Goal: Task Accomplishment & Management: Manage account settings

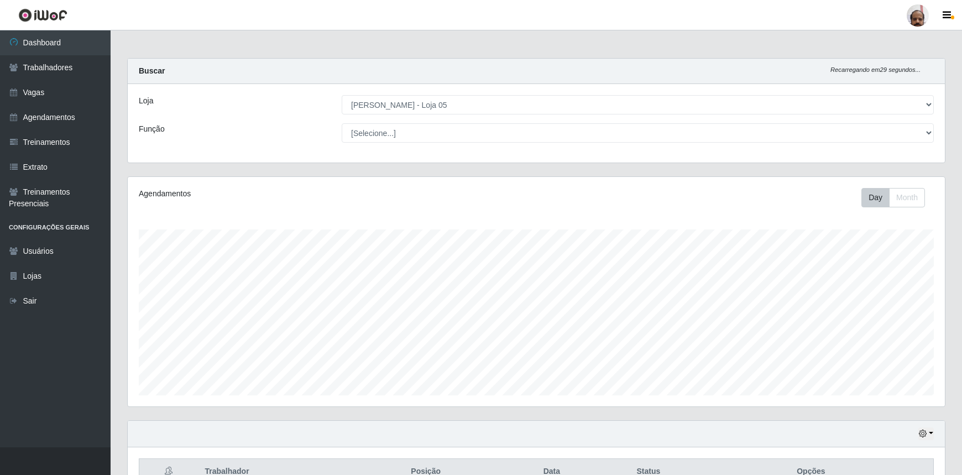
select select "252"
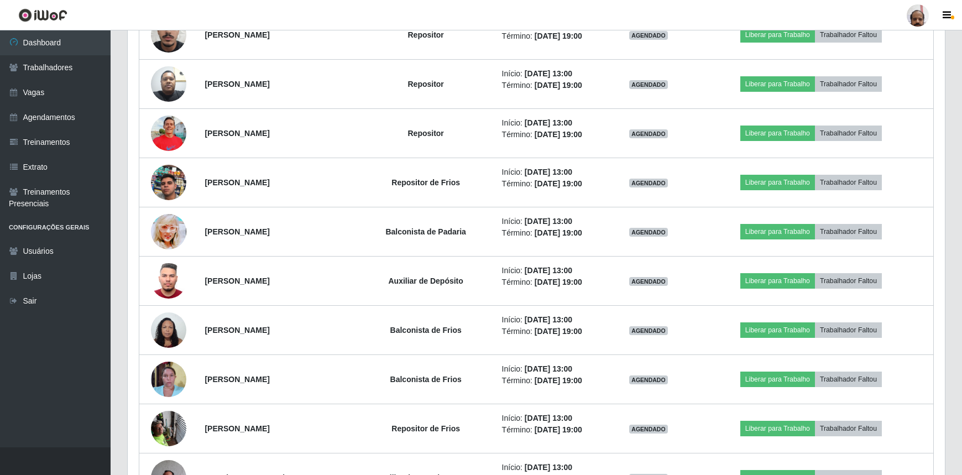
scroll to position [229, 817]
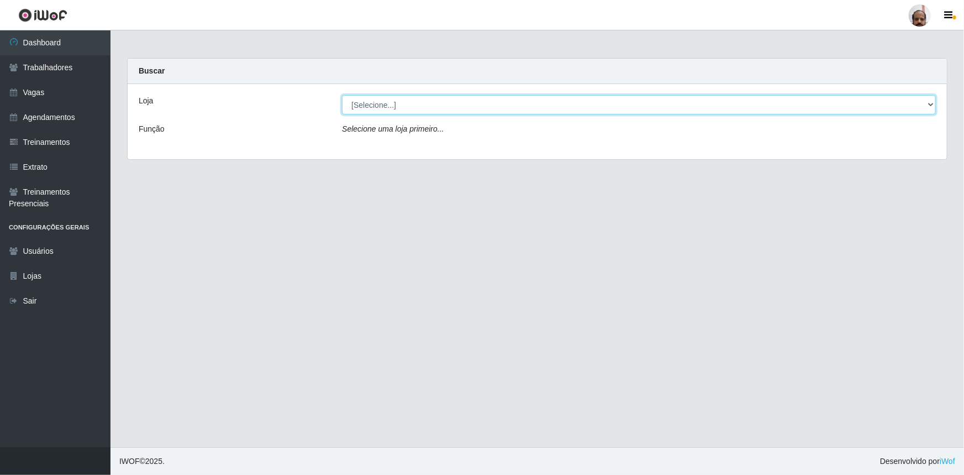
click at [394, 99] on select "[Selecione...] Mar Vermelho - Loja 05" at bounding box center [639, 104] width 594 height 19
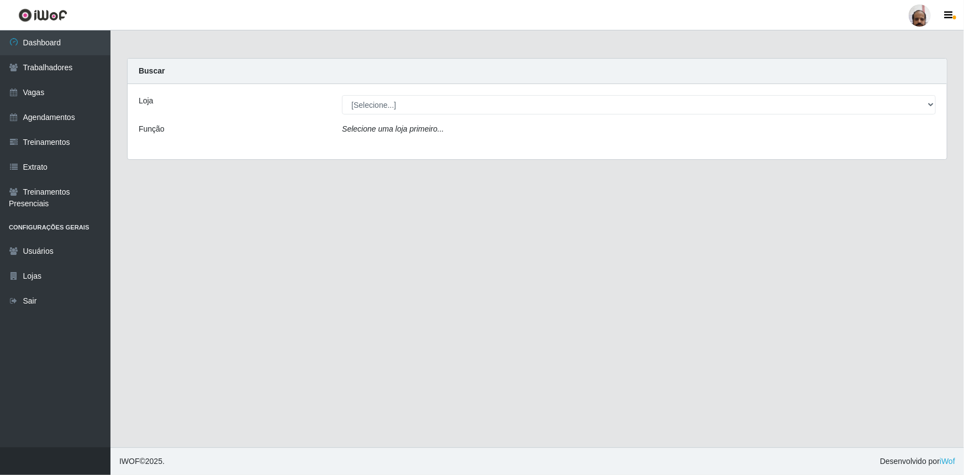
click at [239, 228] on main "Carregando... Buscar Loja [Selecione...] Mar Vermelho - Loja 05 Função Selecion…" at bounding box center [538, 238] width 854 height 417
click at [39, 88] on link "Vagas" at bounding box center [55, 92] width 111 height 25
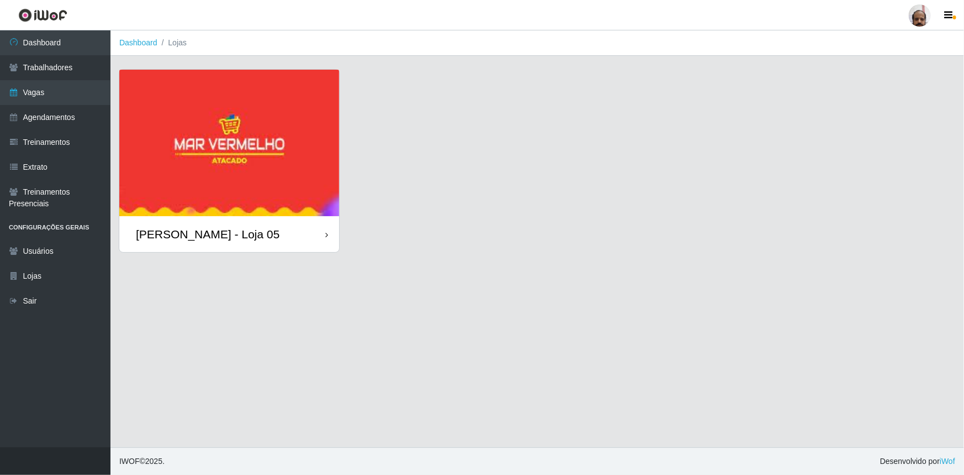
click at [217, 236] on div "[PERSON_NAME] - Loja 05" at bounding box center [208, 234] width 144 height 14
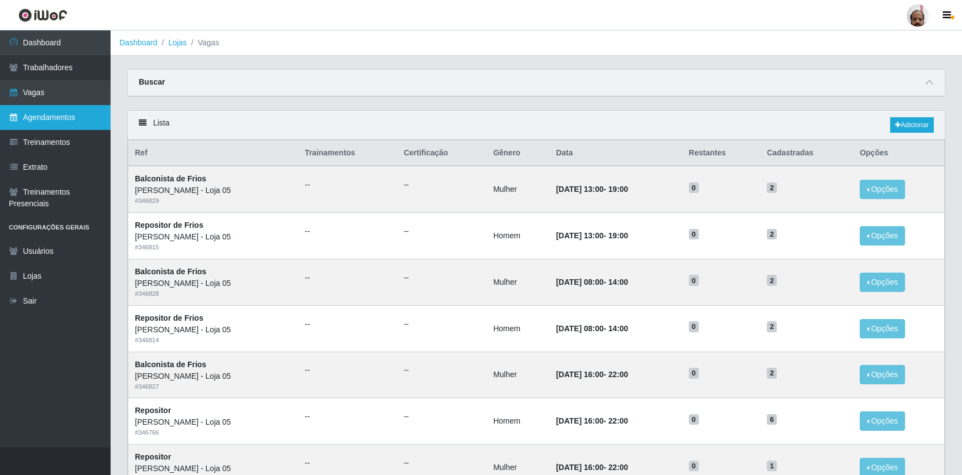
click at [47, 116] on link "Agendamentos" at bounding box center [55, 117] width 111 height 25
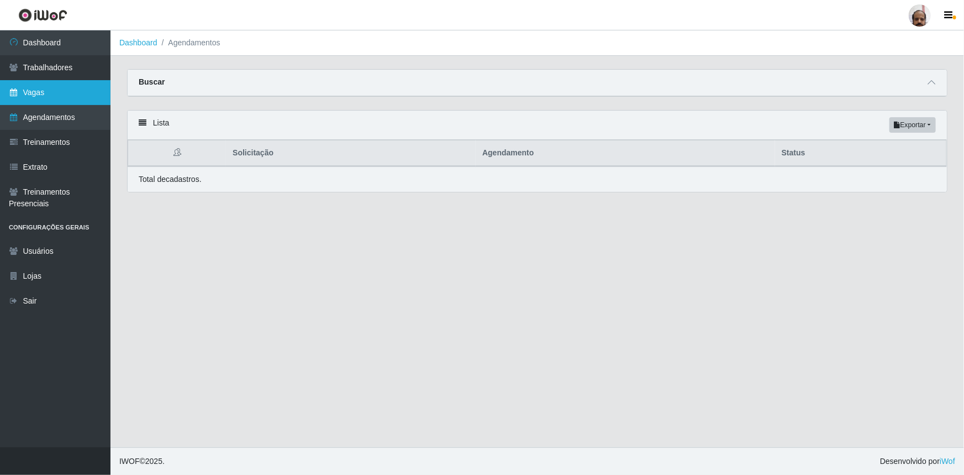
click at [45, 94] on link "Vagas" at bounding box center [55, 92] width 111 height 25
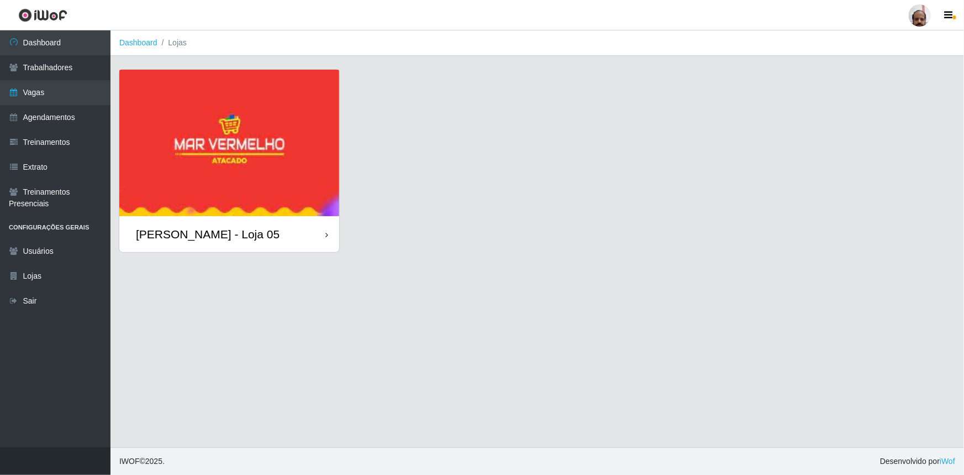
click at [193, 218] on div "[PERSON_NAME] - Loja 05" at bounding box center [229, 234] width 220 height 36
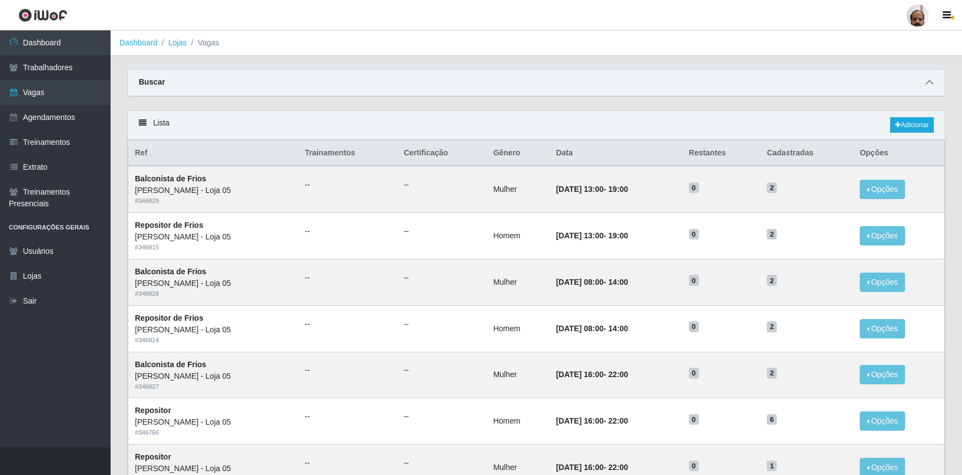
click at [929, 80] on icon at bounding box center [929, 82] width 8 height 8
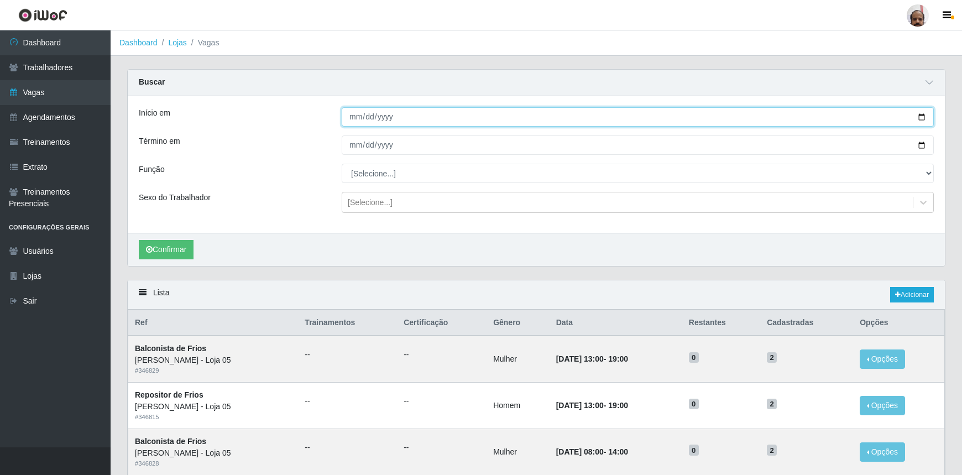
click at [373, 113] on input "Início em" at bounding box center [638, 116] width 592 height 19
click at [922, 117] on input "Início em" at bounding box center [638, 116] width 592 height 19
type input "2025-09-21"
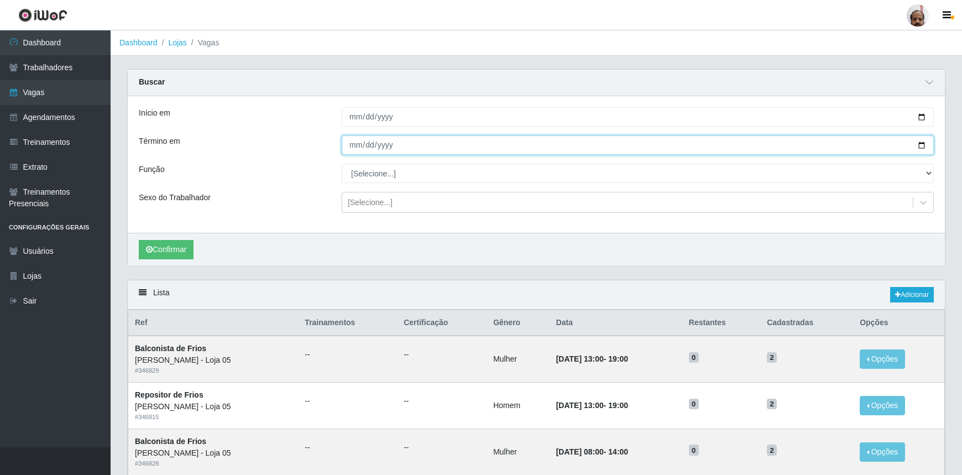
click at [923, 144] on input "Término em" at bounding box center [638, 144] width 592 height 19
type input "2025-09-21"
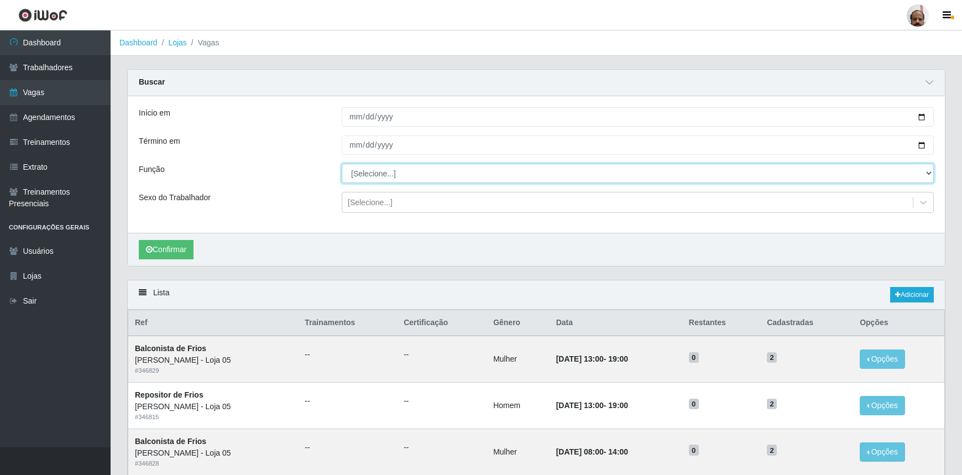
click at [384, 171] on select "[Selecione...] ASG ASG + ASG ++ Auxiliar de Depósito Auxiliar de Depósito + Aux…" at bounding box center [638, 173] width 592 height 19
click at [342, 164] on select "[Selecione...] ASG ASG + ASG ++ Auxiliar de Depósito Auxiliar de Depósito + Aux…" at bounding box center [638, 173] width 592 height 19
click at [389, 199] on div "[Selecione...]" at bounding box center [370, 203] width 45 height 12
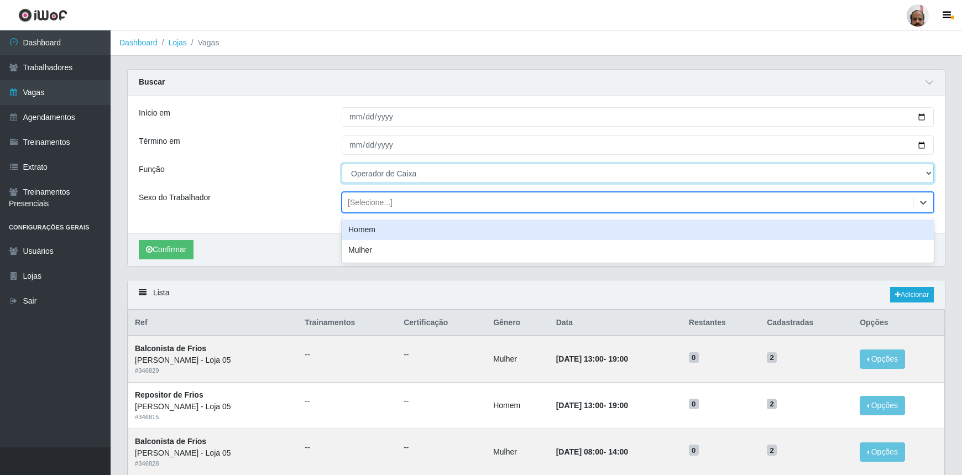
click at [414, 175] on select "[Selecione...] ASG ASG + ASG ++ Auxiliar de Depósito Auxiliar de Depósito + Aux…" at bounding box center [638, 173] width 592 height 19
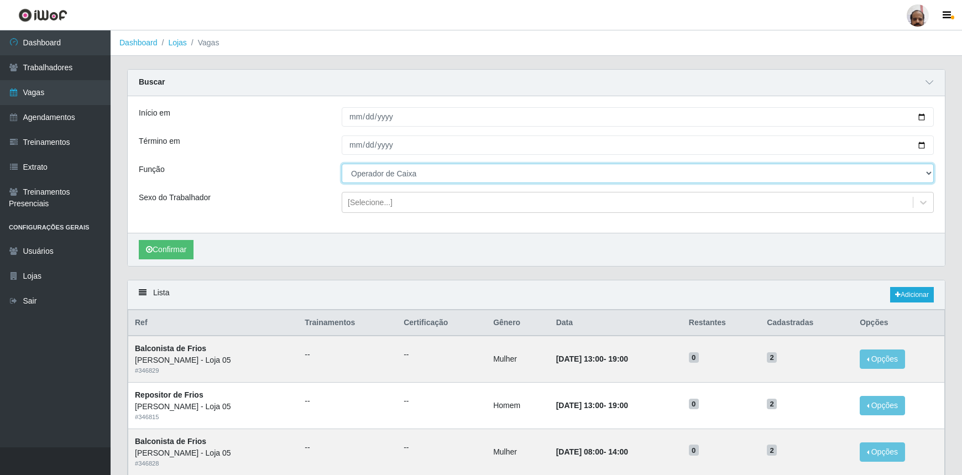
select select "72"
click at [342, 164] on select "[Selecione...] ASG ASG + ASG ++ Auxiliar de Depósito Auxiliar de Depósito + Aux…" at bounding box center [638, 173] width 592 height 19
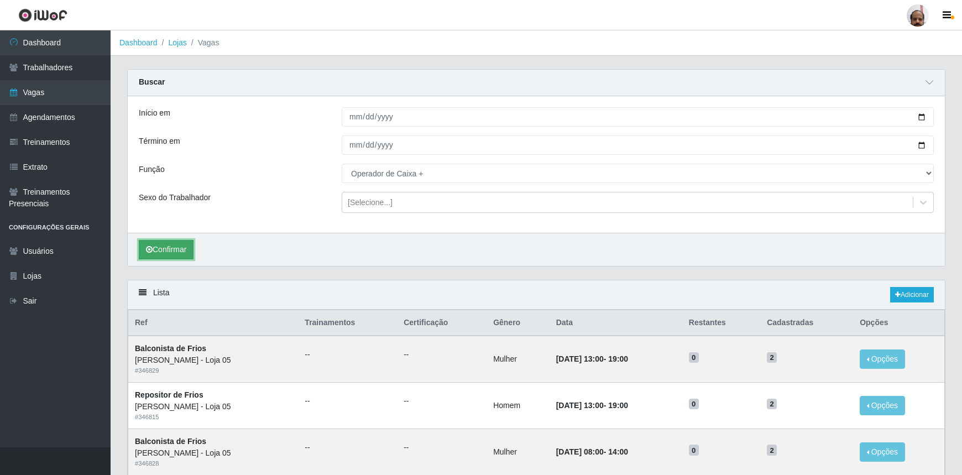
click at [177, 248] on button "Confirmar" at bounding box center [166, 249] width 55 height 19
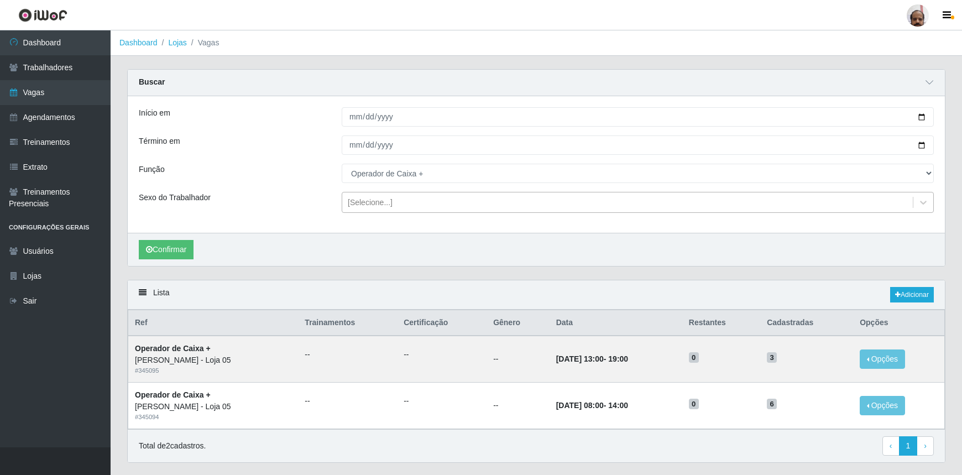
click at [371, 203] on div "[Selecione...]" at bounding box center [370, 203] width 45 height 12
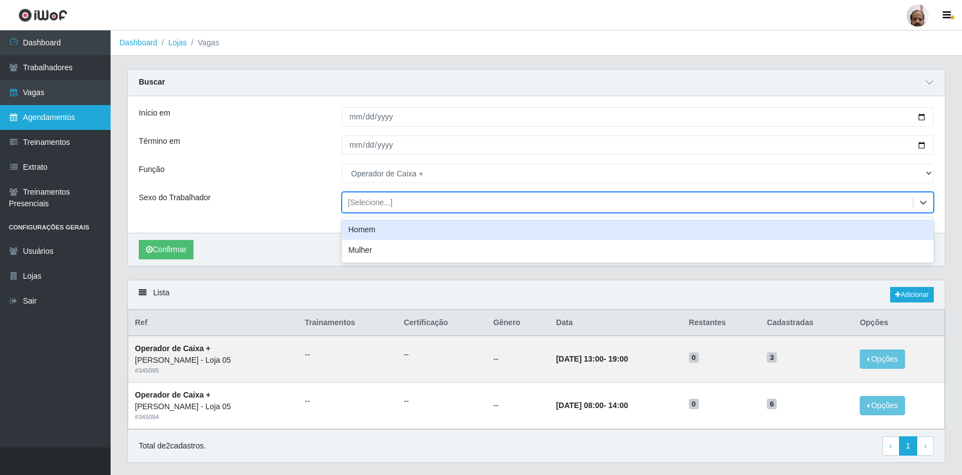
click at [36, 112] on link "Agendamentos" at bounding box center [55, 117] width 111 height 25
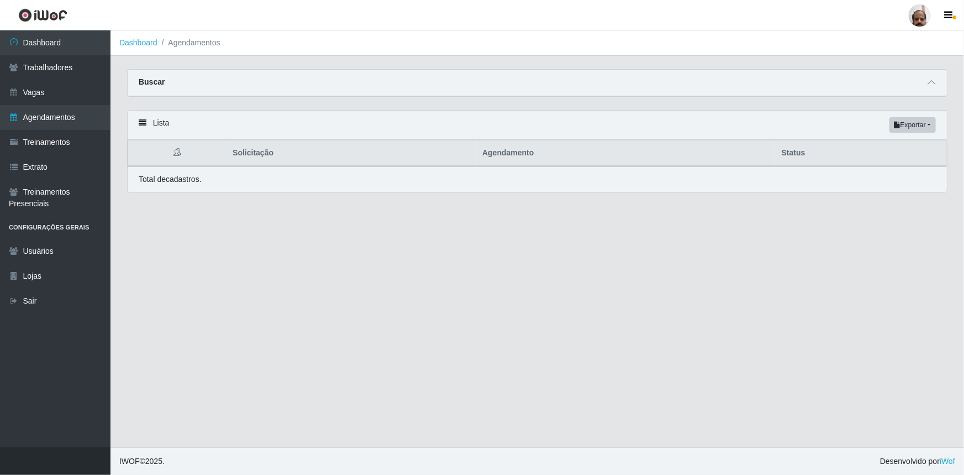
click at [166, 83] on div "Buscar" at bounding box center [538, 83] width 820 height 27
click at [931, 77] on span at bounding box center [931, 82] width 13 height 13
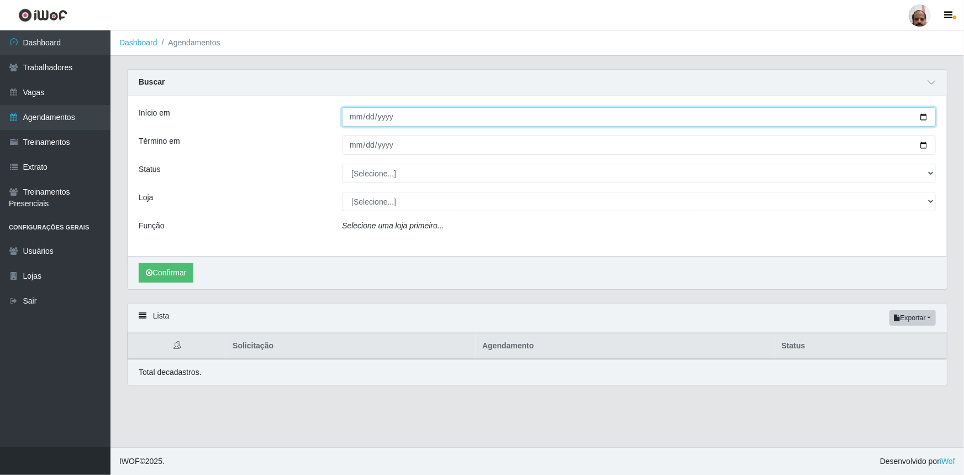
click at [924, 116] on input "Início em" at bounding box center [639, 116] width 594 height 19
type input "2025-09-21"
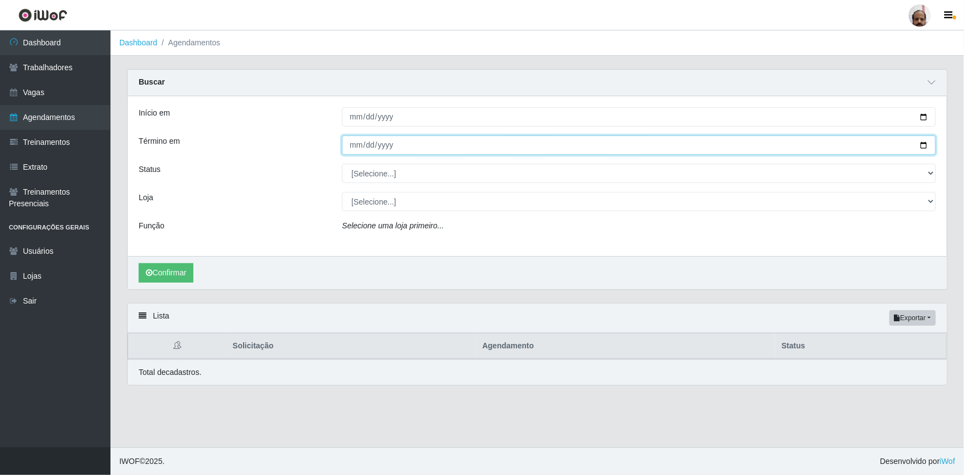
click at [922, 141] on input "Término em" at bounding box center [639, 144] width 594 height 19
type input "2025-09-21"
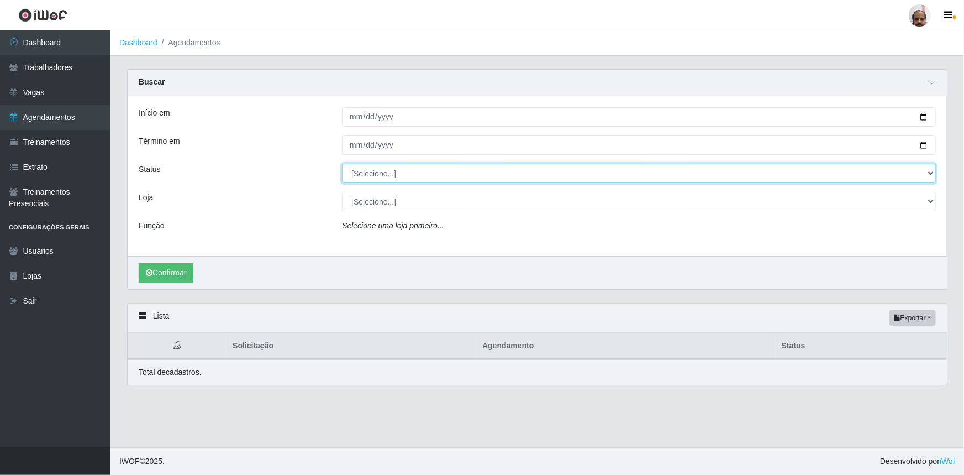
click at [413, 170] on select "[Selecione...] AGENDADO AGUARDANDO LIBERAR EM ANDAMENTO EM REVISÃO FINALIZADO C…" at bounding box center [639, 173] width 594 height 19
select select "FALTA"
click at [342, 164] on select "[Selecione...] AGENDADO AGUARDANDO LIBERAR EM ANDAMENTO EM REVISÃO FINALIZADO C…" at bounding box center [639, 173] width 594 height 19
click at [375, 201] on select "[Selecione...] Mar Vermelho - Loja 05" at bounding box center [639, 201] width 594 height 19
select select "252"
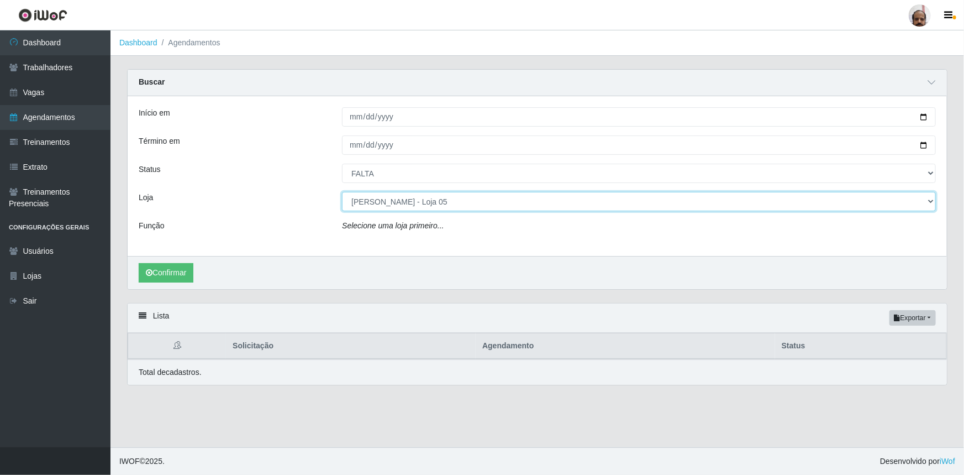
click at [342, 192] on select "[Selecione...] Mar Vermelho - Loja 05" at bounding box center [639, 201] width 594 height 19
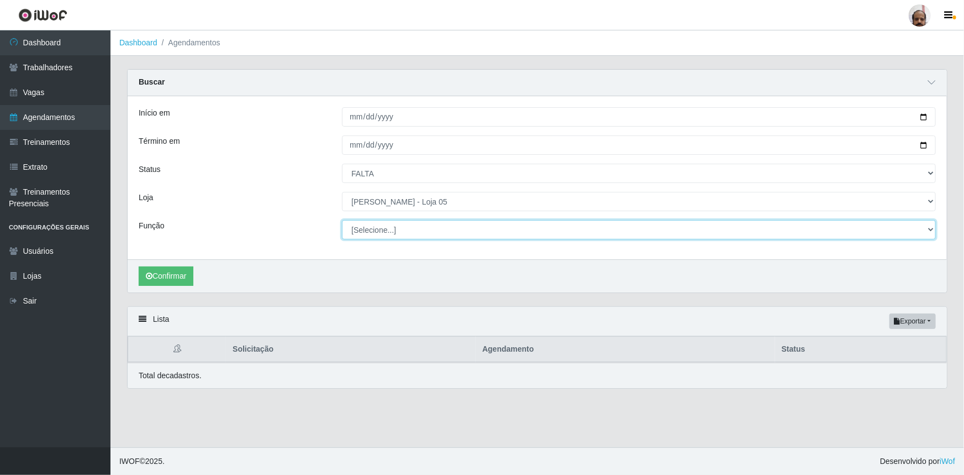
click at [386, 228] on select "[Selecione...] ASG ASG + ASG ++ Auxiliar de Depósito Auxiliar de Depósito + Aux…" at bounding box center [639, 229] width 594 height 19
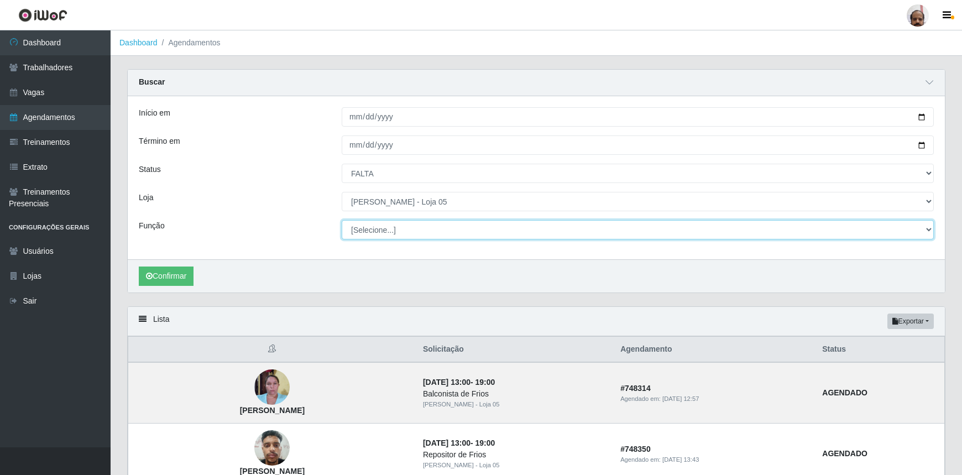
select select "72"
click at [342, 220] on select "[Selecione...] ASG ASG + ASG ++ Auxiliar de Depósito Auxiliar de Depósito + Aux…" at bounding box center [638, 229] width 592 height 19
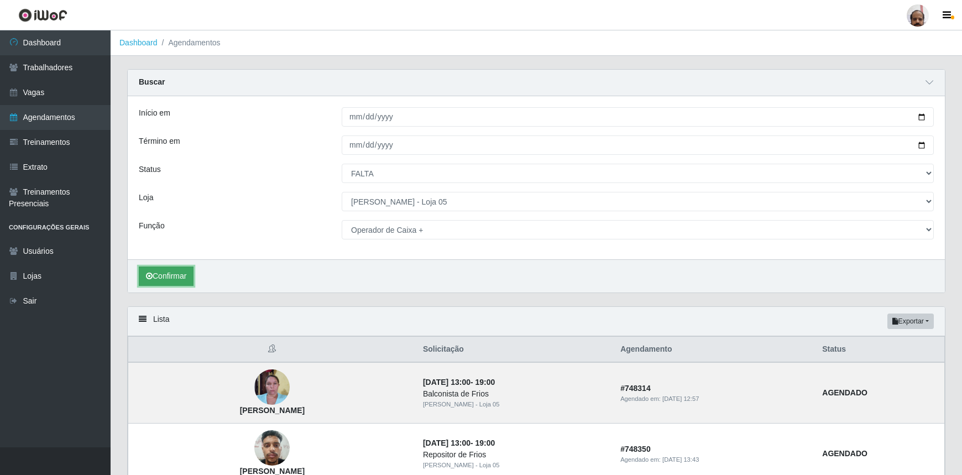
click at [162, 274] on button "Confirmar" at bounding box center [166, 275] width 55 height 19
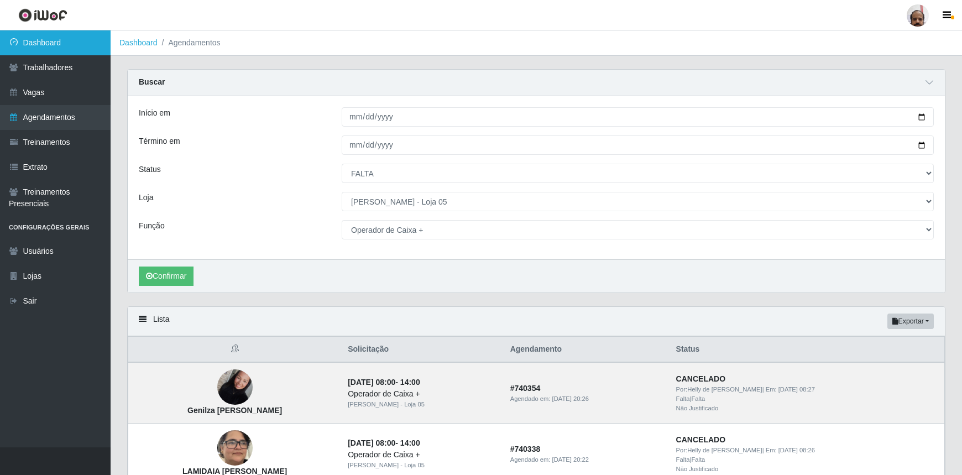
click at [40, 44] on link "Dashboard" at bounding box center [55, 42] width 111 height 25
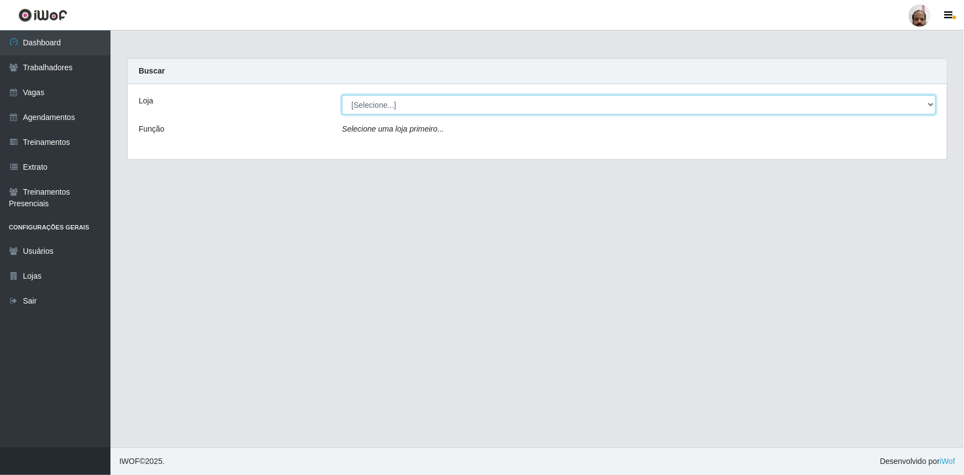
click at [435, 104] on select "[Selecione...] Mar Vermelho - Loja 05" at bounding box center [639, 104] width 594 height 19
select select "252"
click at [342, 95] on select "[Selecione...] Mar Vermelho - Loja 05" at bounding box center [639, 104] width 594 height 19
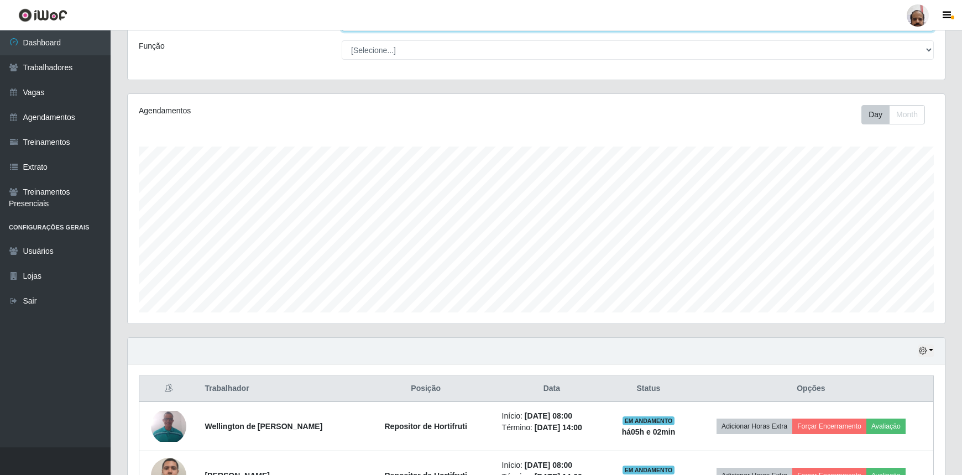
scroll to position [100, 0]
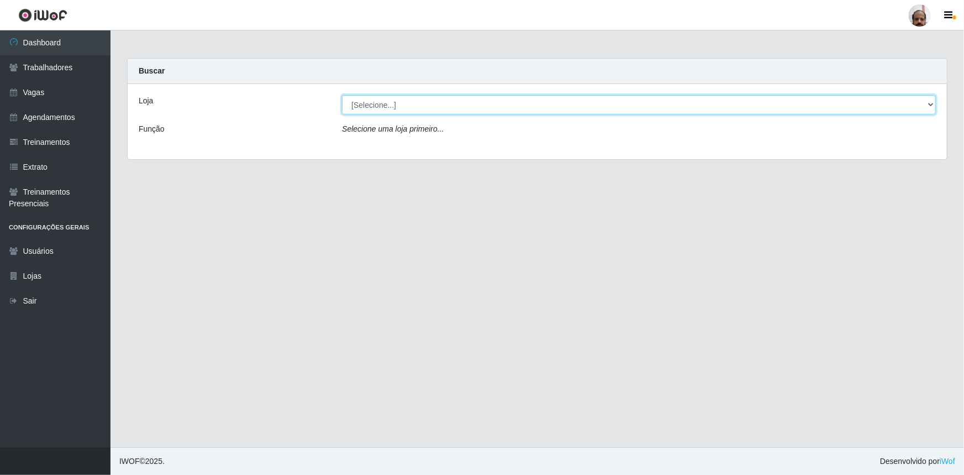
click at [437, 105] on select "[Selecione...] Mar Vermelho - Loja 05" at bounding box center [639, 104] width 594 height 19
select select "252"
click at [342, 95] on select "[Selecione...] Mar Vermelho - Loja 05" at bounding box center [639, 104] width 594 height 19
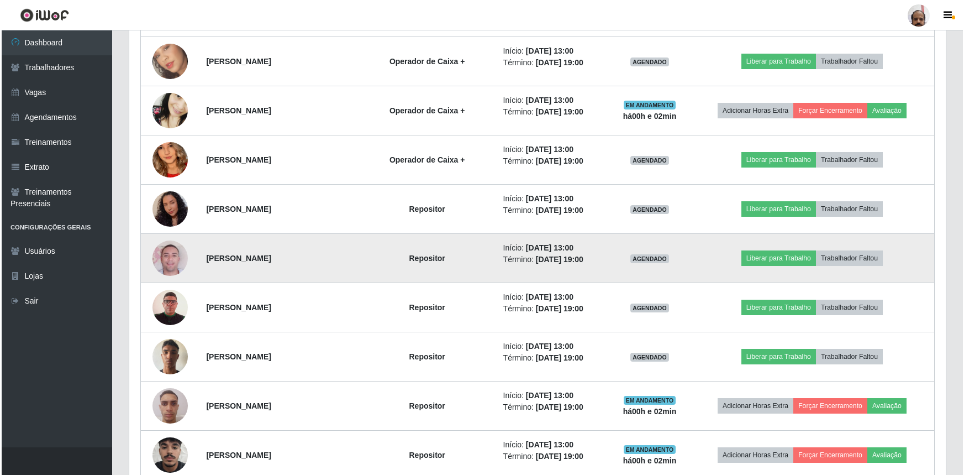
scroll to position [1105, 0]
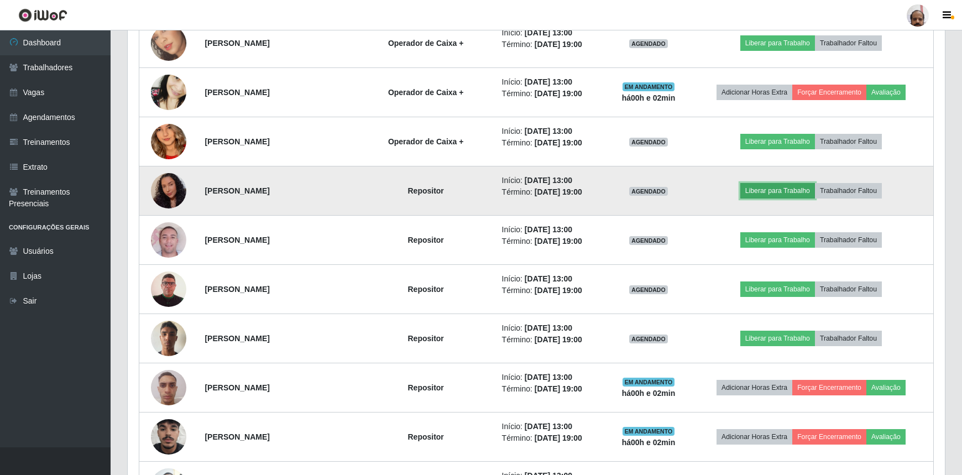
click at [777, 186] on button "Liberar para Trabalho" at bounding box center [777, 190] width 75 height 15
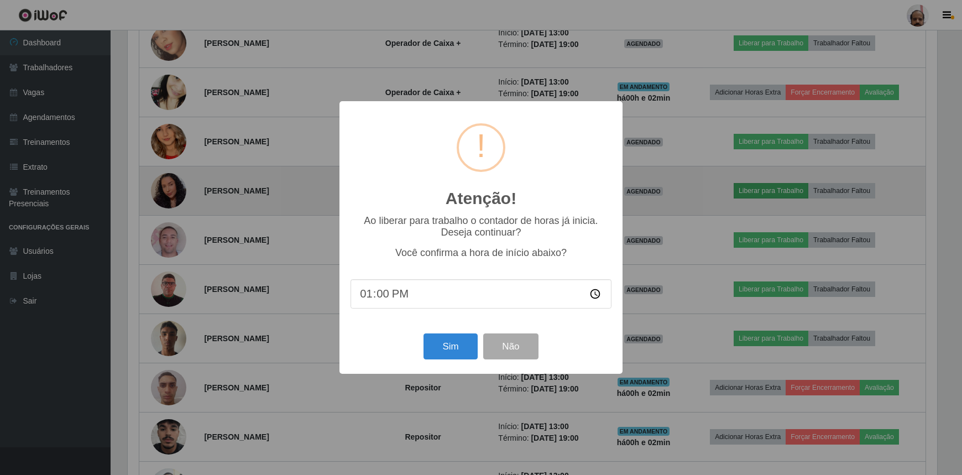
scroll to position [229, 812]
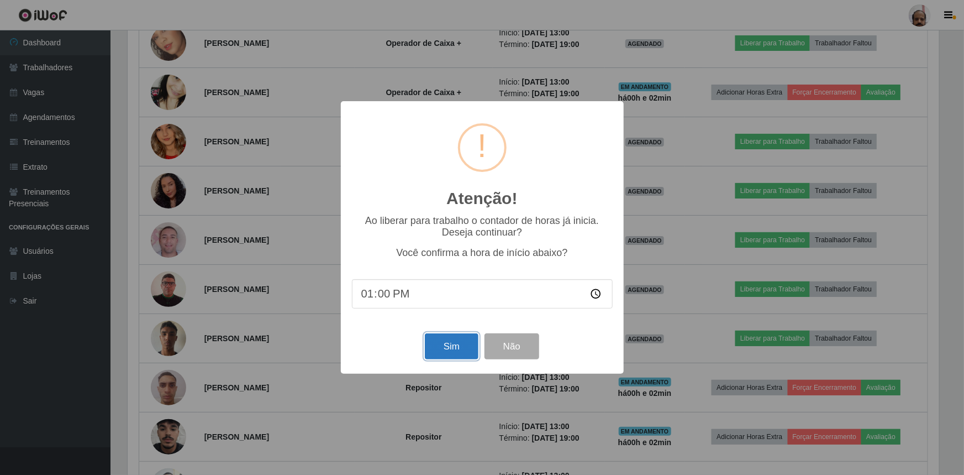
click at [449, 350] on button "Sim" at bounding box center [452, 346] width 54 height 26
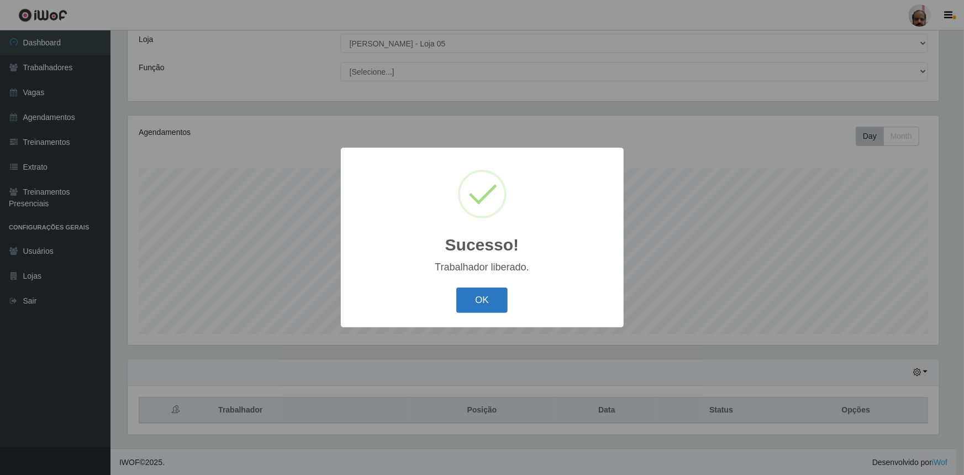
click at [470, 300] on button "OK" at bounding box center [482, 300] width 51 height 26
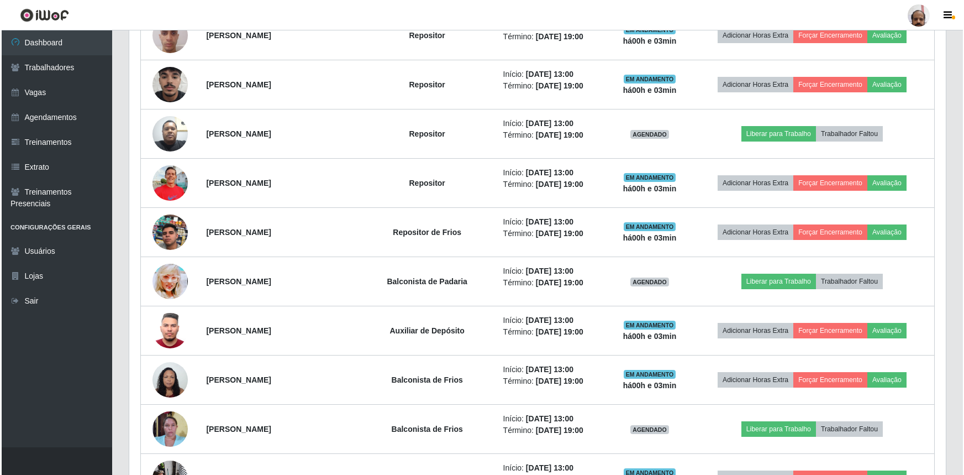
scroll to position [1468, 0]
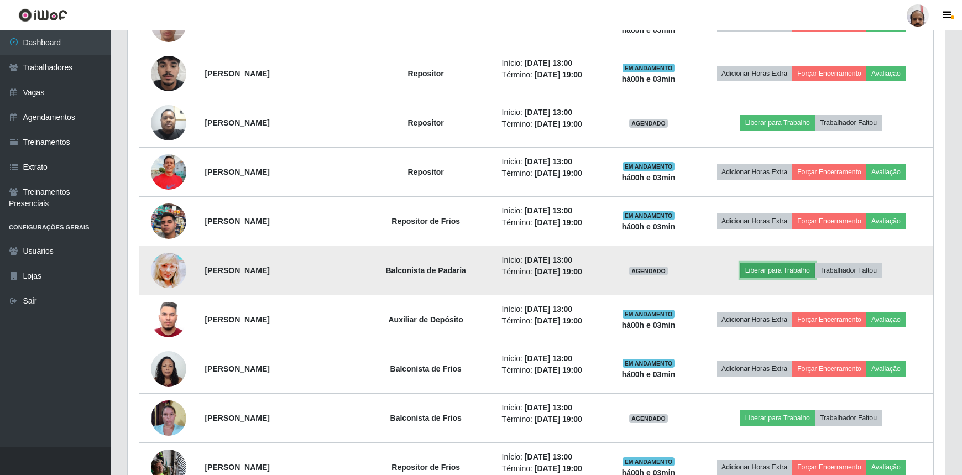
click at [771, 265] on button "Liberar para Trabalho" at bounding box center [777, 270] width 75 height 15
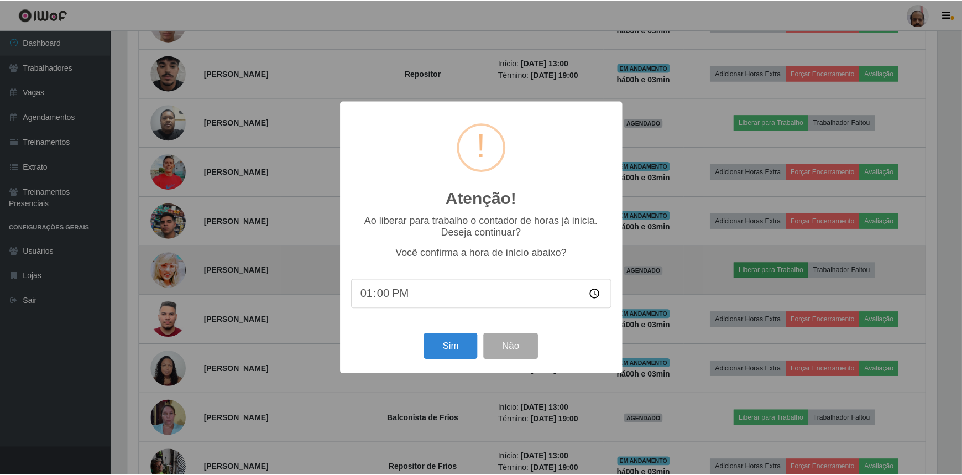
scroll to position [229, 812]
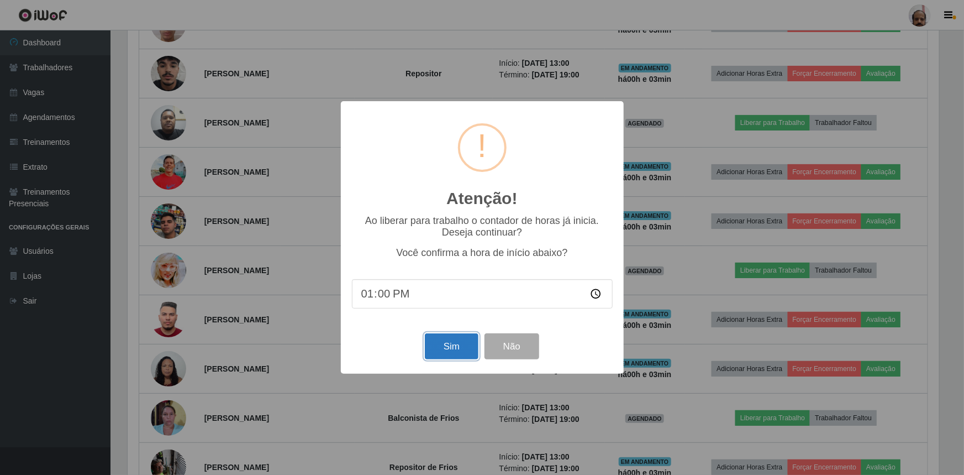
click at [440, 348] on button "Sim" at bounding box center [452, 346] width 54 height 26
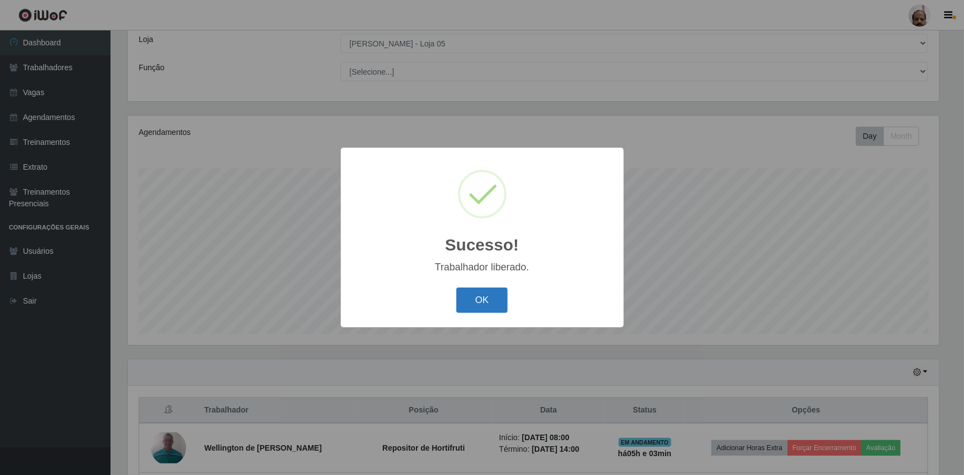
click at [485, 296] on button "OK" at bounding box center [482, 300] width 51 height 26
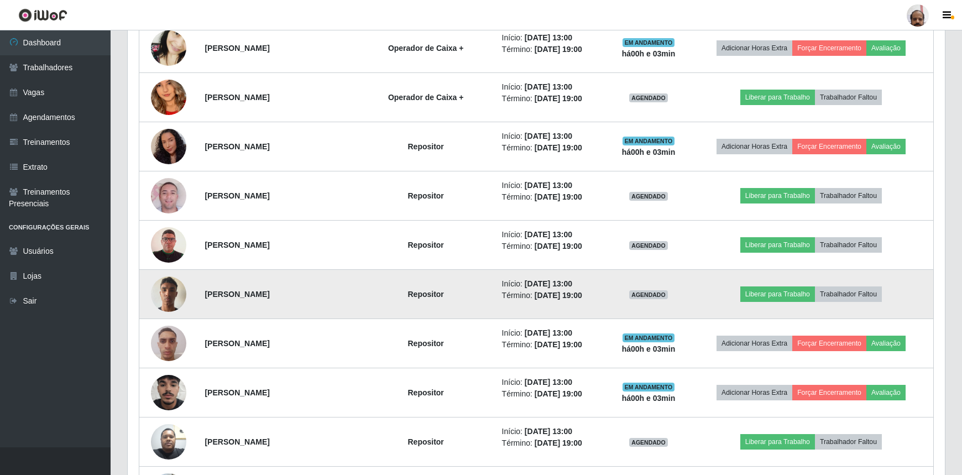
scroll to position [1167, 0]
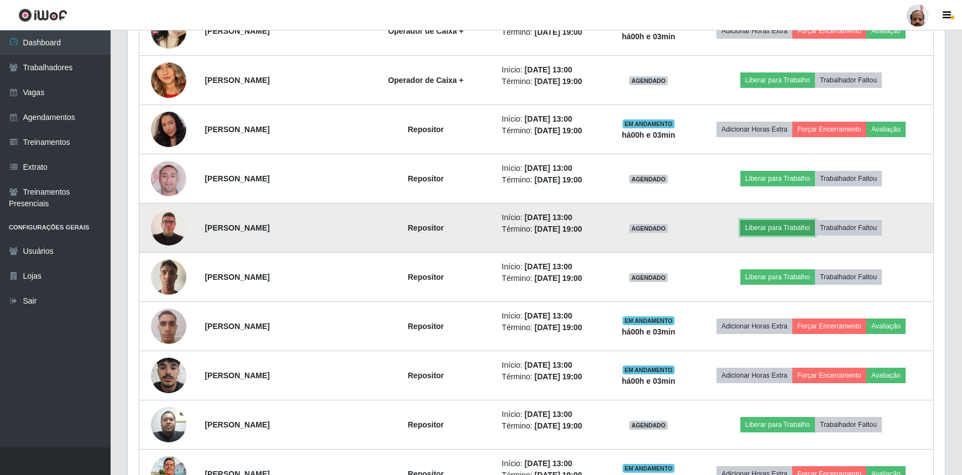
click at [769, 222] on button "Liberar para Trabalho" at bounding box center [777, 227] width 75 height 15
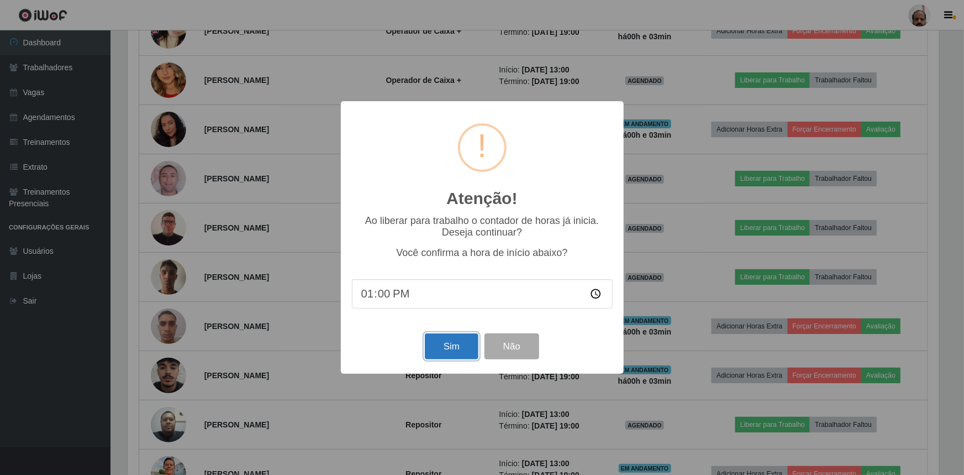
click at [440, 354] on button "Sim" at bounding box center [452, 346] width 54 height 26
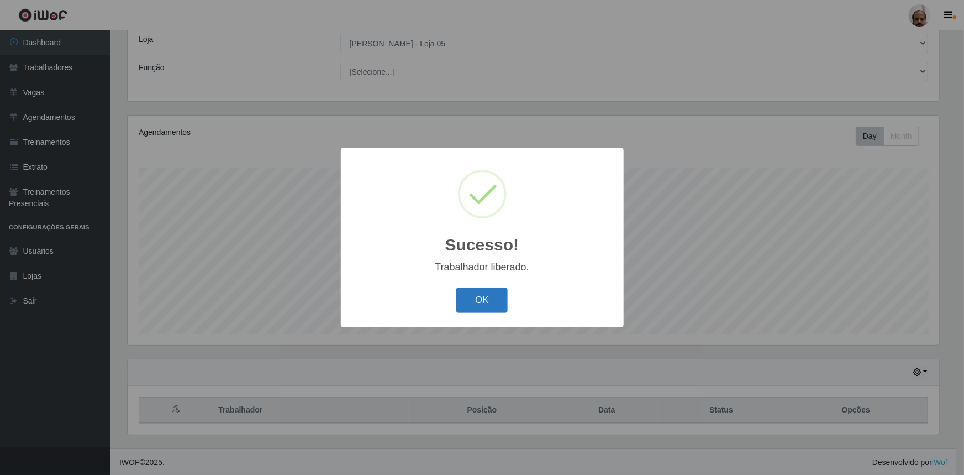
click at [474, 300] on button "OK" at bounding box center [482, 300] width 51 height 26
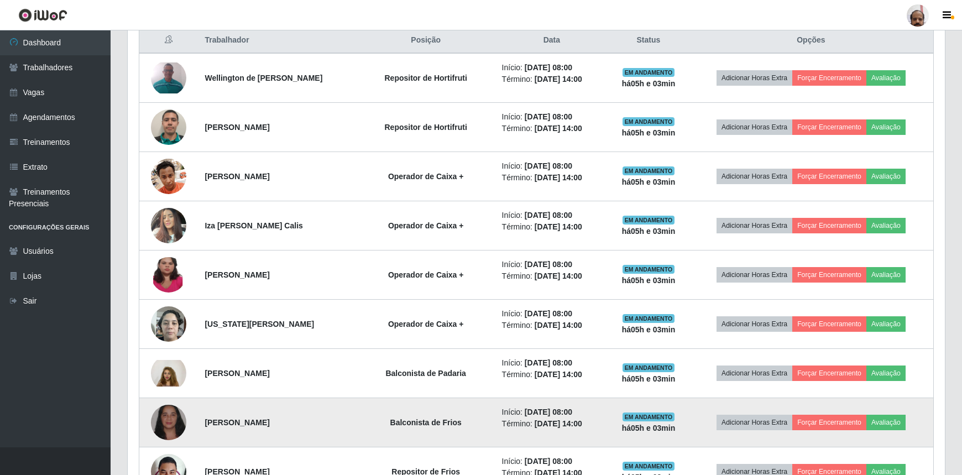
scroll to position [413, 0]
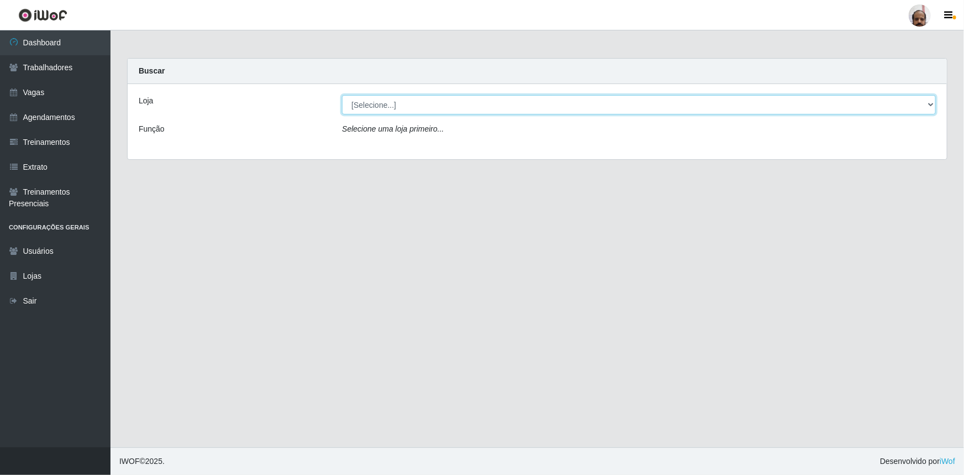
click at [405, 100] on select "[Selecione...] Mar Vermelho - Loja 05" at bounding box center [639, 104] width 594 height 19
select select "252"
click at [342, 95] on select "[Selecione...] Mar Vermelho - Loja 05" at bounding box center [639, 104] width 594 height 19
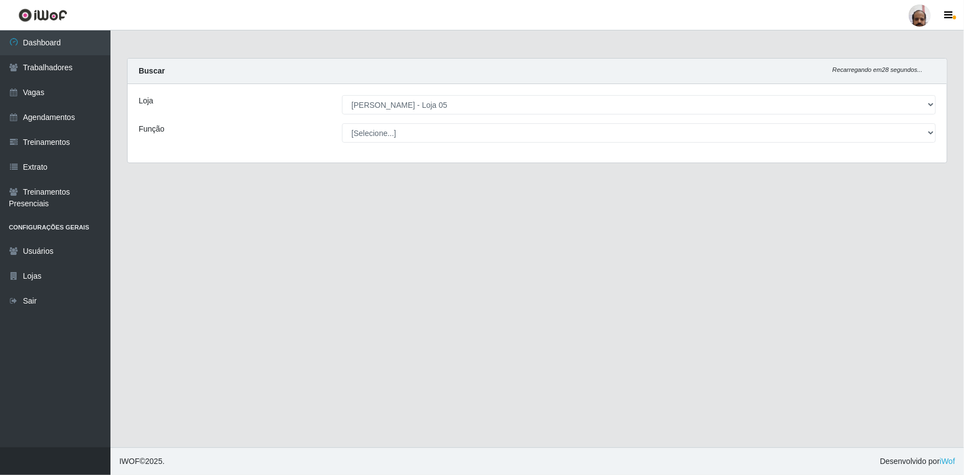
click at [415, 203] on main "Carregando... Buscar Recarregando em 28 segundos... Loja [Selecione...] Mar Ver…" at bounding box center [538, 238] width 854 height 417
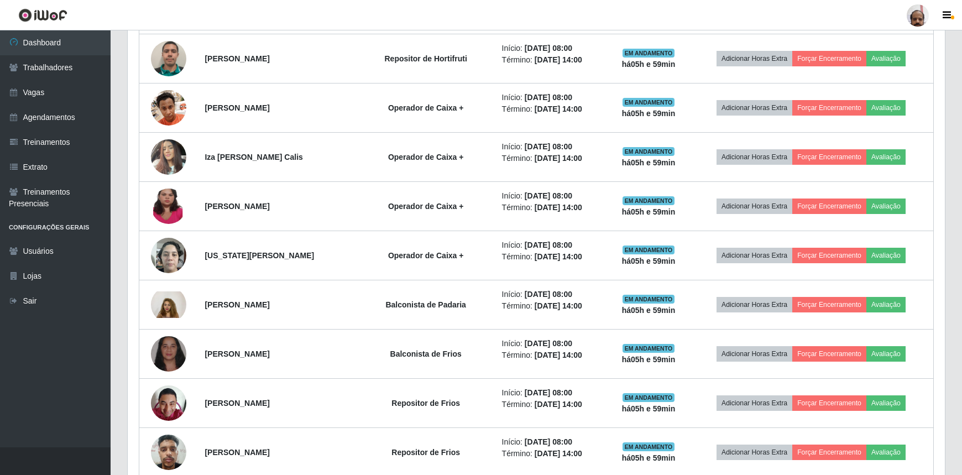
scroll to position [478, 0]
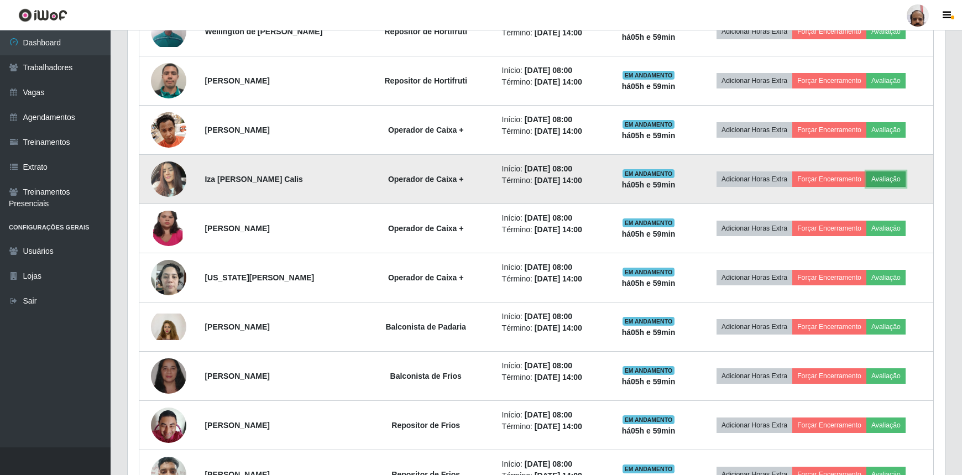
click at [895, 179] on button "Avaliação" at bounding box center [885, 178] width 39 height 15
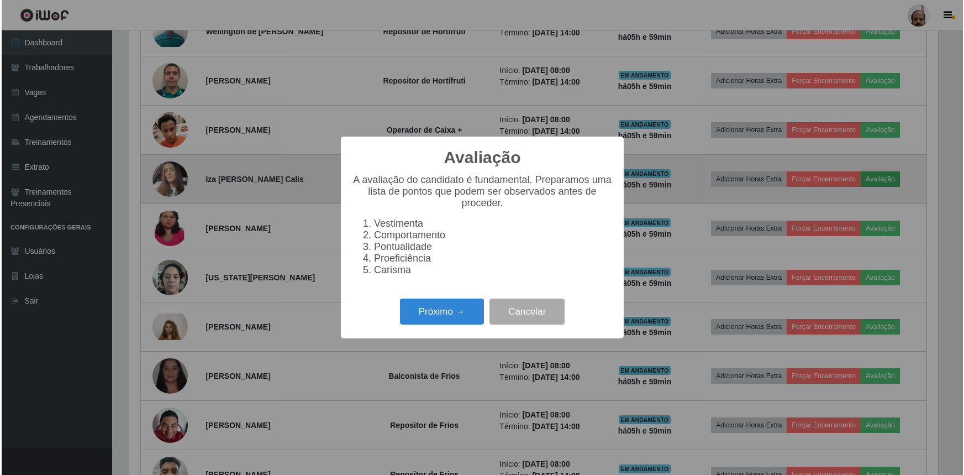
scroll to position [229, 812]
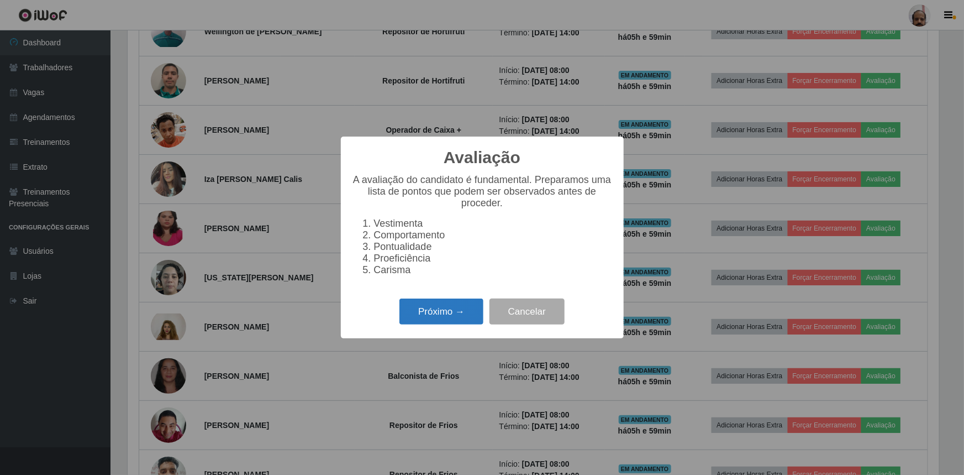
click at [459, 322] on button "Próximo →" at bounding box center [442, 311] width 84 height 26
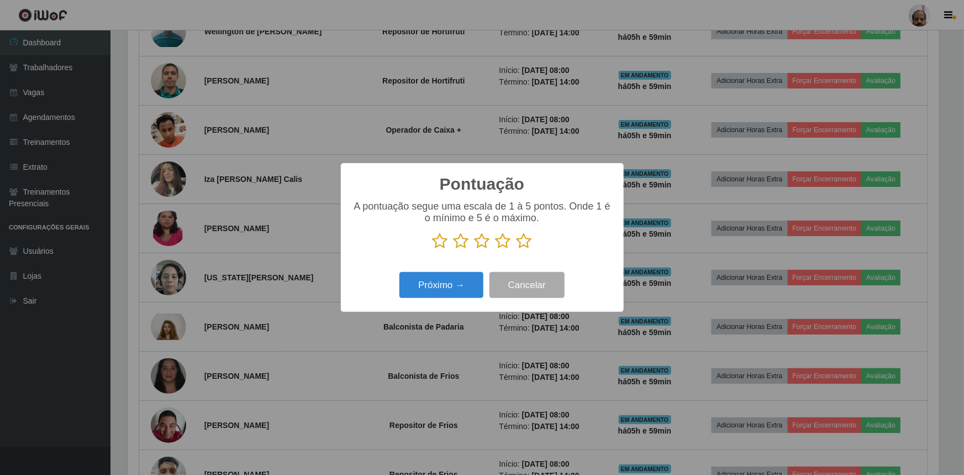
click at [527, 248] on icon at bounding box center [524, 241] width 15 height 17
click at [517, 249] on input "radio" at bounding box center [517, 249] width 0 height 0
click at [469, 289] on button "Próximo →" at bounding box center [442, 285] width 84 height 26
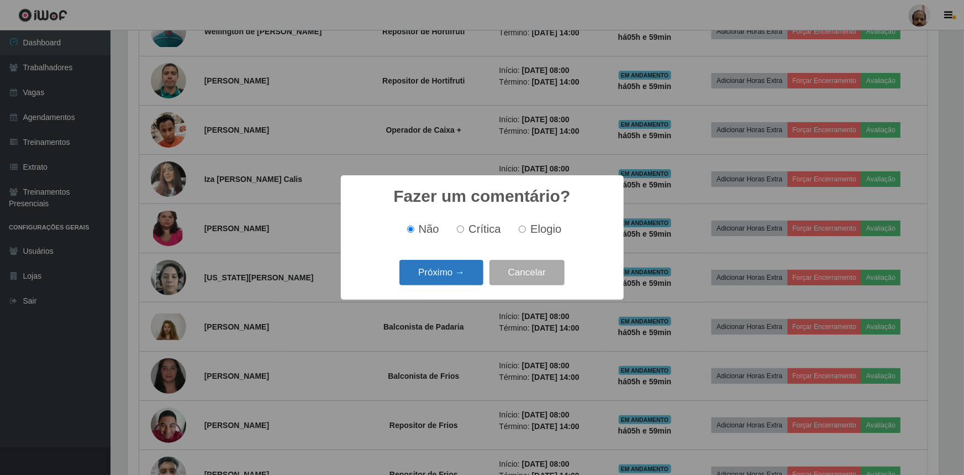
click at [467, 275] on button "Próximo →" at bounding box center [442, 273] width 84 height 26
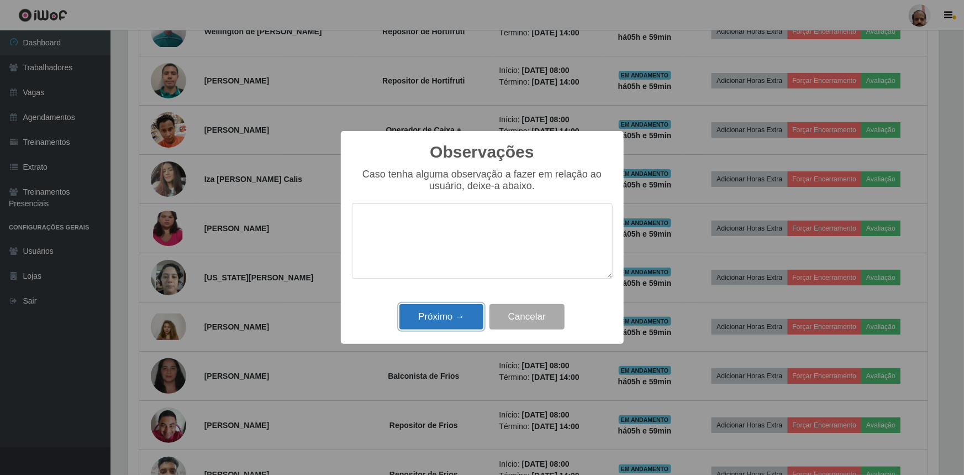
click at [448, 316] on button "Próximo →" at bounding box center [442, 317] width 84 height 26
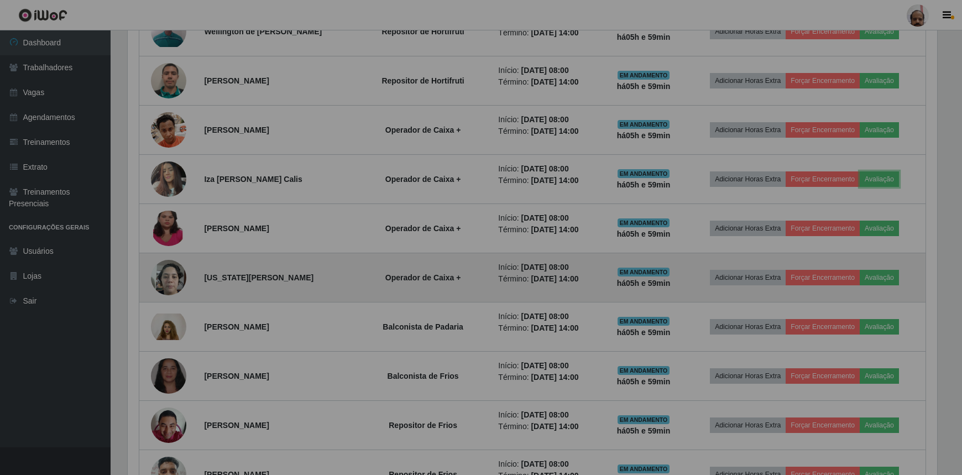
scroll to position [229, 817]
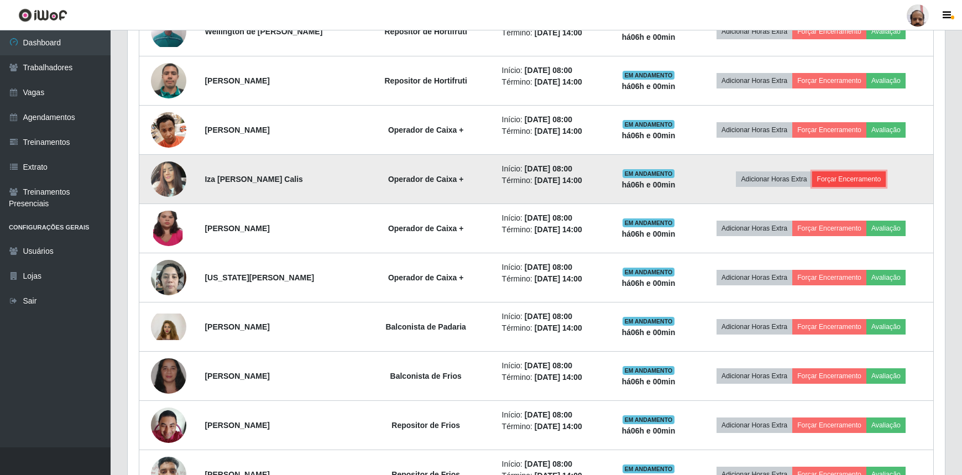
click at [838, 181] on button "Forçar Encerramento" at bounding box center [849, 178] width 74 height 15
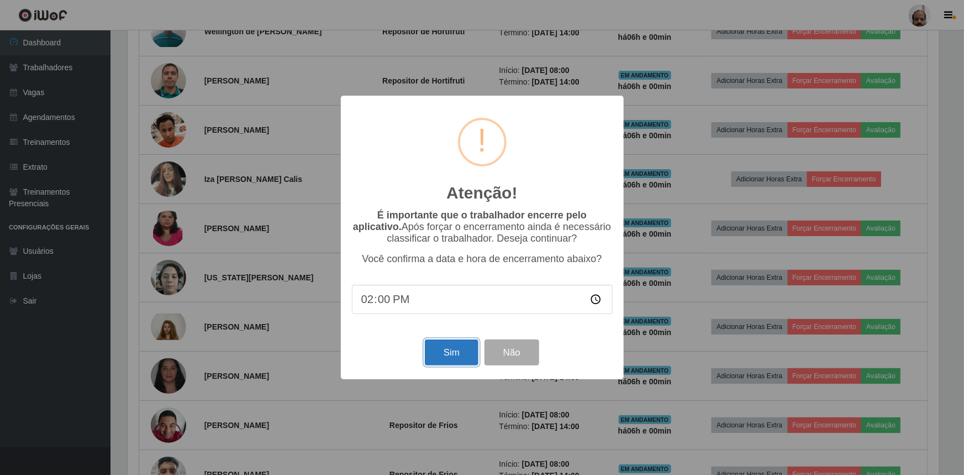
click at [467, 353] on button "Sim" at bounding box center [452, 352] width 54 height 26
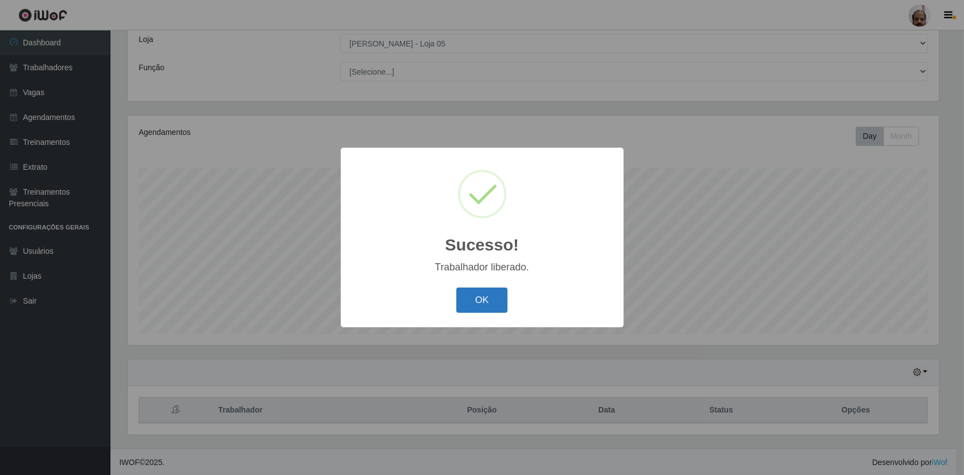
click at [474, 305] on button "OK" at bounding box center [482, 300] width 51 height 26
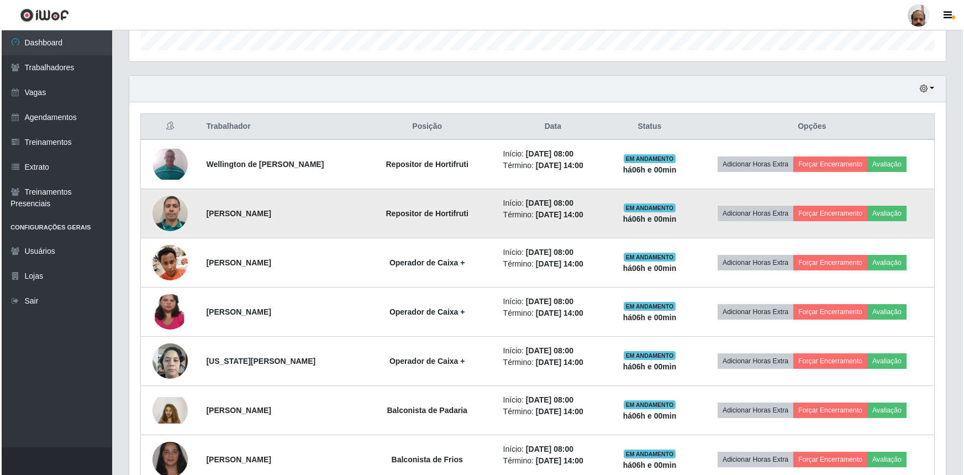
scroll to position [363, 0]
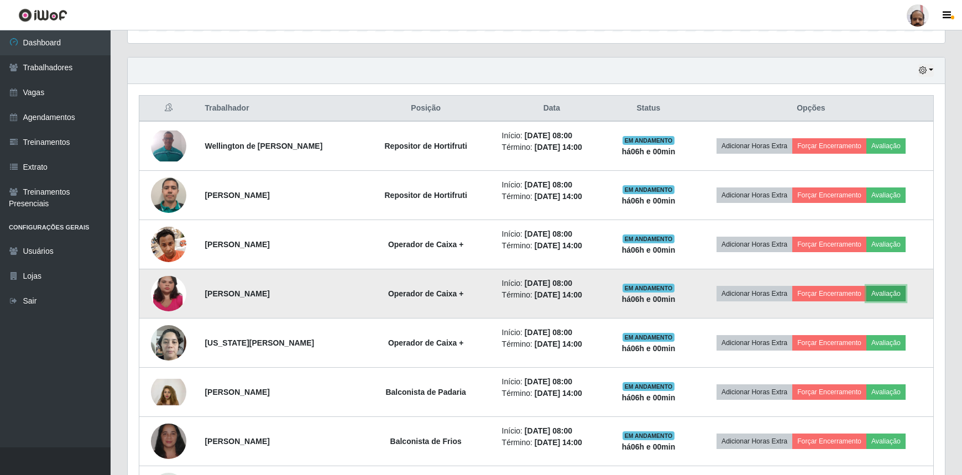
click at [888, 290] on button "Avaliação" at bounding box center [885, 293] width 39 height 15
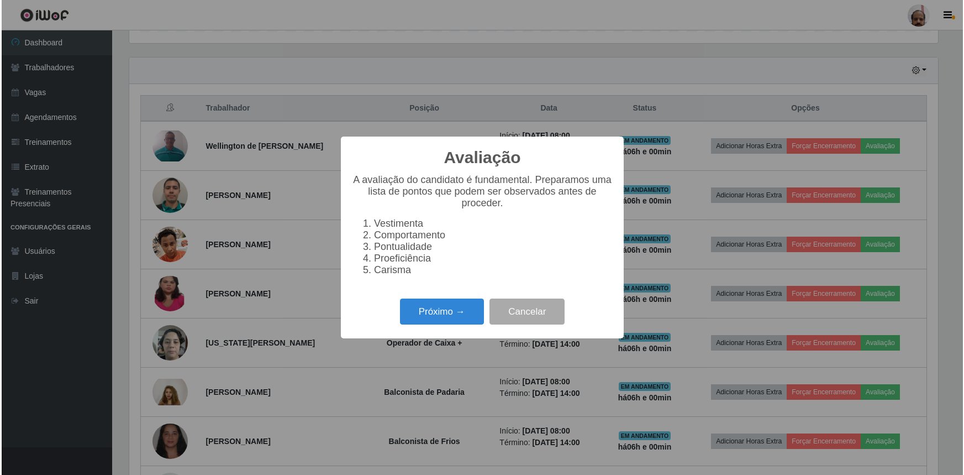
scroll to position [229, 812]
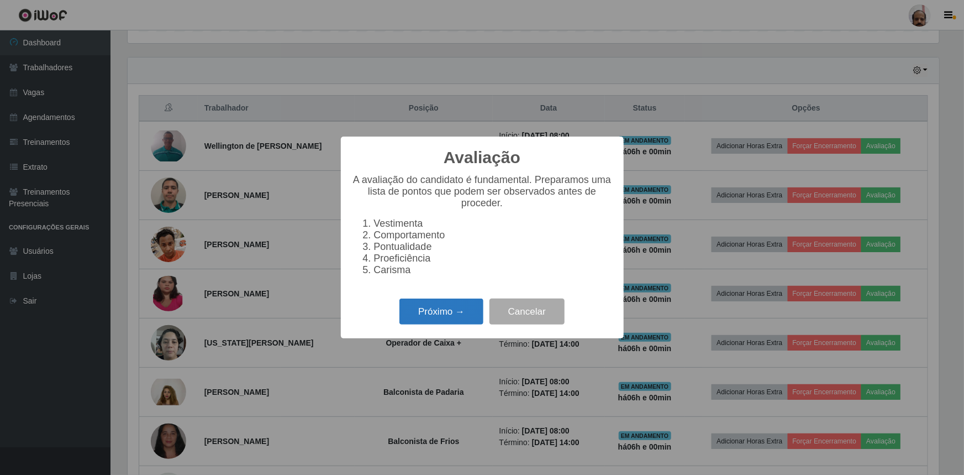
click at [459, 316] on button "Próximo →" at bounding box center [442, 311] width 84 height 26
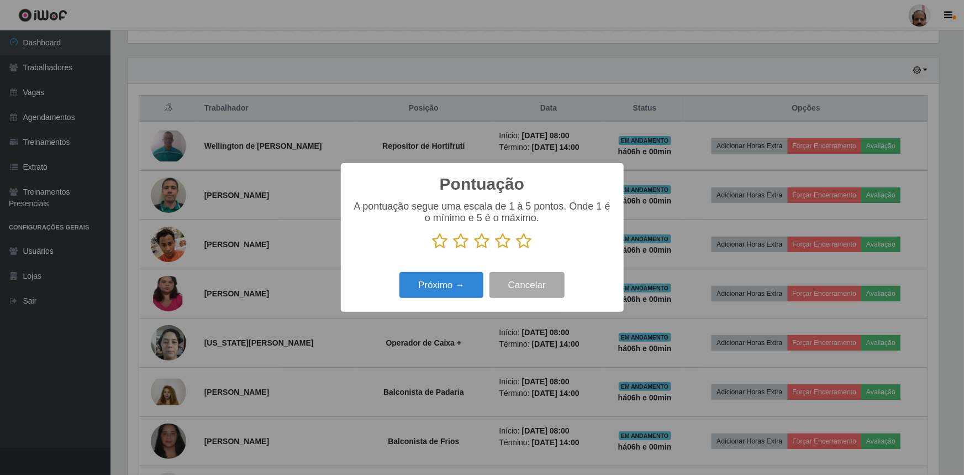
click at [522, 247] on icon at bounding box center [524, 241] width 15 height 17
click at [517, 249] on input "radio" at bounding box center [517, 249] width 0 height 0
click at [466, 282] on button "Próximo →" at bounding box center [442, 285] width 84 height 26
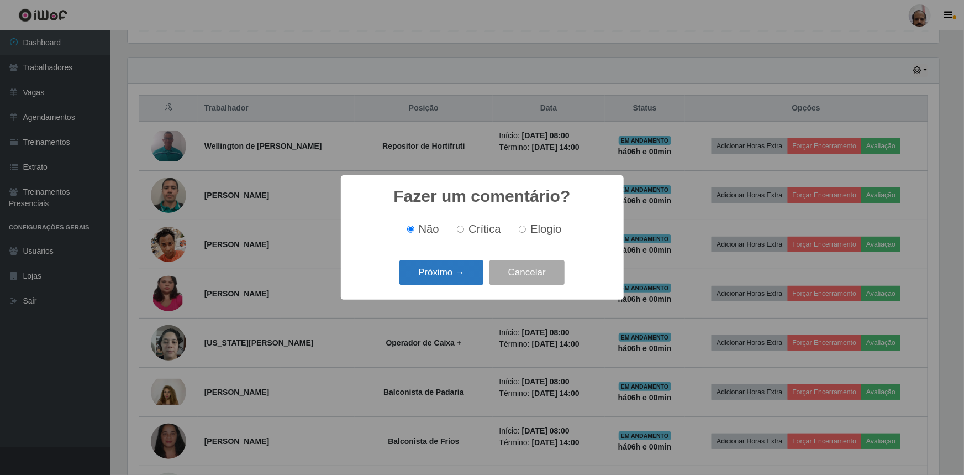
click at [459, 279] on button "Próximo →" at bounding box center [442, 273] width 84 height 26
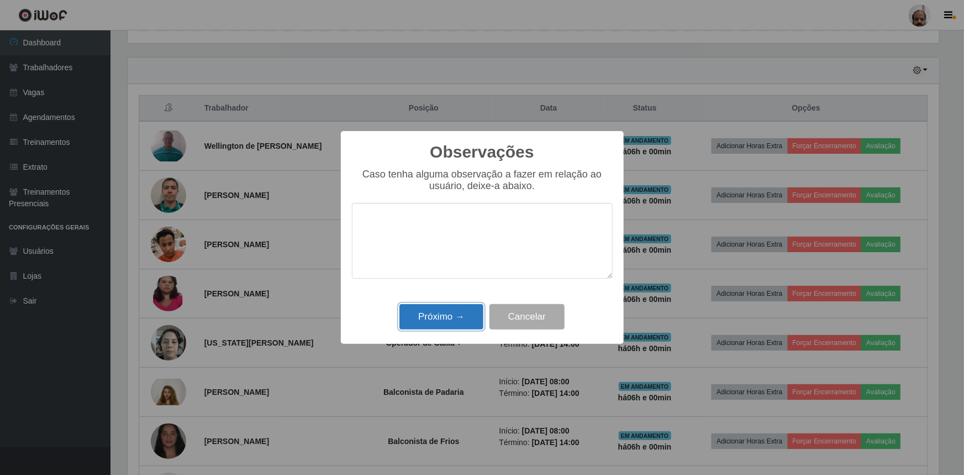
click at [458, 317] on button "Próximo →" at bounding box center [442, 317] width 84 height 26
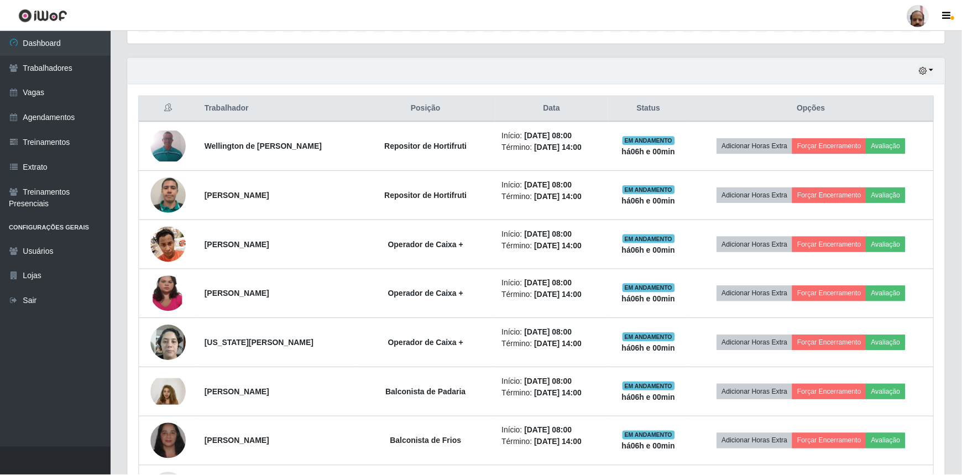
scroll to position [229, 817]
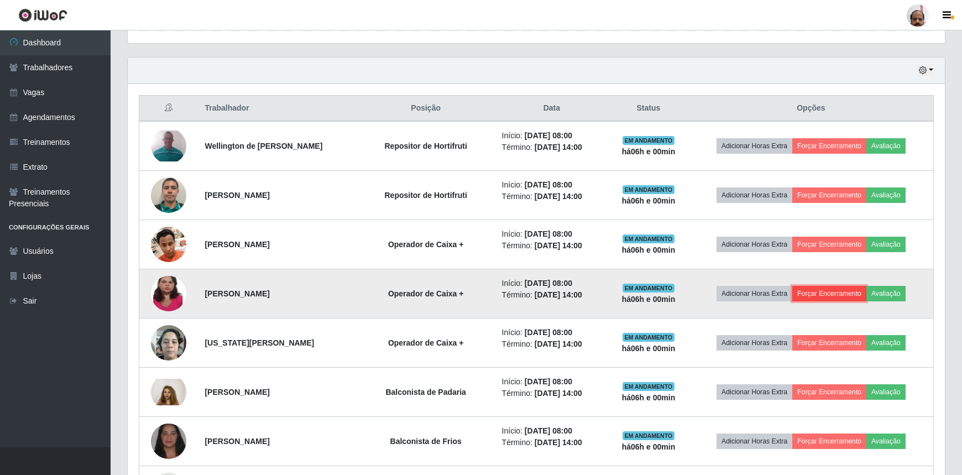
click at [828, 293] on button "Forçar Encerramento" at bounding box center [829, 293] width 74 height 15
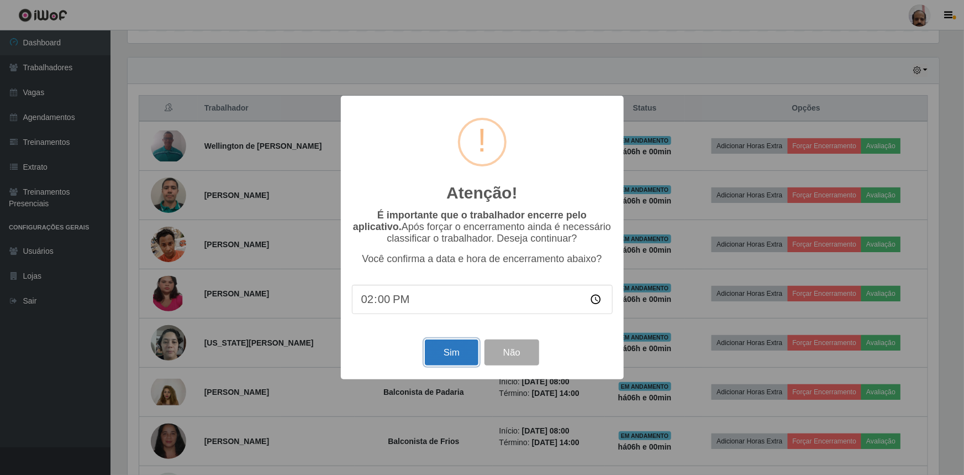
click at [465, 355] on button "Sim" at bounding box center [452, 352] width 54 height 26
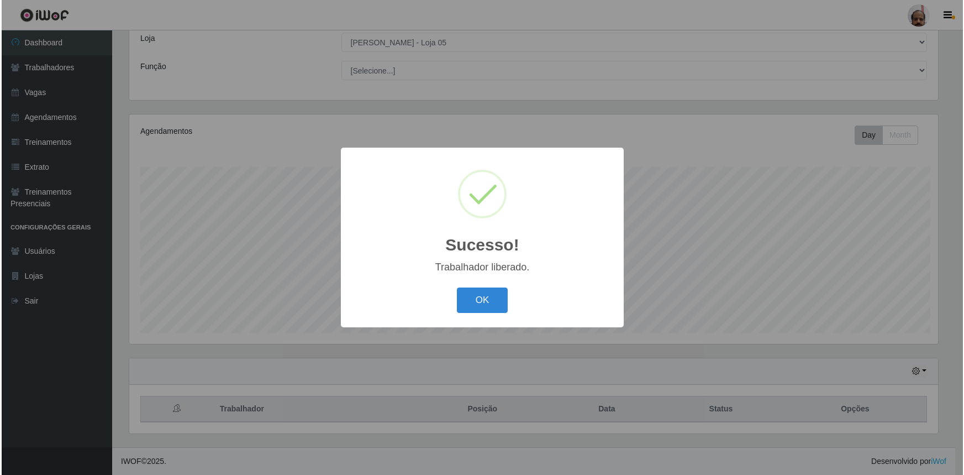
scroll to position [0, 0]
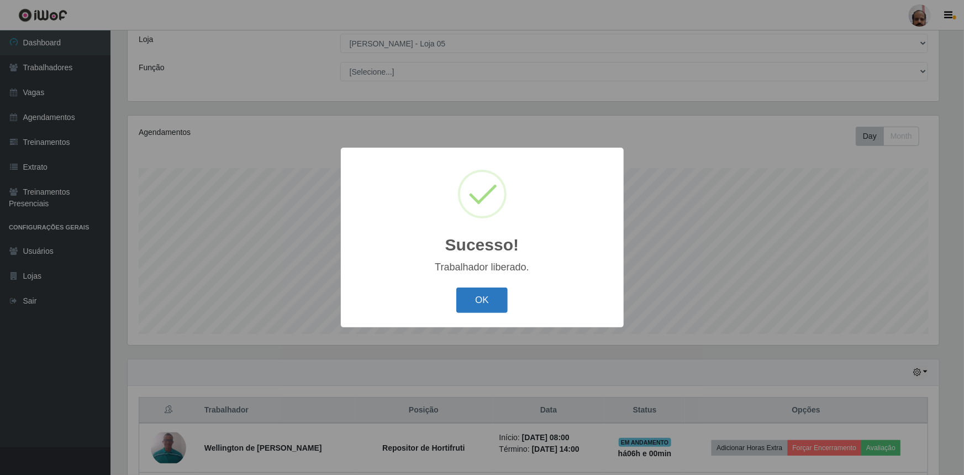
click at [482, 310] on button "OK" at bounding box center [482, 300] width 51 height 26
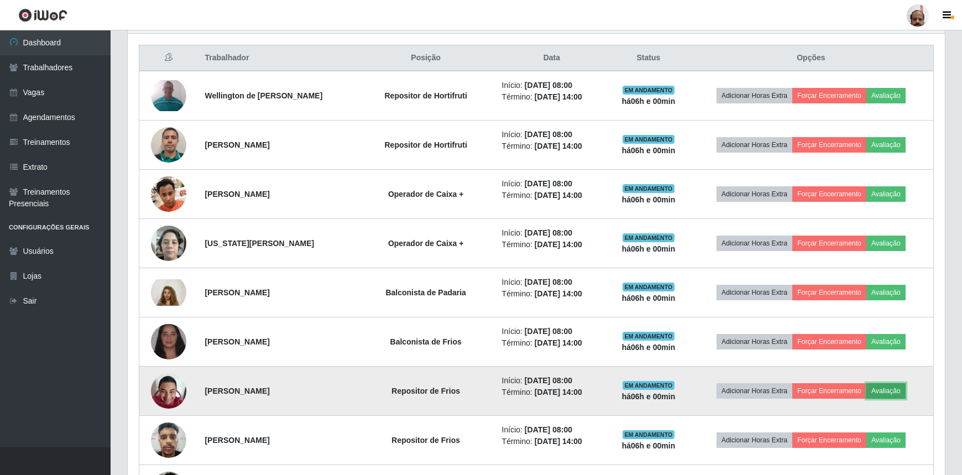
click at [887, 386] on button "Avaliação" at bounding box center [885, 390] width 39 height 15
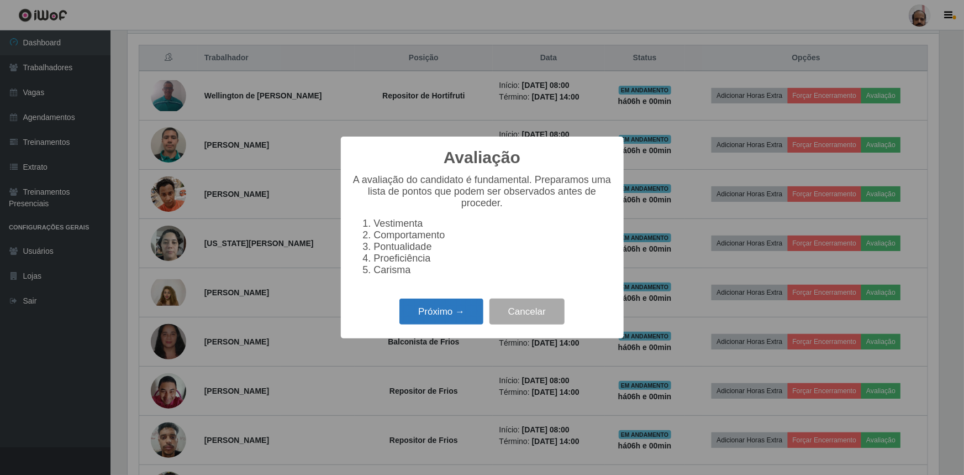
click at [453, 315] on button "Próximo →" at bounding box center [442, 311] width 84 height 26
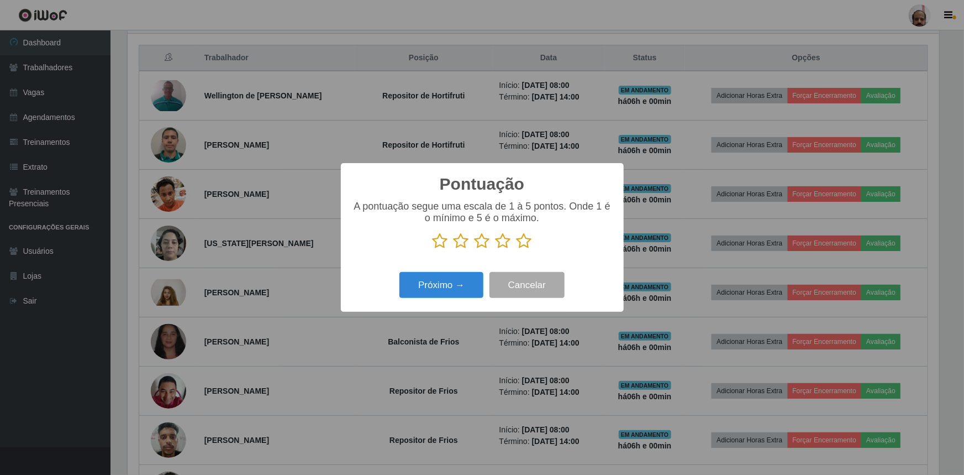
click at [522, 247] on icon at bounding box center [524, 241] width 15 height 17
click at [517, 249] on input "radio" at bounding box center [517, 249] width 0 height 0
click at [469, 279] on button "Próximo →" at bounding box center [442, 285] width 84 height 26
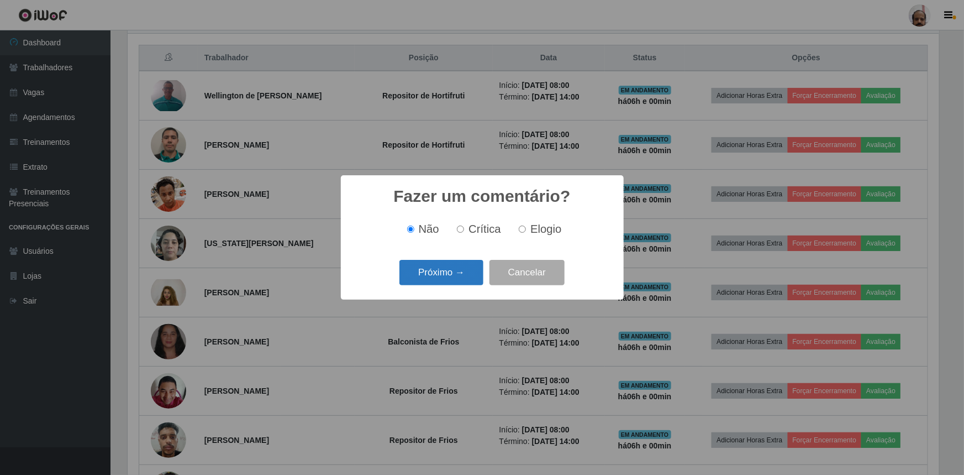
click at [453, 280] on button "Próximo →" at bounding box center [442, 273] width 84 height 26
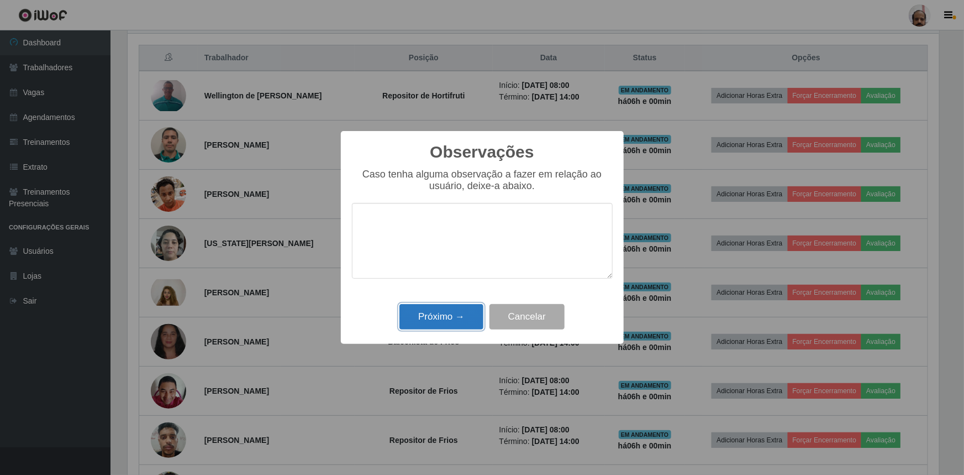
click at [453, 312] on button "Próximo →" at bounding box center [442, 317] width 84 height 26
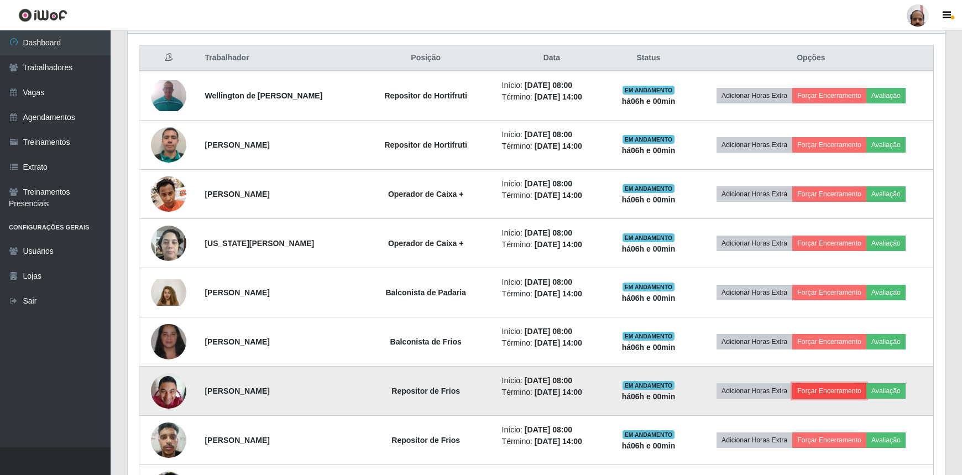
click at [817, 389] on button "Forçar Encerramento" at bounding box center [829, 390] width 74 height 15
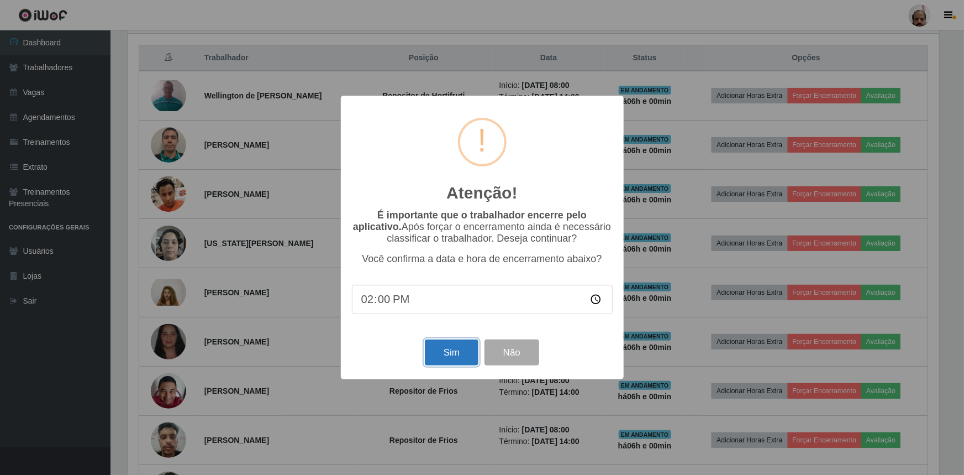
click at [459, 344] on button "Sim" at bounding box center [452, 352] width 54 height 26
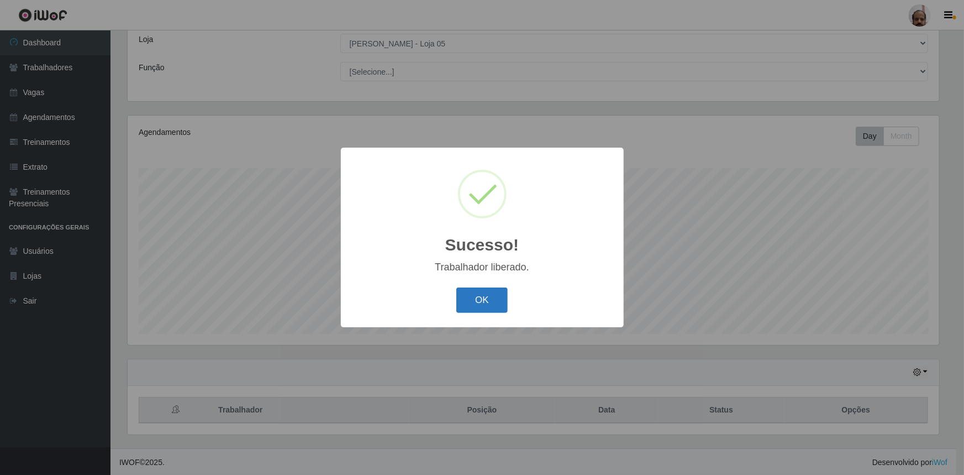
click at [489, 308] on button "OK" at bounding box center [482, 300] width 51 height 26
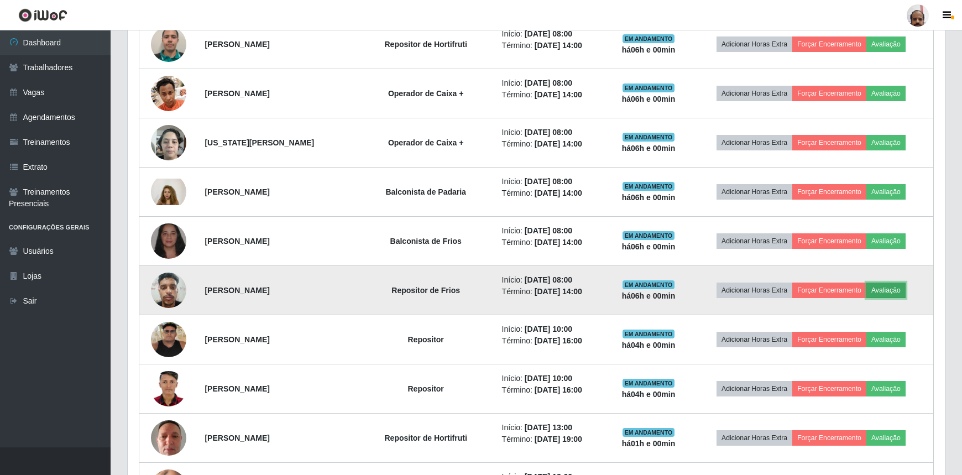
click at [891, 289] on button "Avaliação" at bounding box center [885, 289] width 39 height 15
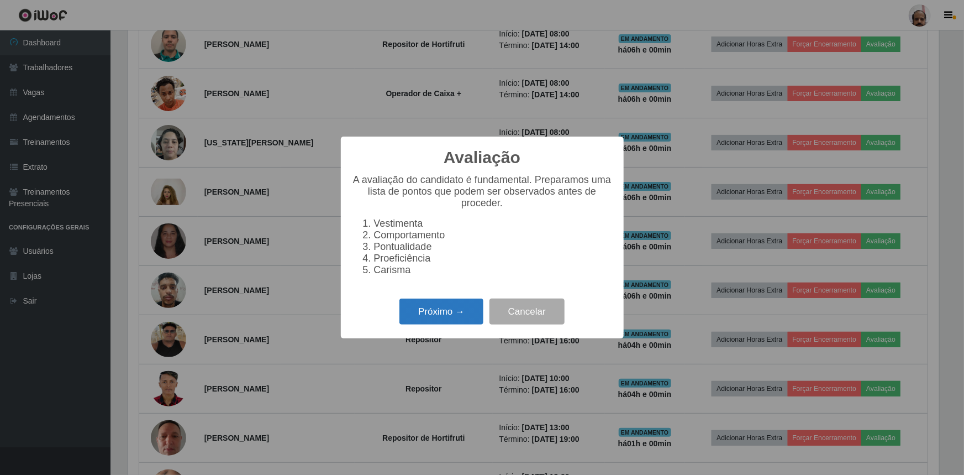
click at [448, 321] on button "Próximo →" at bounding box center [442, 311] width 84 height 26
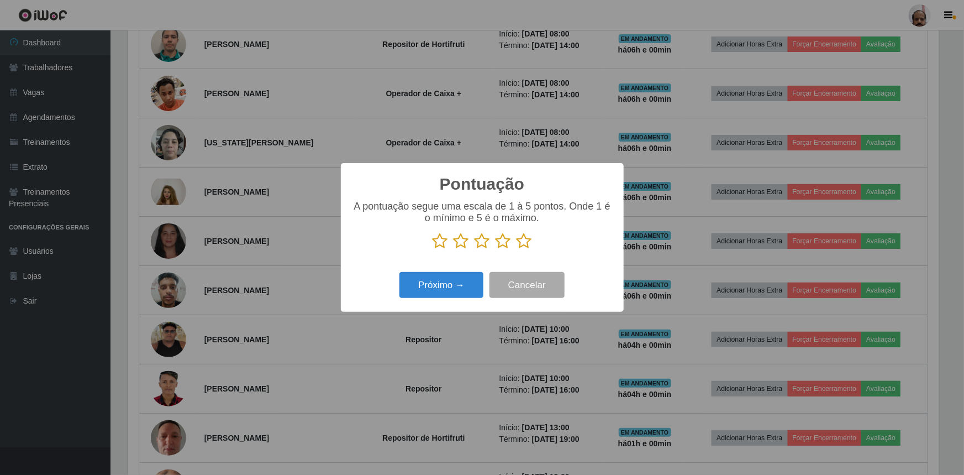
click at [529, 237] on icon at bounding box center [524, 241] width 15 height 17
click at [517, 249] on input "radio" at bounding box center [517, 249] width 0 height 0
click at [464, 290] on button "Próximo →" at bounding box center [442, 285] width 84 height 26
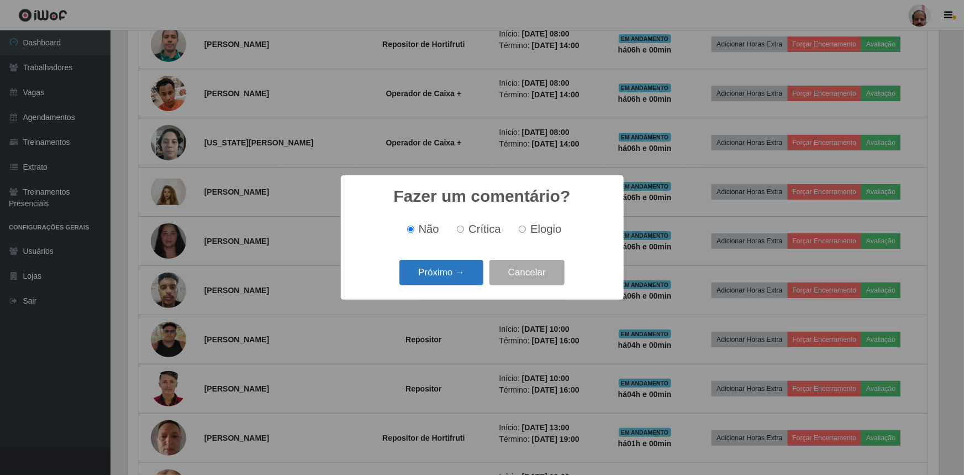
click at [449, 279] on button "Próximo →" at bounding box center [442, 273] width 84 height 26
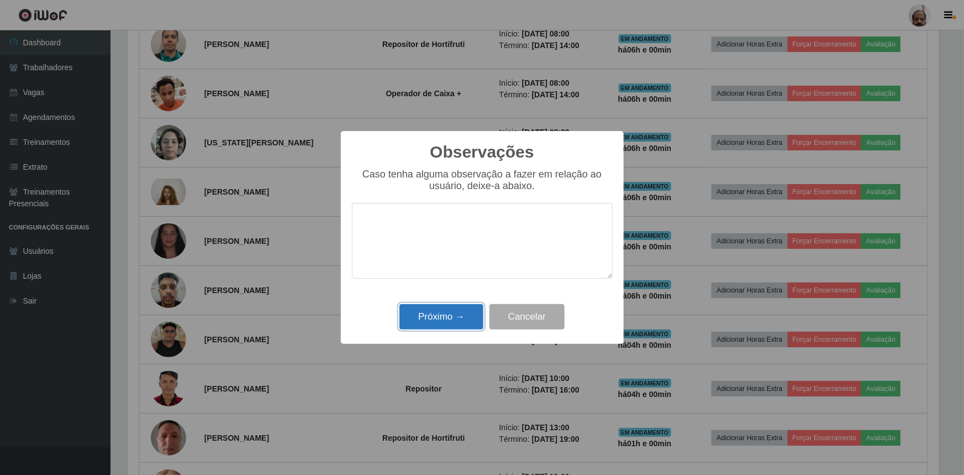
click at [447, 312] on button "Próximo →" at bounding box center [442, 317] width 84 height 26
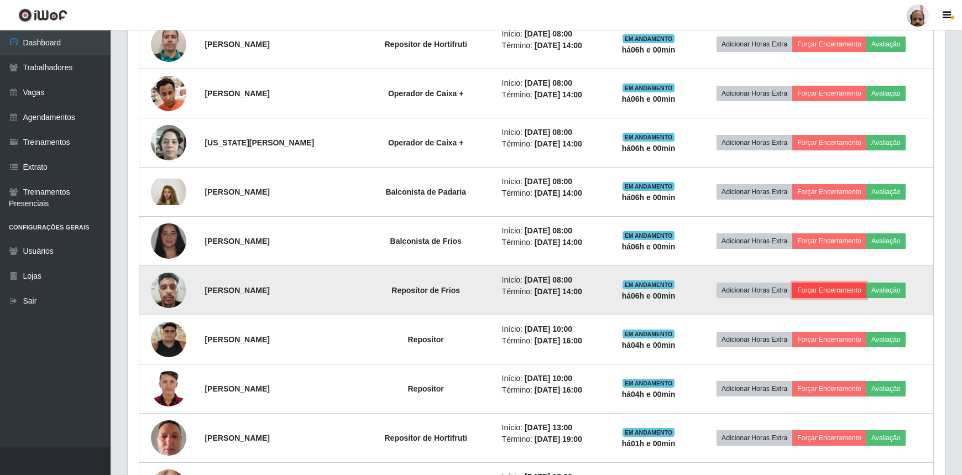
click at [839, 290] on button "Forçar Encerramento" at bounding box center [829, 289] width 74 height 15
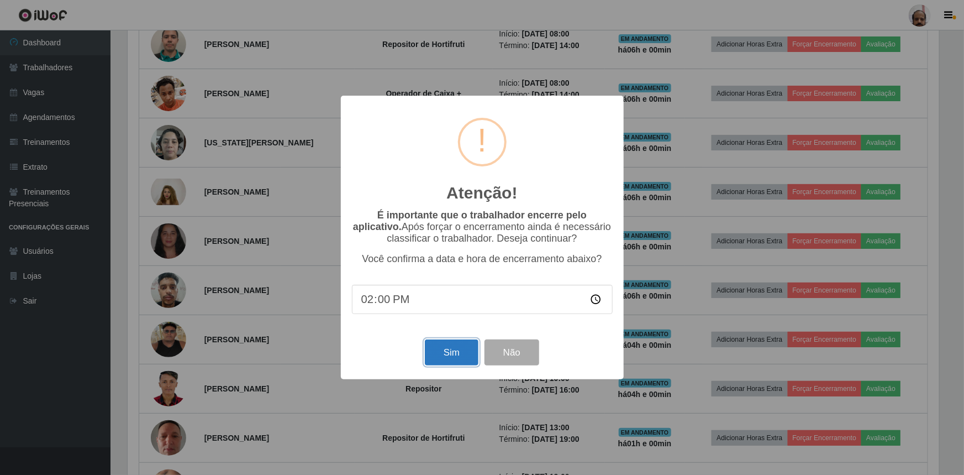
click at [452, 353] on button "Sim" at bounding box center [452, 352] width 54 height 26
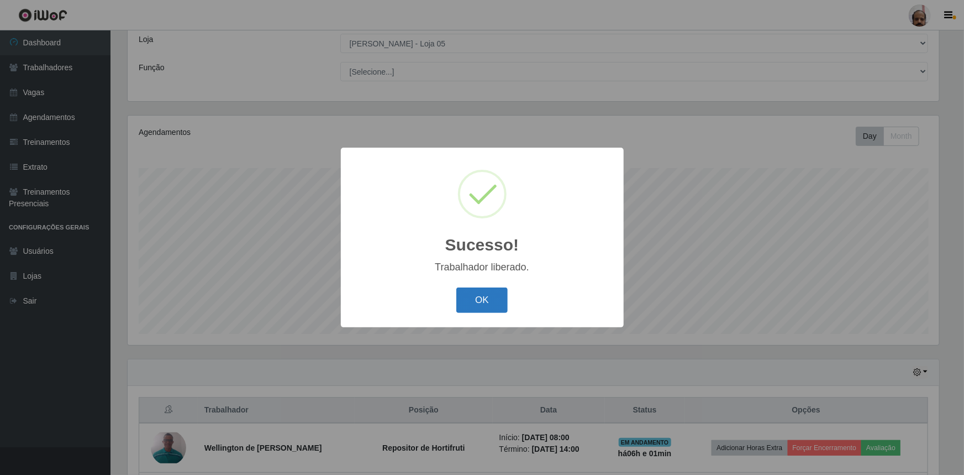
click at [490, 300] on button "OK" at bounding box center [482, 300] width 51 height 26
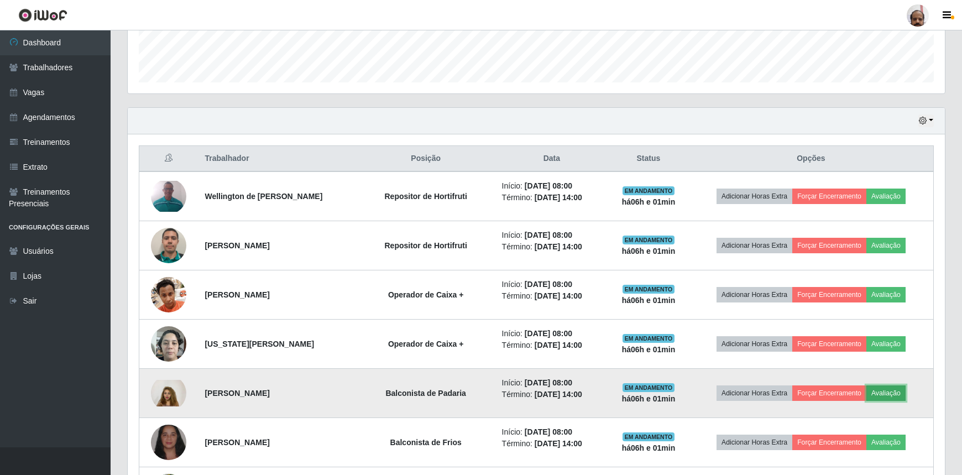
click at [902, 386] on button "Avaliação" at bounding box center [885, 392] width 39 height 15
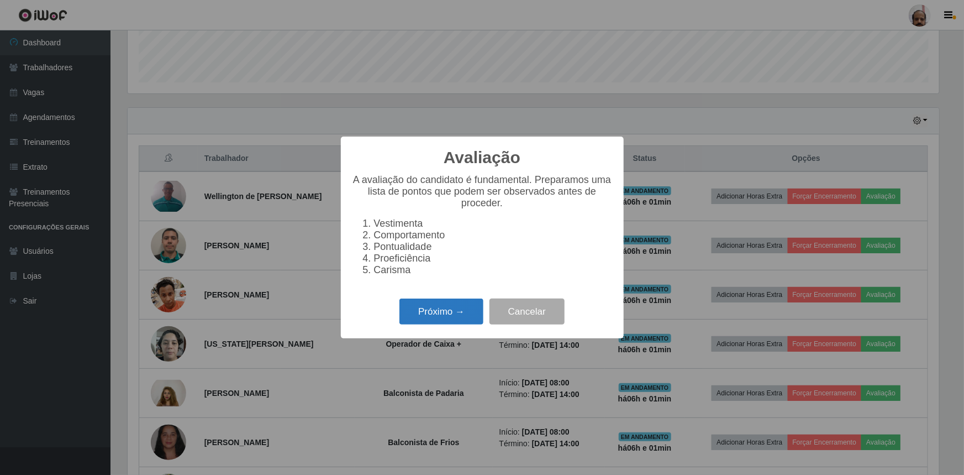
click at [442, 322] on button "Próximo →" at bounding box center [442, 311] width 84 height 26
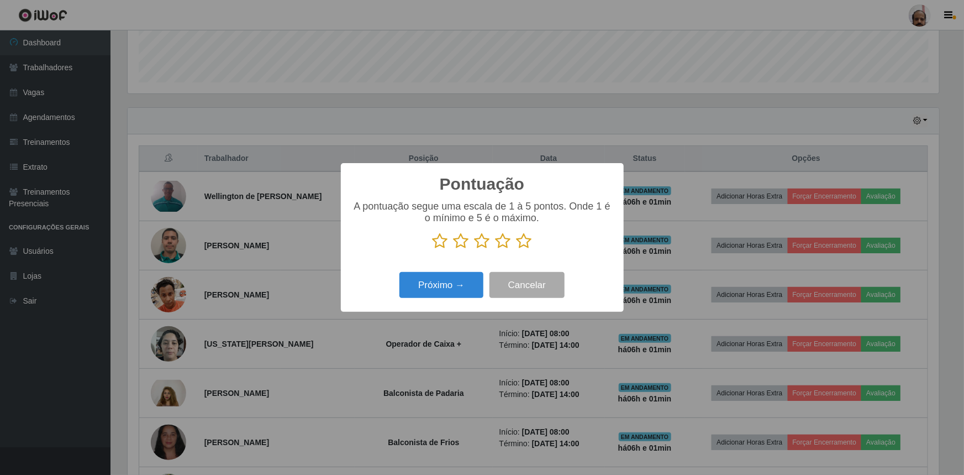
click at [526, 245] on icon at bounding box center [524, 241] width 15 height 17
click at [517, 249] on input "radio" at bounding box center [517, 249] width 0 height 0
click at [434, 279] on button "Próximo →" at bounding box center [442, 285] width 84 height 26
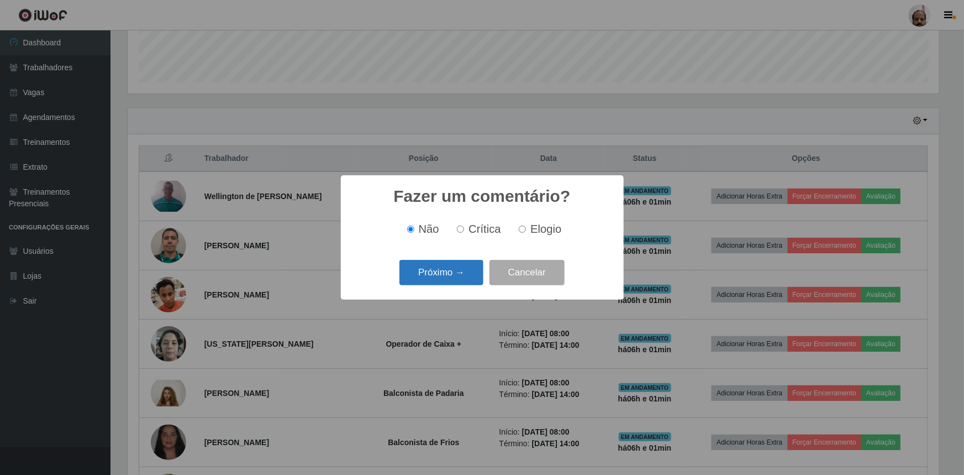
click at [442, 277] on button "Próximo →" at bounding box center [442, 273] width 84 height 26
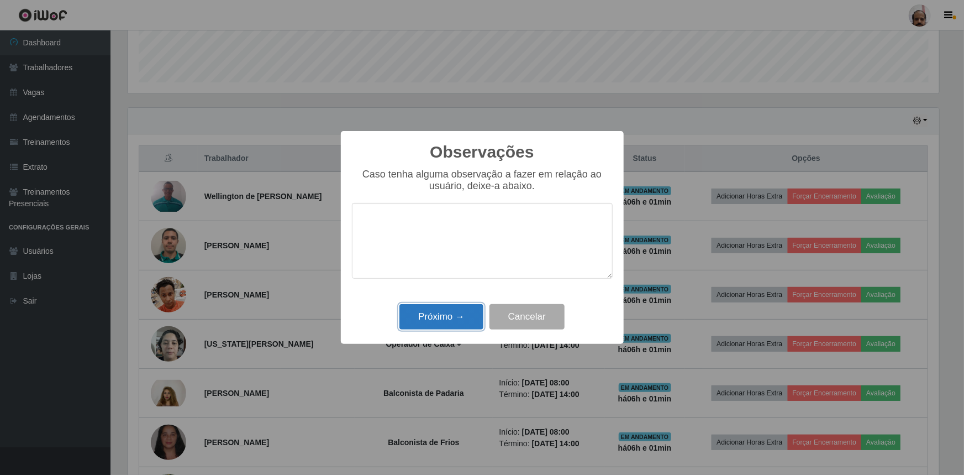
click at [448, 320] on button "Próximo →" at bounding box center [442, 317] width 84 height 26
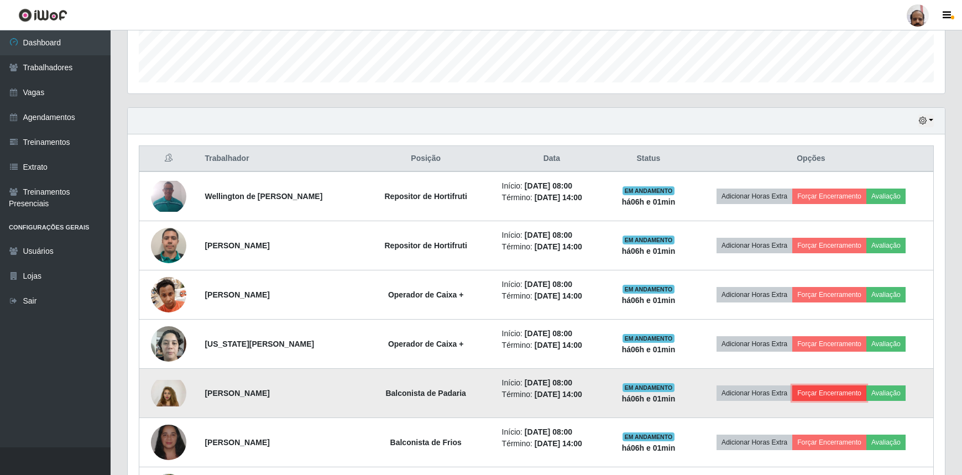
click at [824, 397] on button "Forçar Encerramento" at bounding box center [829, 392] width 74 height 15
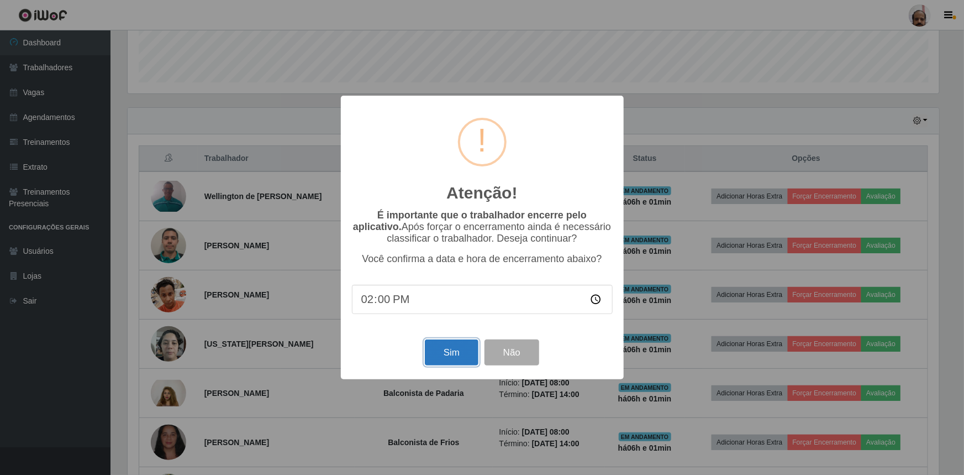
click at [449, 357] on button "Sim" at bounding box center [452, 352] width 54 height 26
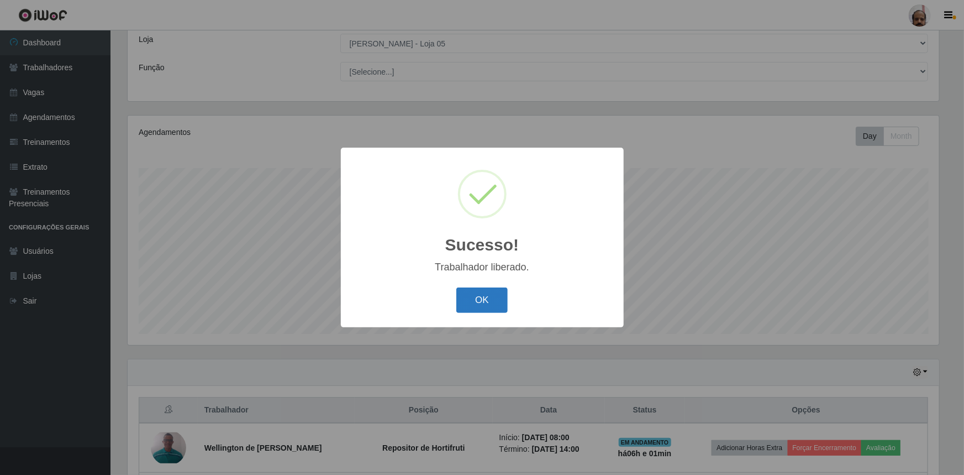
click at [492, 298] on button "OK" at bounding box center [482, 300] width 51 height 26
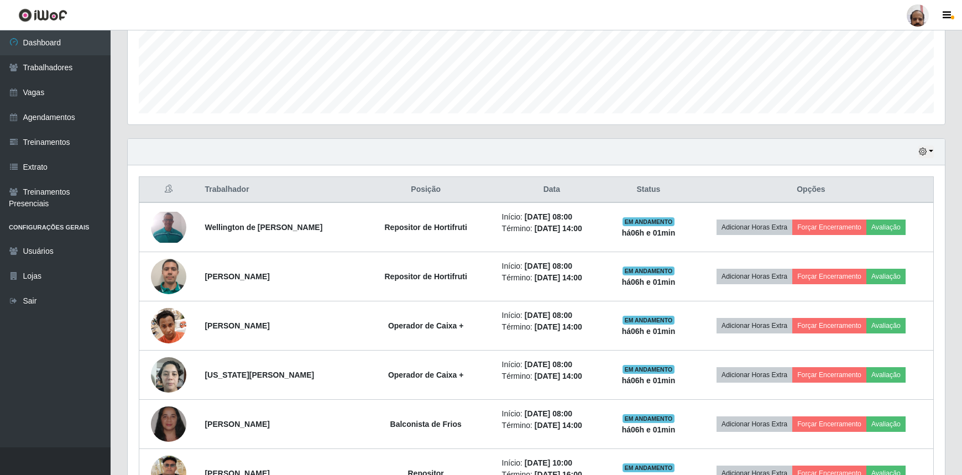
scroll to position [313, 0]
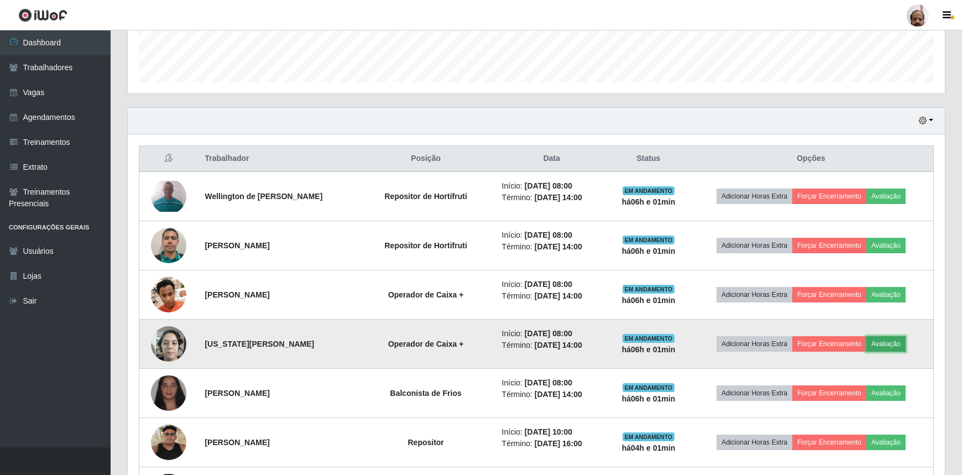
click at [885, 345] on button "Avaliação" at bounding box center [885, 343] width 39 height 15
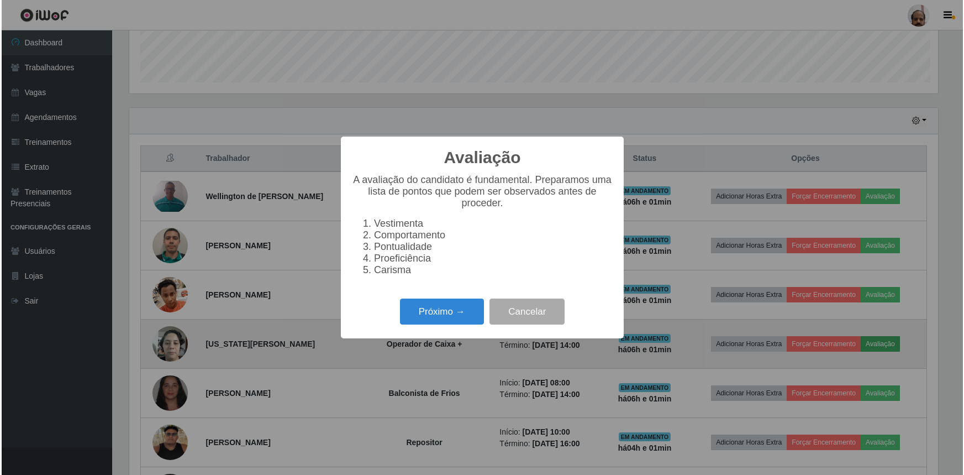
scroll to position [229, 812]
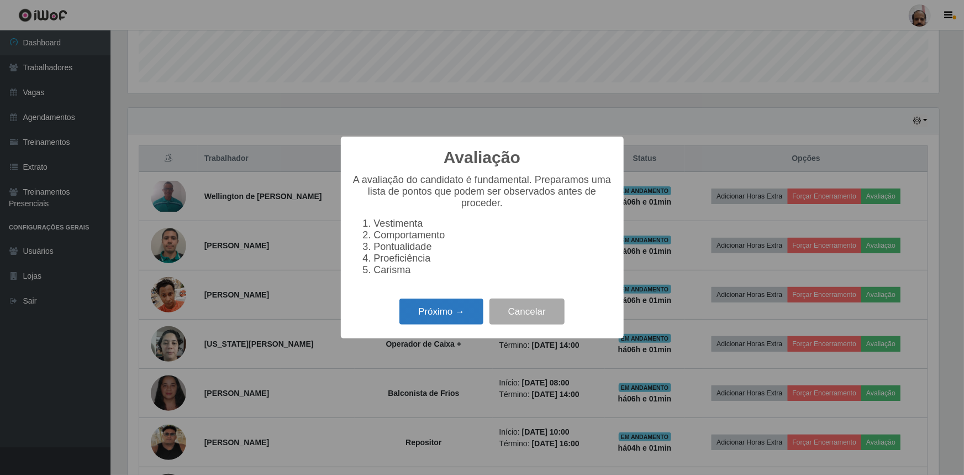
click at [415, 313] on button "Próximo →" at bounding box center [442, 311] width 84 height 26
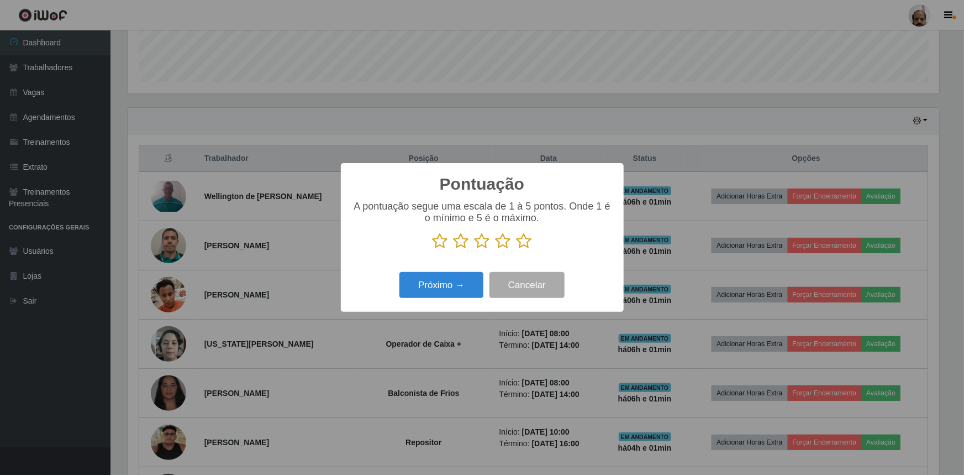
scroll to position [552458, 551875]
click at [527, 242] on icon at bounding box center [524, 241] width 15 height 17
click at [517, 249] on input "radio" at bounding box center [517, 249] width 0 height 0
click at [469, 282] on button "Próximo →" at bounding box center [442, 285] width 84 height 26
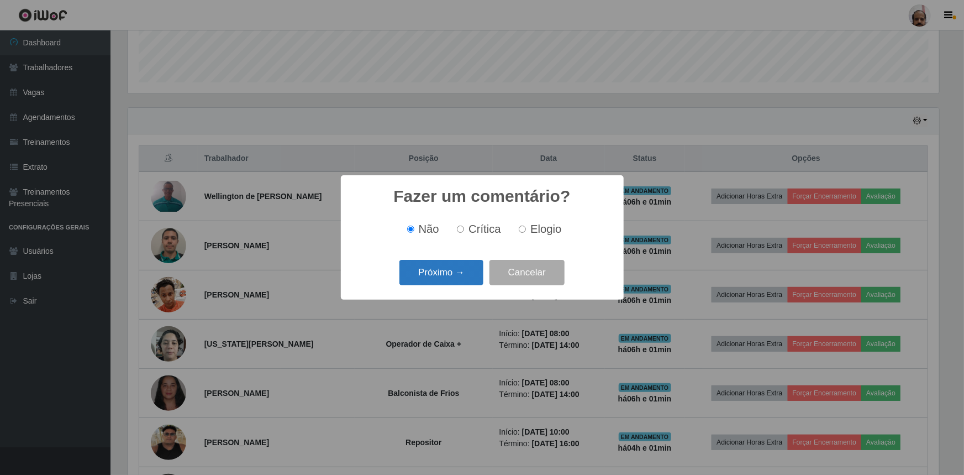
click at [460, 275] on button "Próximo →" at bounding box center [442, 273] width 84 height 26
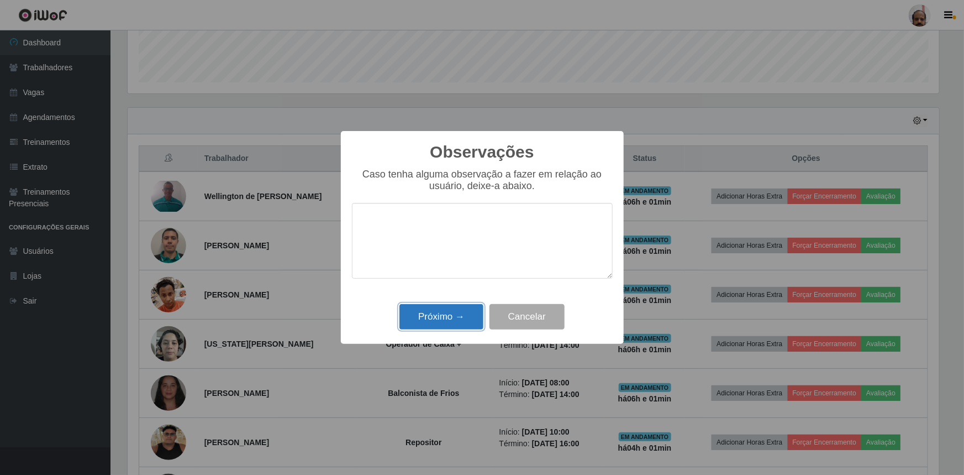
click at [452, 311] on button "Próximo →" at bounding box center [442, 317] width 84 height 26
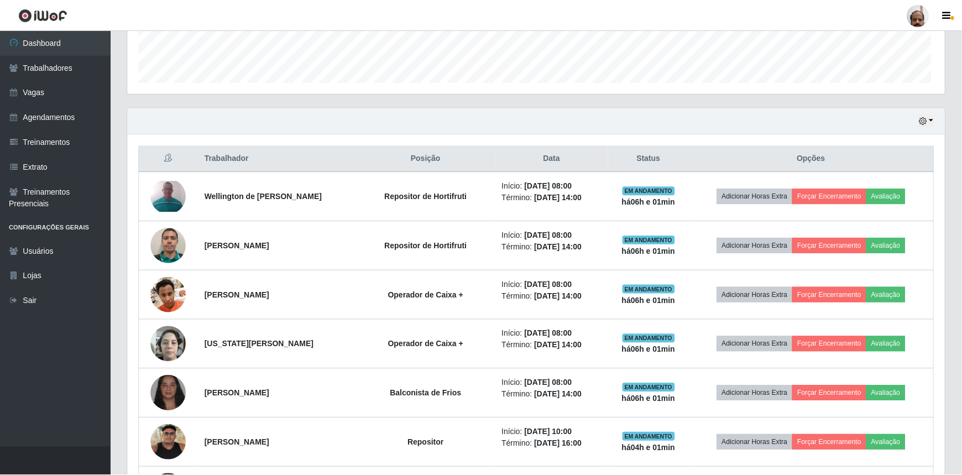
scroll to position [229, 817]
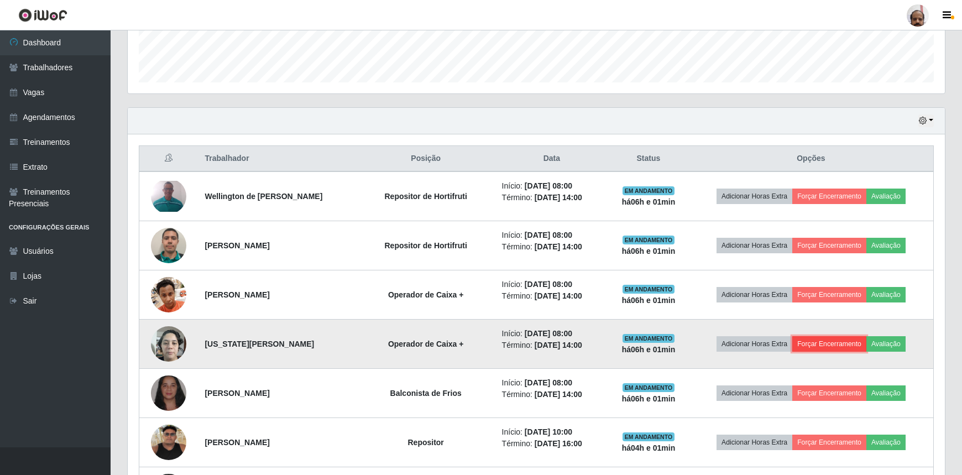
click at [817, 341] on button "Forçar Encerramento" at bounding box center [829, 343] width 74 height 15
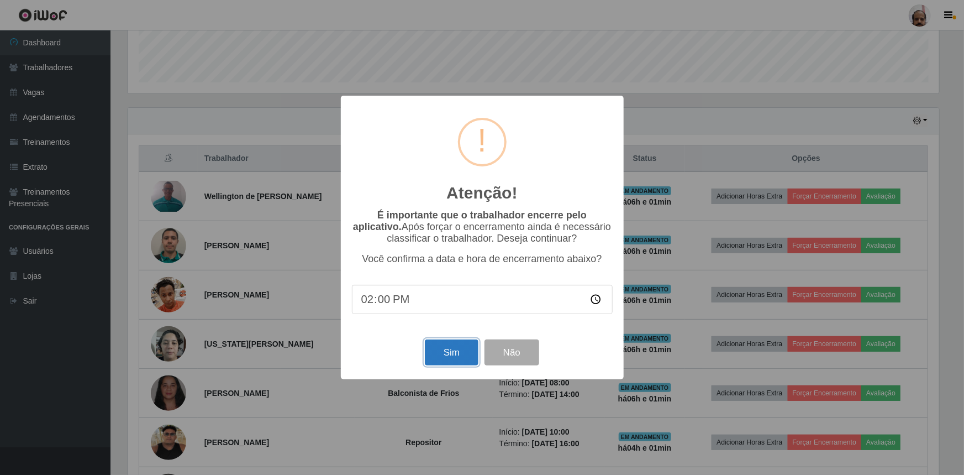
click at [444, 354] on button "Sim" at bounding box center [452, 352] width 54 height 26
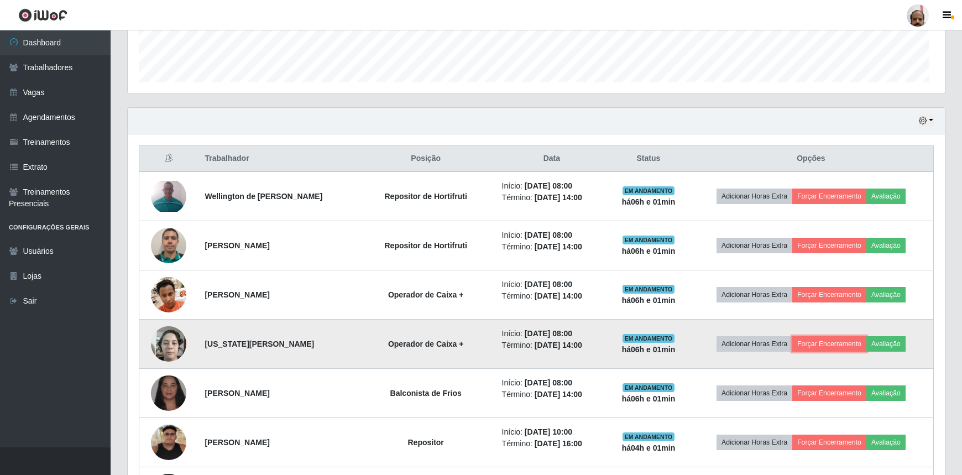
scroll to position [229, 817]
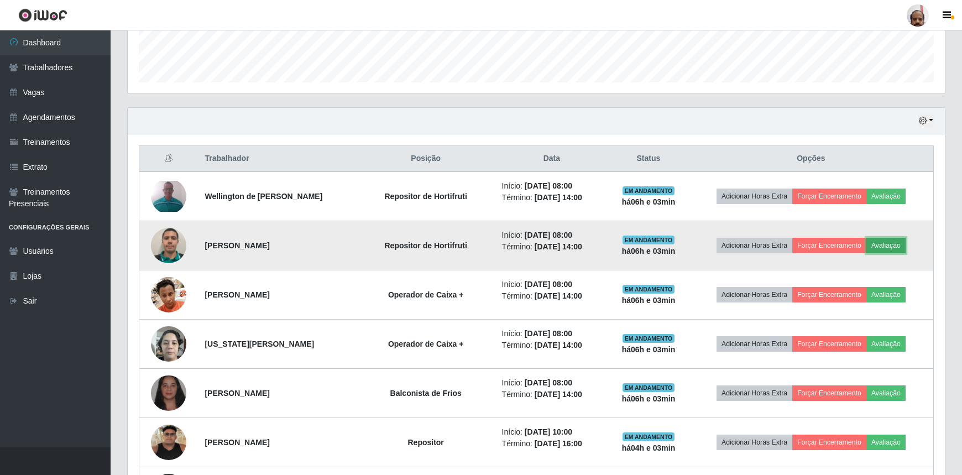
click at [889, 245] on button "Avaliação" at bounding box center [885, 245] width 39 height 15
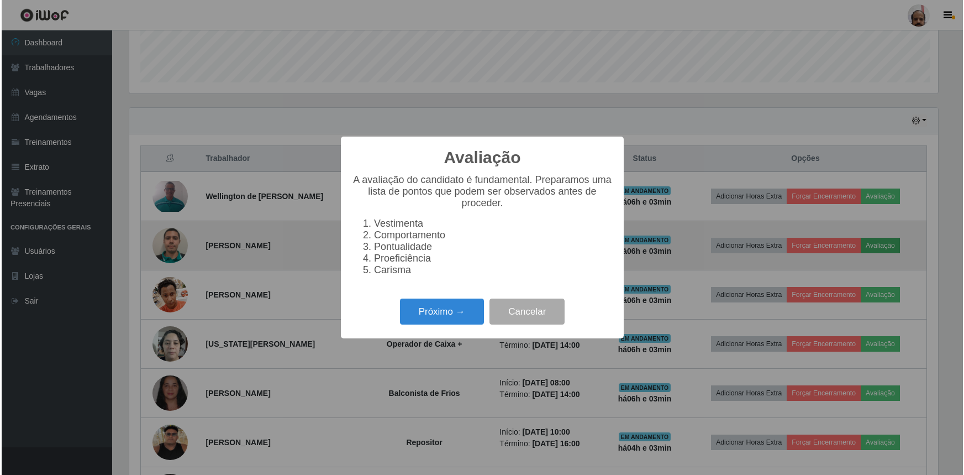
scroll to position [229, 812]
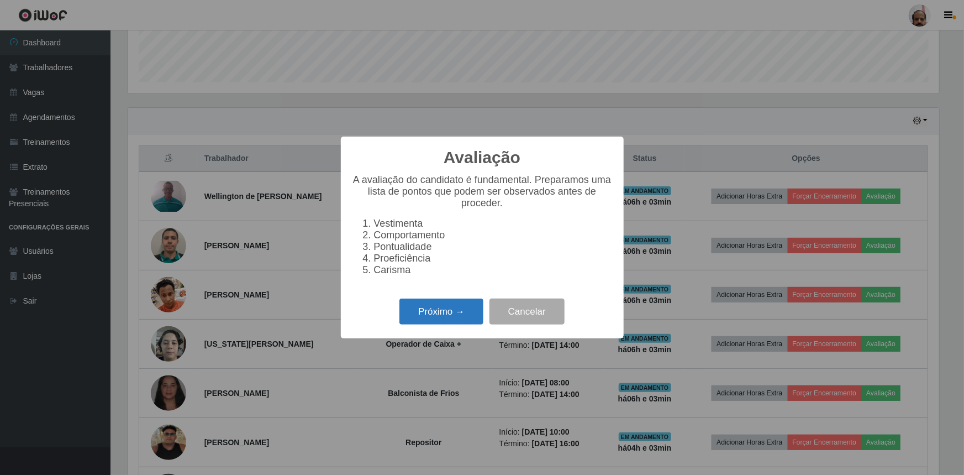
click at [448, 314] on button "Próximo →" at bounding box center [442, 311] width 84 height 26
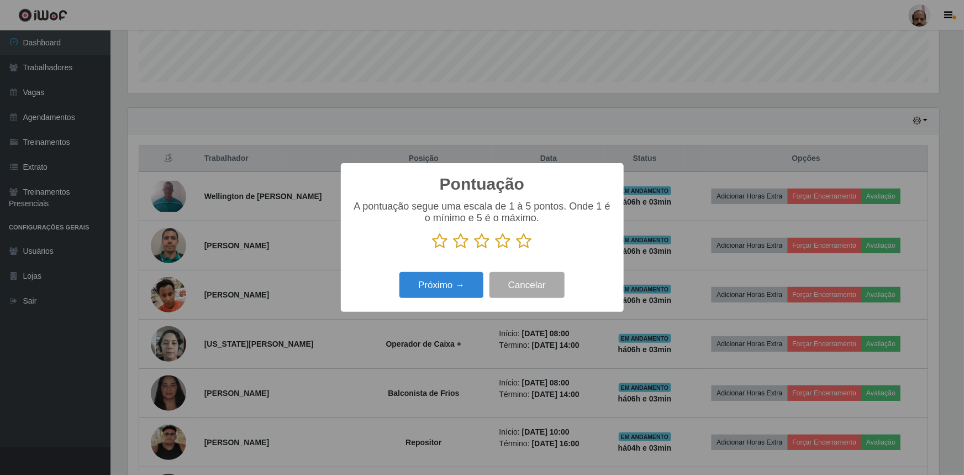
scroll to position [552458, 551875]
click at [527, 247] on icon at bounding box center [524, 241] width 15 height 17
click at [517, 249] on input "radio" at bounding box center [517, 249] width 0 height 0
click at [471, 286] on button "Próximo →" at bounding box center [442, 285] width 84 height 26
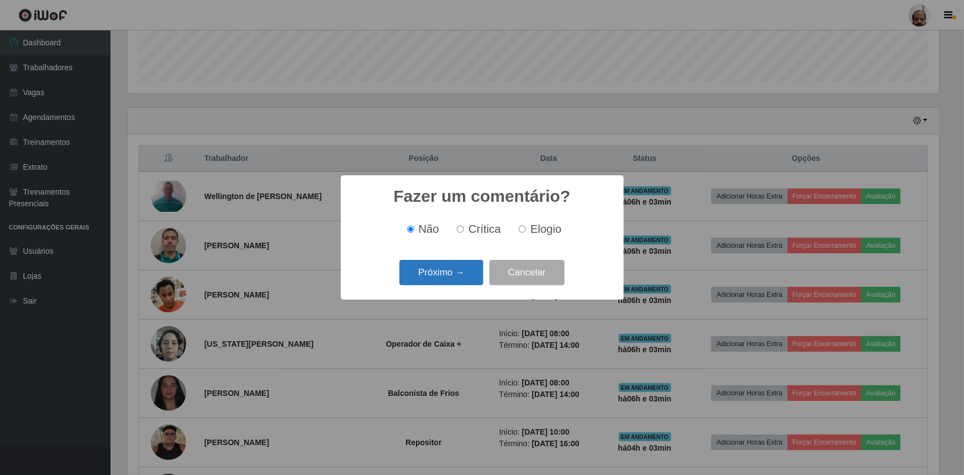
click at [464, 278] on button "Próximo →" at bounding box center [442, 273] width 84 height 26
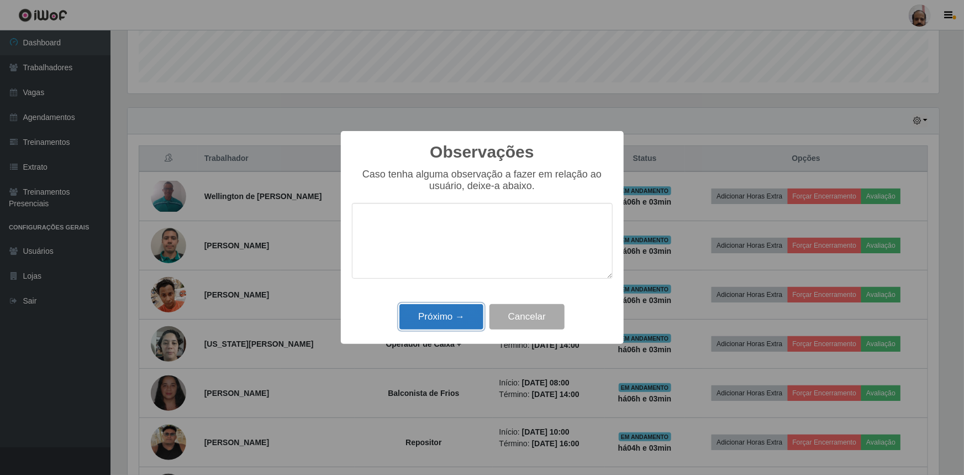
drag, startPoint x: 455, startPoint y: 314, endPoint x: 497, endPoint y: 309, distance: 42.3
click at [455, 314] on button "Próximo →" at bounding box center [442, 317] width 84 height 26
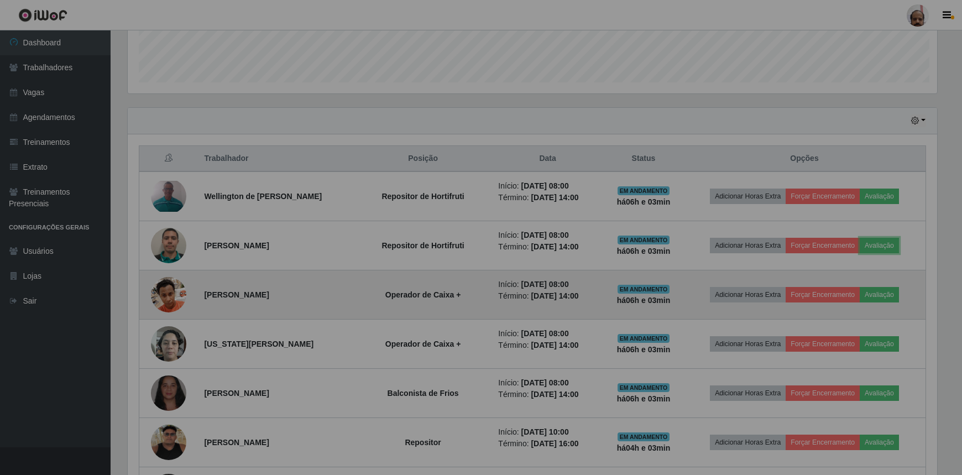
scroll to position [229, 817]
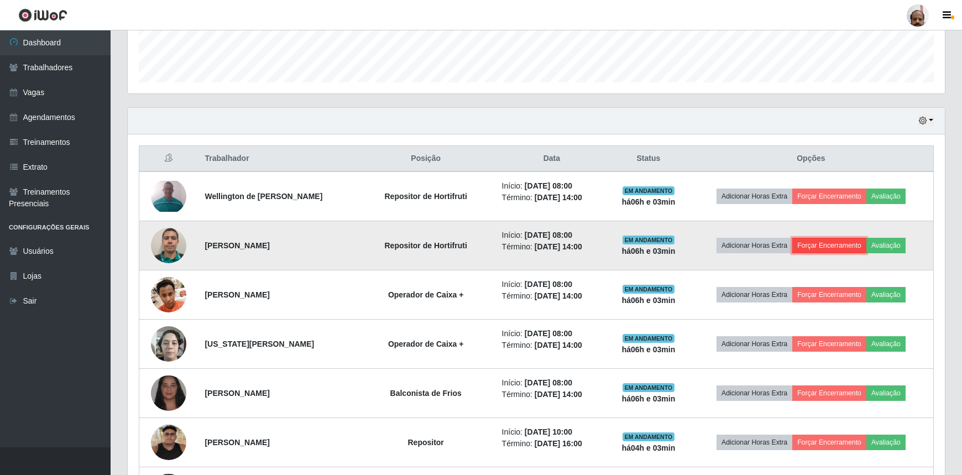
click at [822, 245] on button "Forçar Encerramento" at bounding box center [829, 245] width 74 height 15
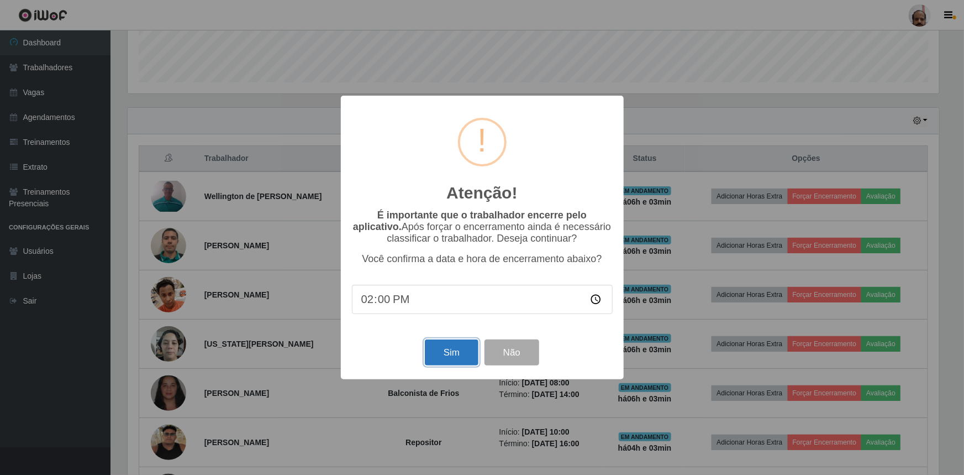
drag, startPoint x: 445, startPoint y: 349, endPoint x: 432, endPoint y: 344, distance: 14.4
click at [445, 350] on button "Sim" at bounding box center [452, 352] width 54 height 26
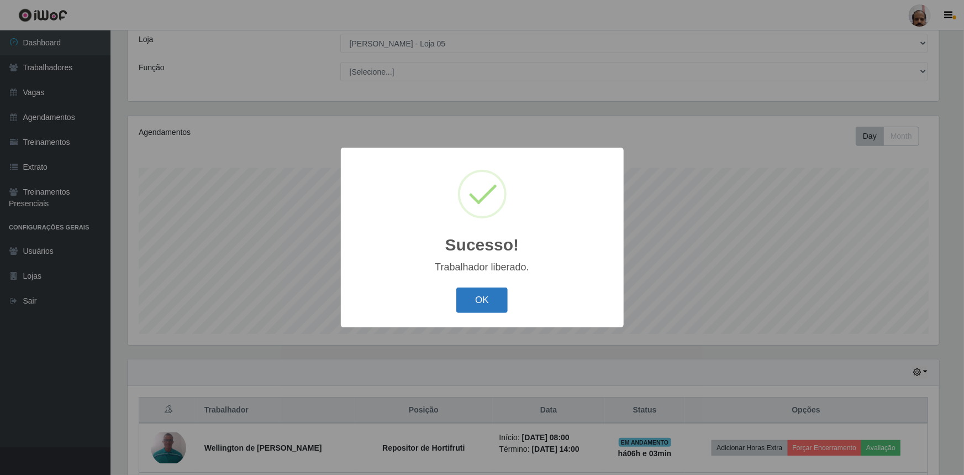
click at [462, 307] on button "OK" at bounding box center [482, 300] width 51 height 26
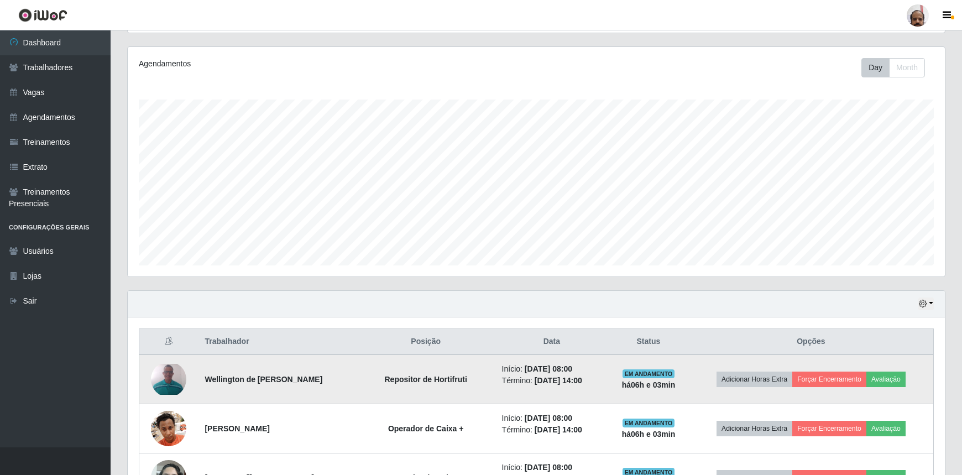
scroll to position [162, 0]
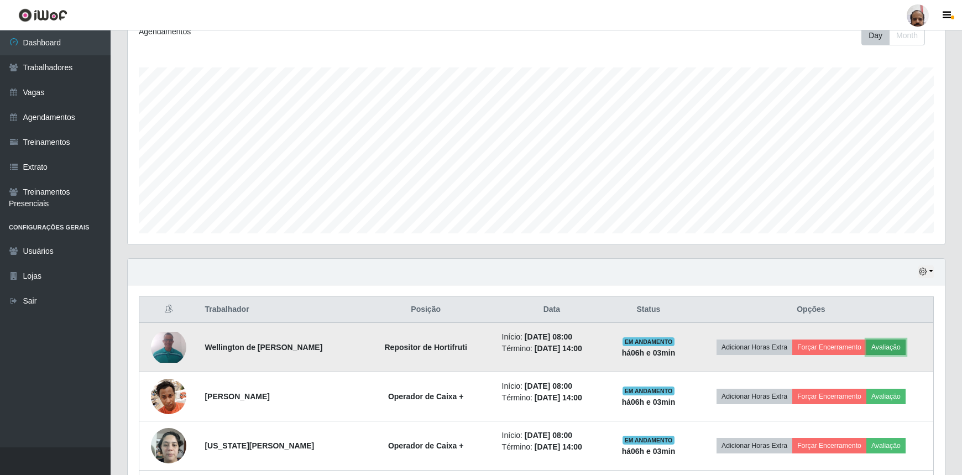
click at [885, 344] on button "Avaliação" at bounding box center [885, 346] width 39 height 15
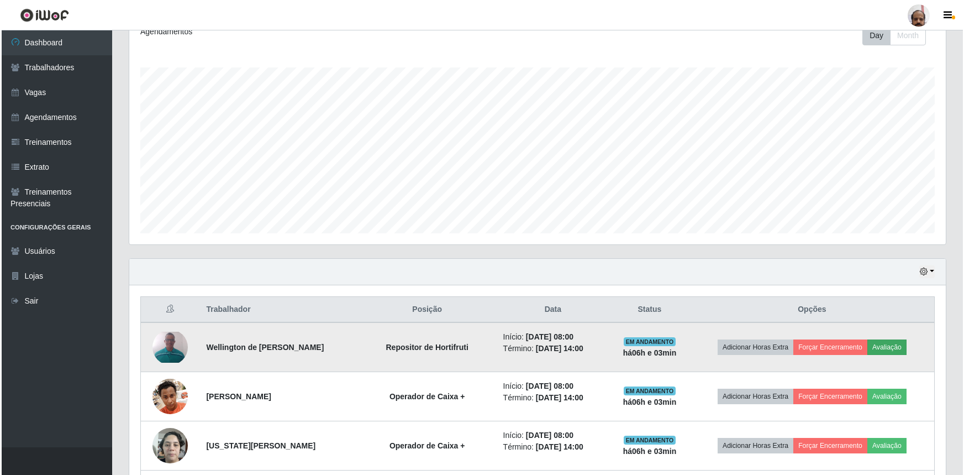
scroll to position [229, 812]
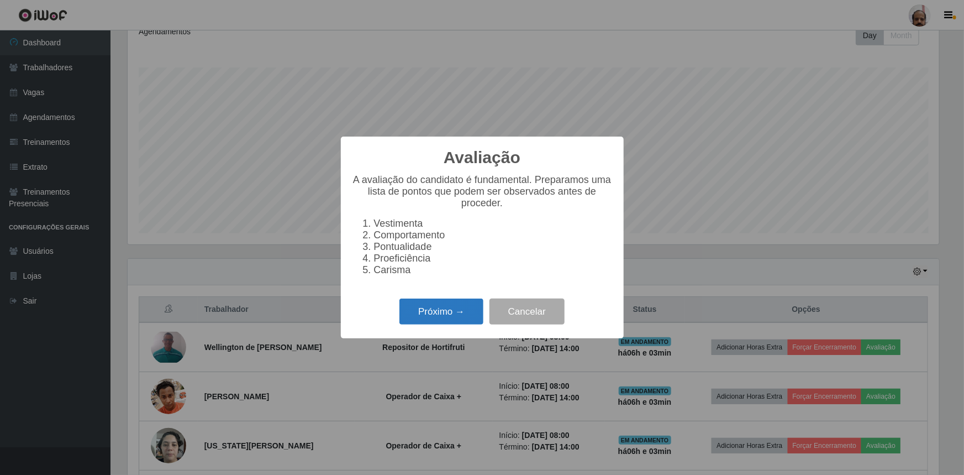
click at [448, 315] on button "Próximo →" at bounding box center [442, 311] width 84 height 26
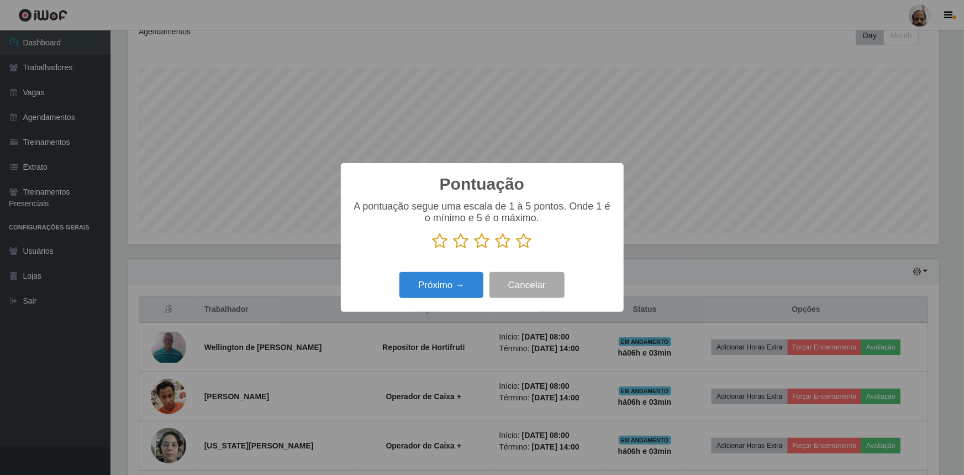
scroll to position [552458, 551875]
click at [520, 248] on icon at bounding box center [524, 241] width 15 height 17
click at [517, 249] on input "radio" at bounding box center [517, 249] width 0 height 0
click at [469, 273] on button "Próximo →" at bounding box center [442, 285] width 84 height 26
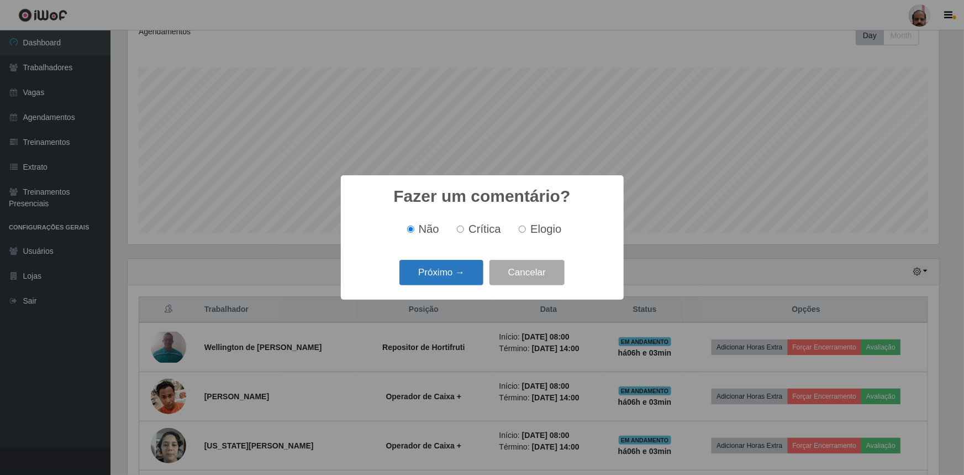
click at [465, 276] on button "Próximo →" at bounding box center [442, 273] width 84 height 26
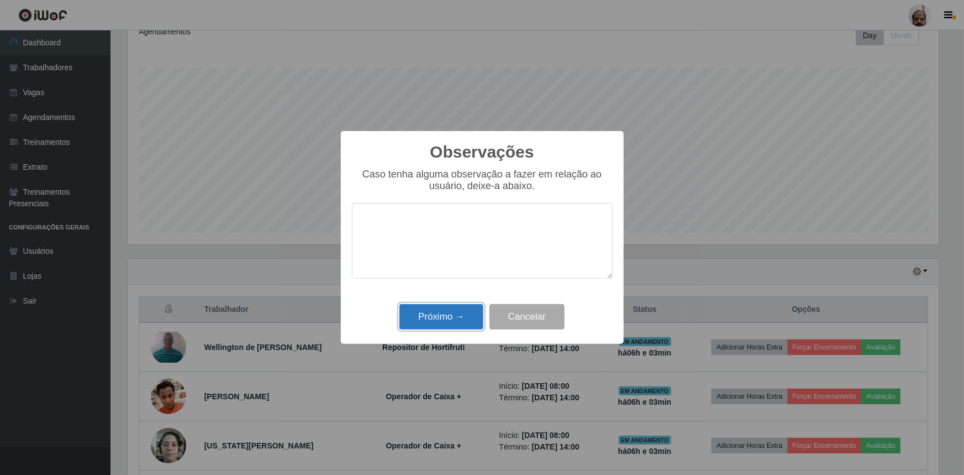
click at [457, 315] on button "Próximo →" at bounding box center [442, 317] width 84 height 26
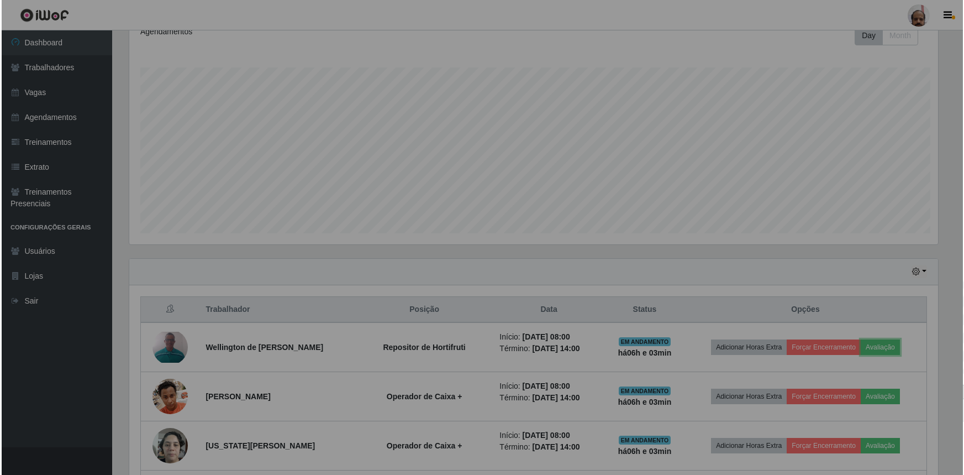
scroll to position [229, 817]
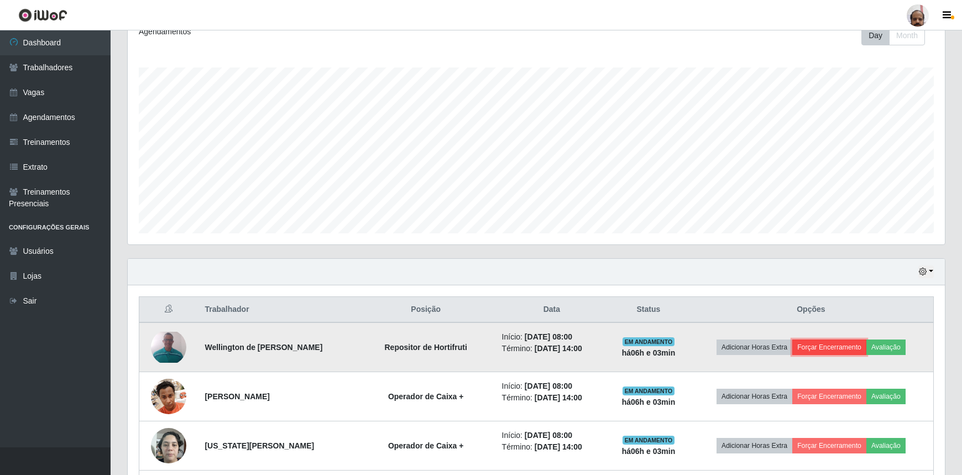
click at [841, 343] on button "Forçar Encerramento" at bounding box center [829, 346] width 74 height 15
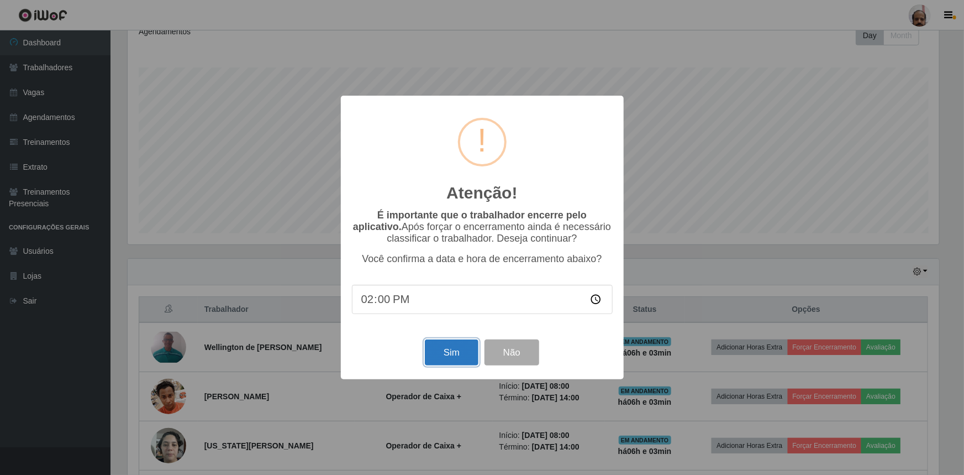
click at [454, 352] on button "Sim" at bounding box center [452, 352] width 54 height 26
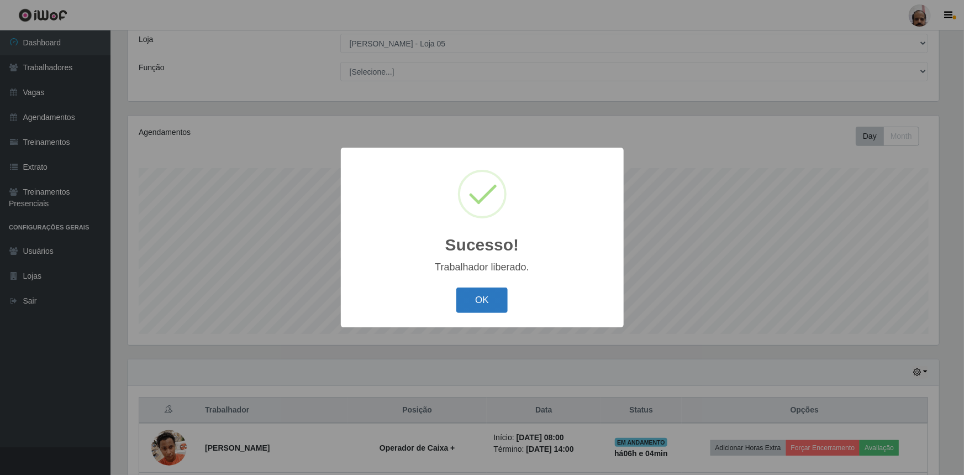
click at [483, 303] on button "OK" at bounding box center [482, 300] width 51 height 26
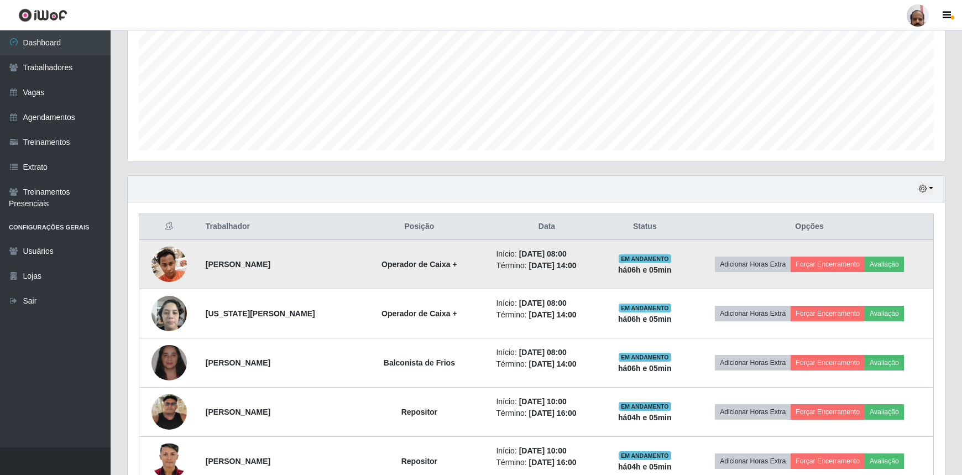
scroll to position [263, 0]
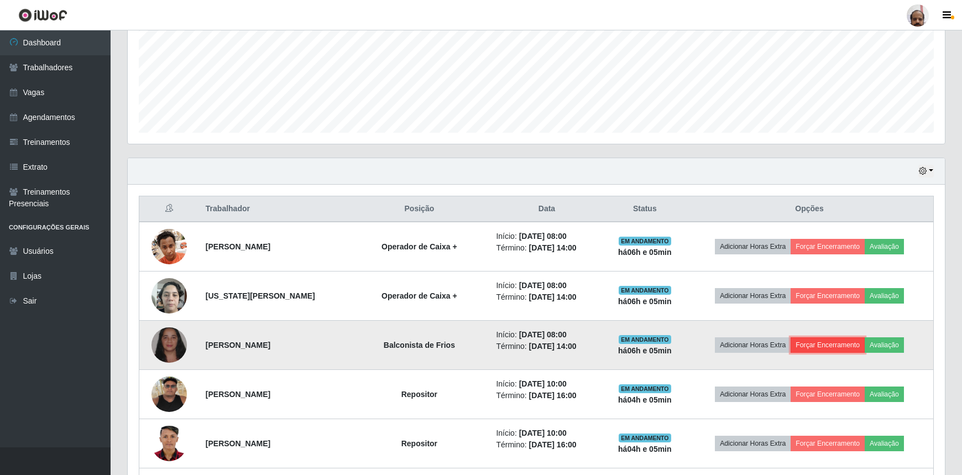
click at [848, 346] on button "Forçar Encerramento" at bounding box center [827, 344] width 74 height 15
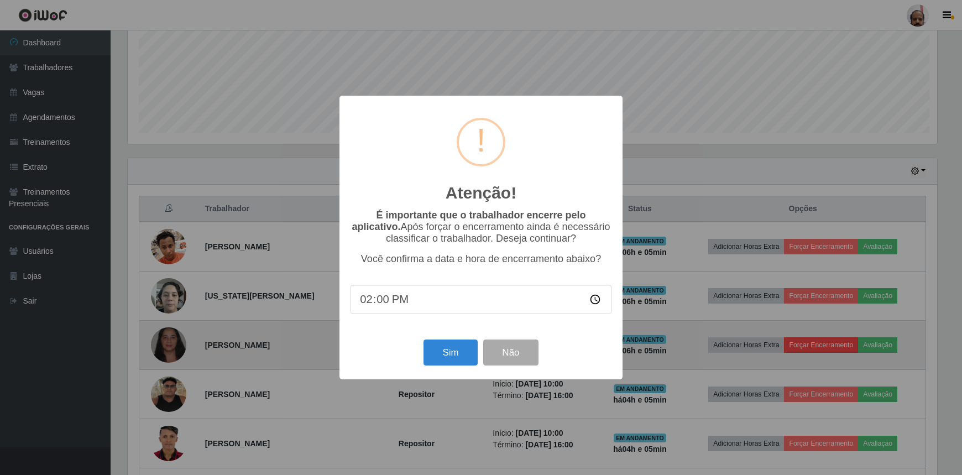
scroll to position [229, 812]
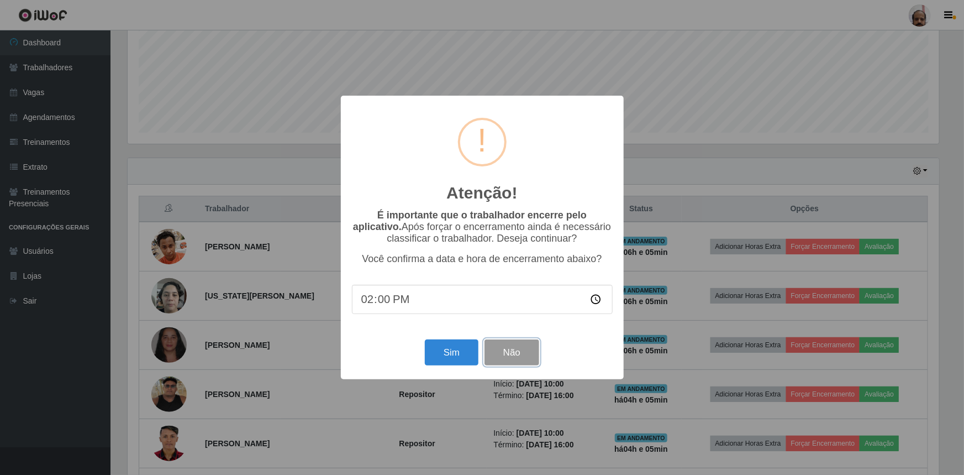
click at [531, 352] on button "Não" at bounding box center [512, 352] width 55 height 26
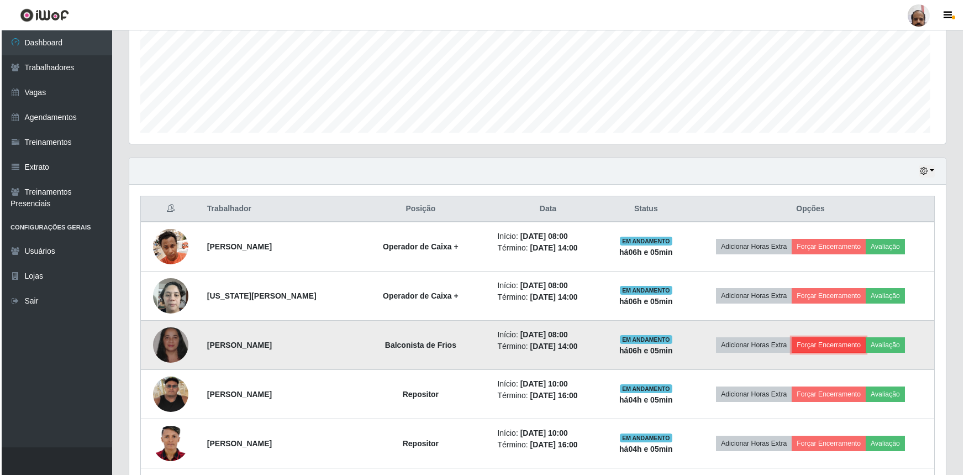
scroll to position [229, 817]
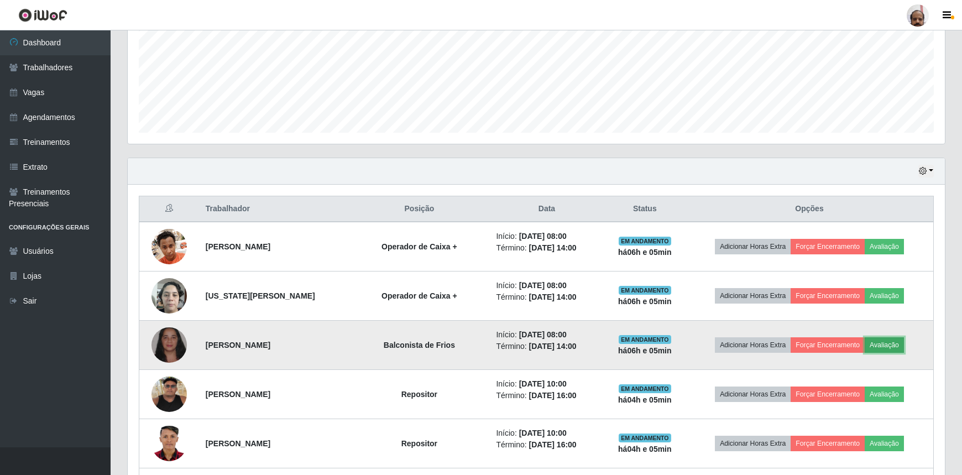
click at [887, 338] on button "Avaliação" at bounding box center [883, 344] width 39 height 15
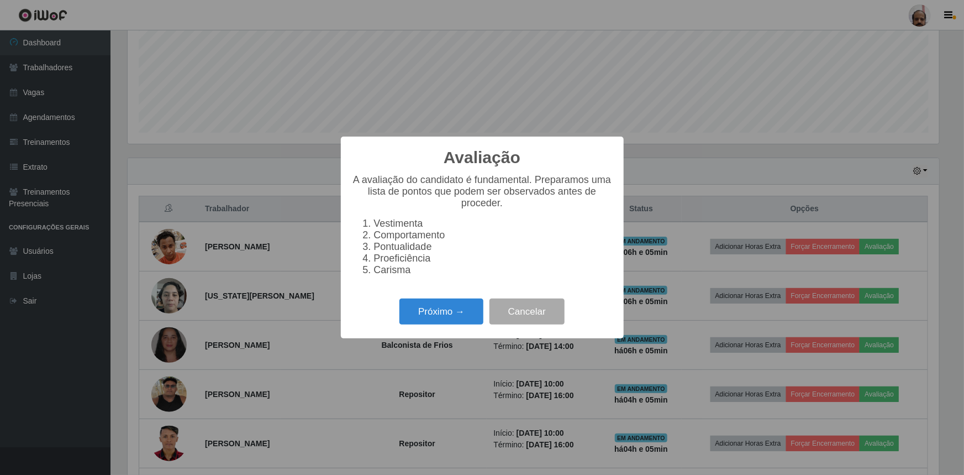
scroll to position [229, 812]
click at [454, 315] on button "Próximo →" at bounding box center [442, 311] width 84 height 26
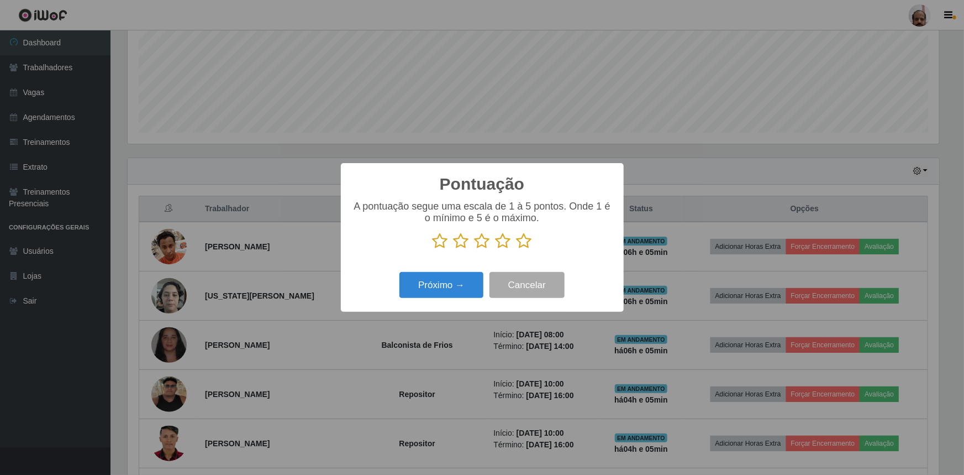
scroll to position [552458, 551875]
click at [521, 244] on icon at bounding box center [524, 241] width 15 height 17
click at [517, 249] on input "radio" at bounding box center [517, 249] width 0 height 0
click at [462, 286] on button "Próximo →" at bounding box center [442, 285] width 84 height 26
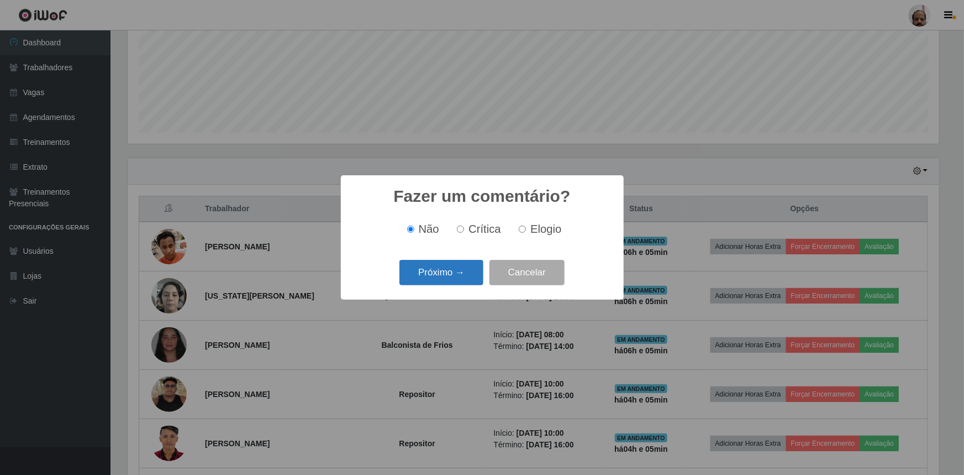
click at [452, 274] on button "Próximo →" at bounding box center [442, 273] width 84 height 26
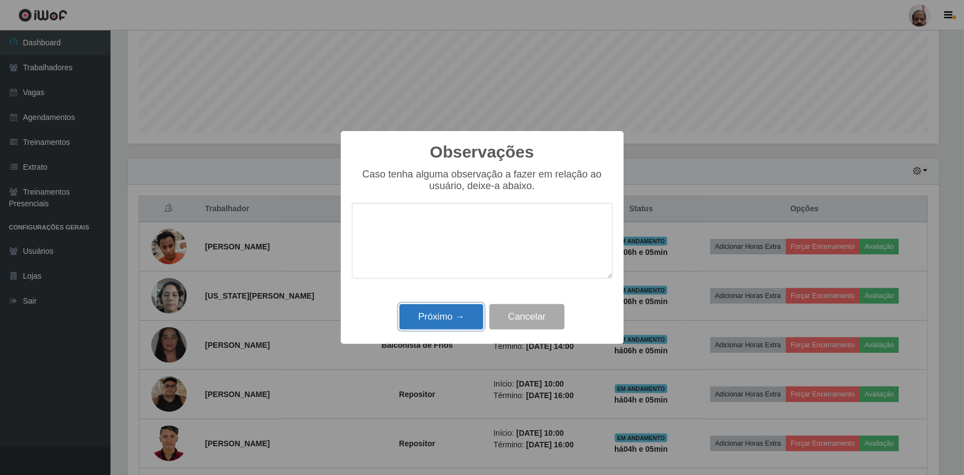
click at [444, 321] on button "Próximo →" at bounding box center [442, 317] width 84 height 26
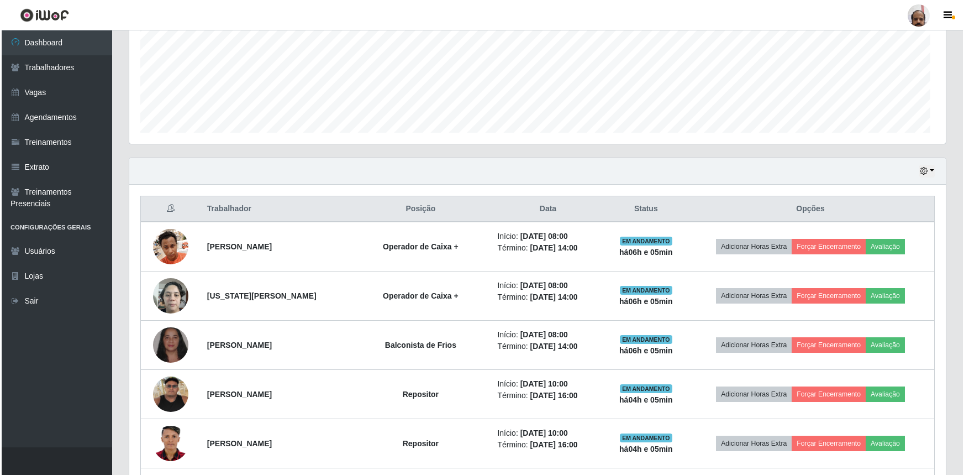
scroll to position [229, 817]
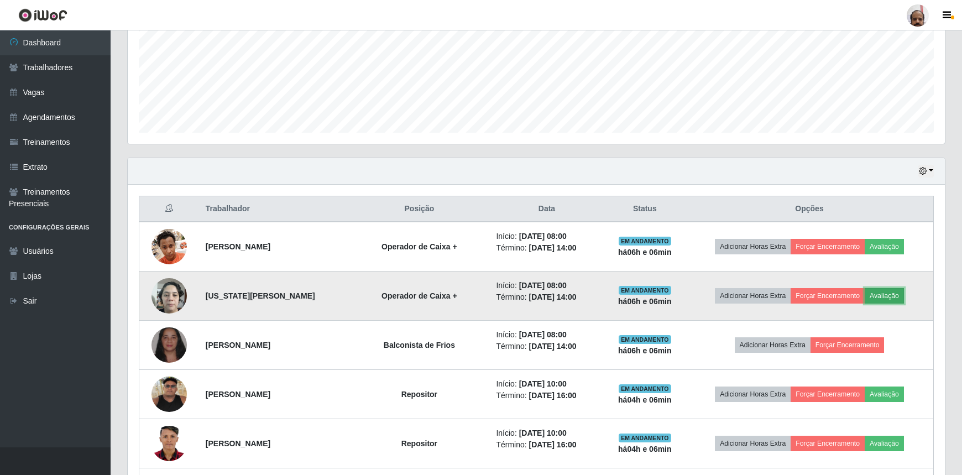
click at [887, 293] on button "Avaliação" at bounding box center [883, 295] width 39 height 15
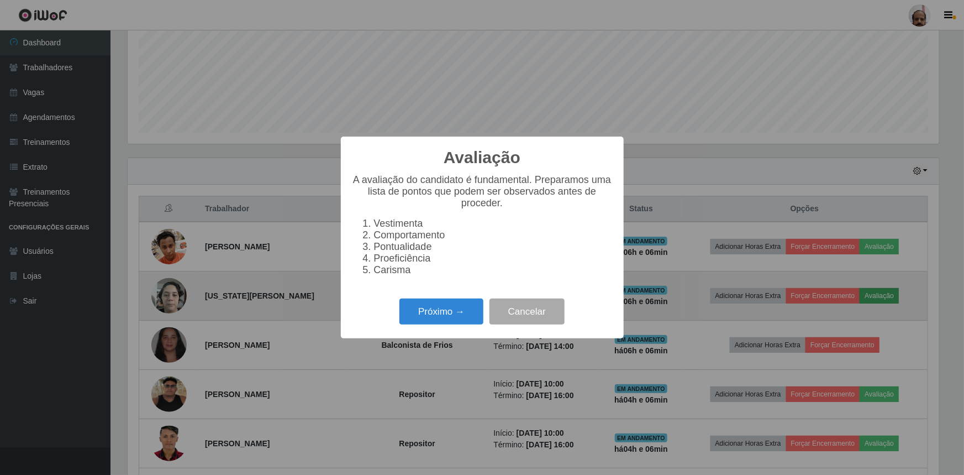
scroll to position [229, 812]
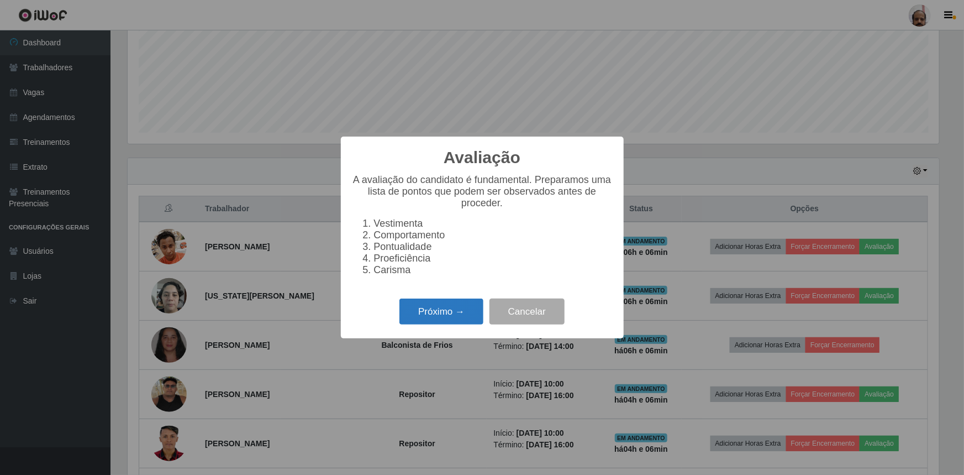
click at [436, 318] on button "Próximo →" at bounding box center [442, 311] width 84 height 26
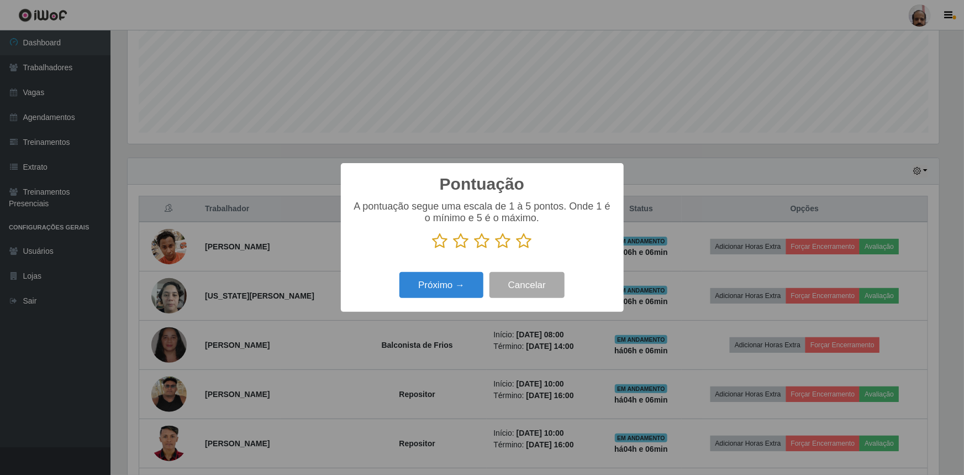
scroll to position [552458, 551875]
click at [526, 239] on icon at bounding box center [524, 241] width 15 height 17
click at [517, 249] on input "radio" at bounding box center [517, 249] width 0 height 0
click at [470, 287] on button "Próximo →" at bounding box center [442, 285] width 84 height 26
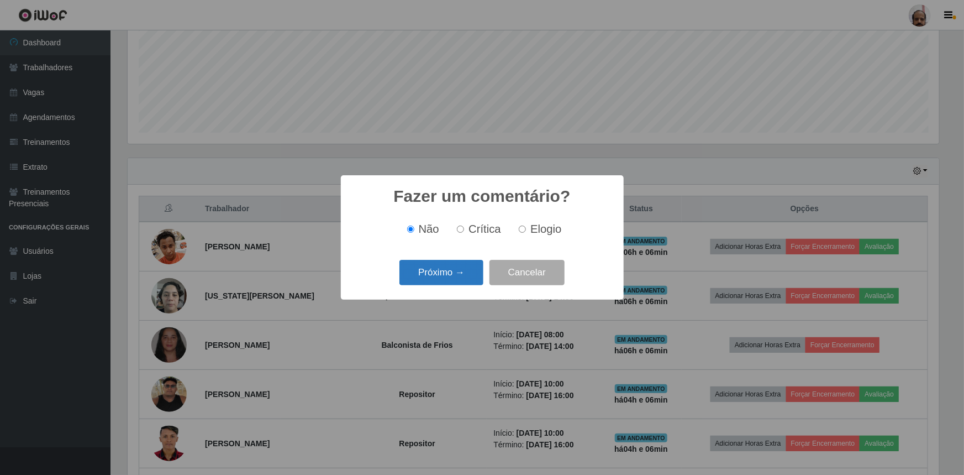
click at [452, 279] on button "Próximo →" at bounding box center [442, 273] width 84 height 26
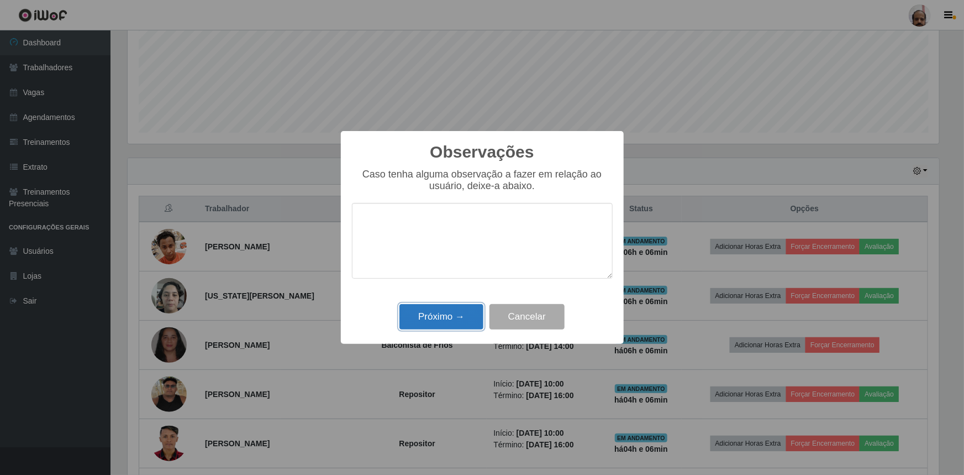
click at [442, 321] on button "Próximo →" at bounding box center [442, 317] width 84 height 26
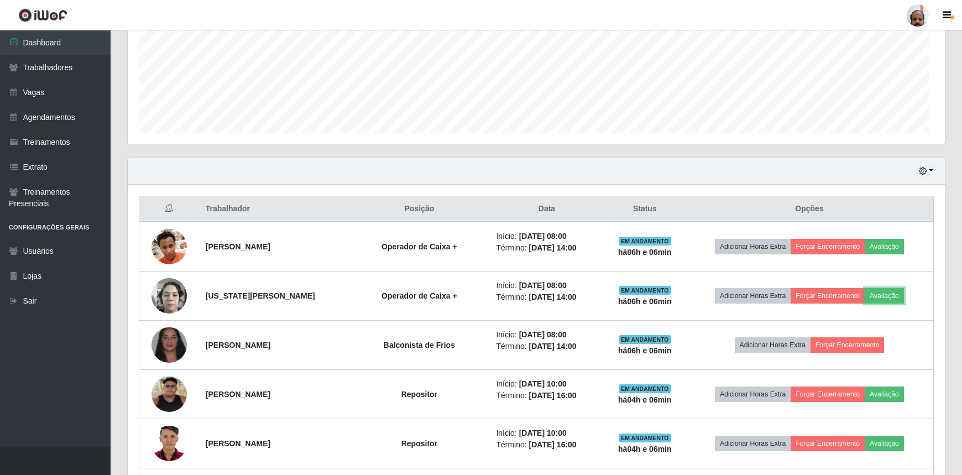
scroll to position [229, 817]
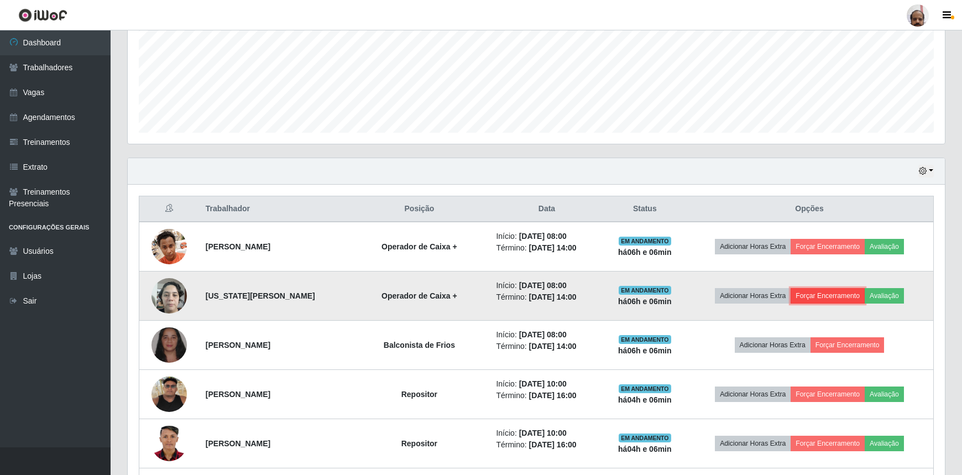
click at [836, 296] on button "Forçar Encerramento" at bounding box center [827, 295] width 74 height 15
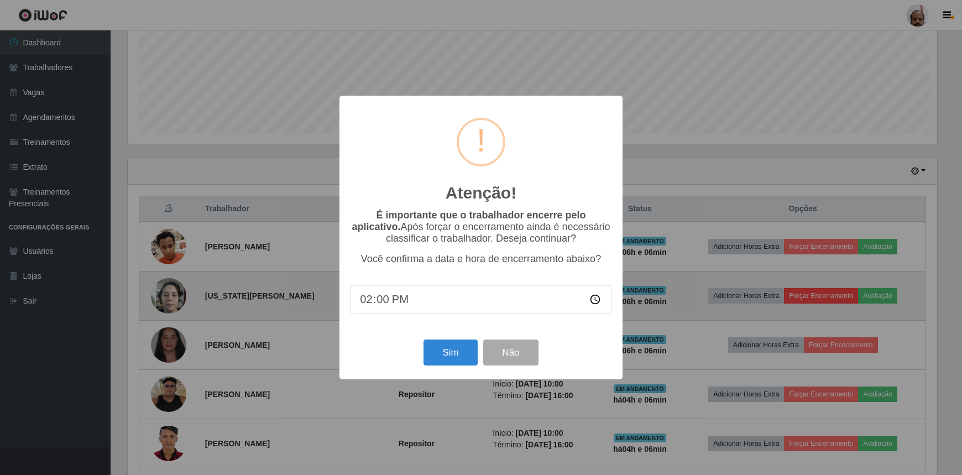
scroll to position [229, 812]
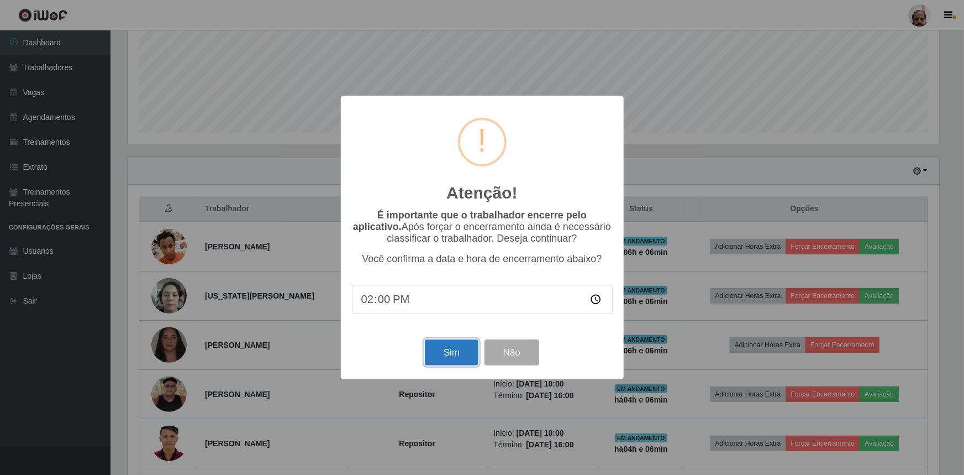
click at [457, 352] on button "Sim" at bounding box center [452, 352] width 54 height 26
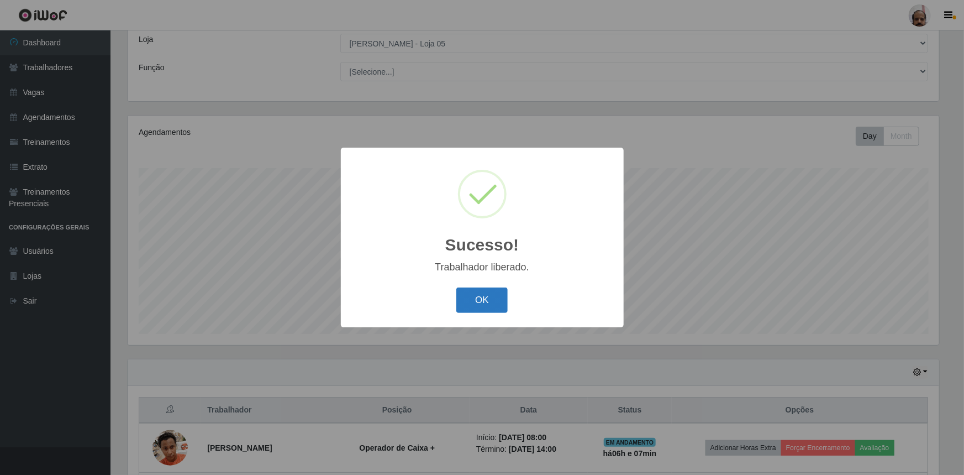
click at [473, 298] on button "OK" at bounding box center [482, 300] width 51 height 26
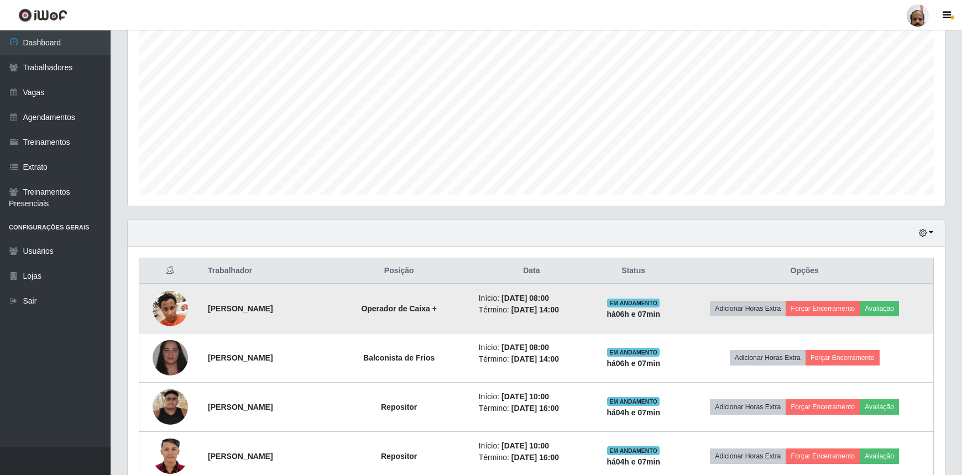
scroll to position [212, 0]
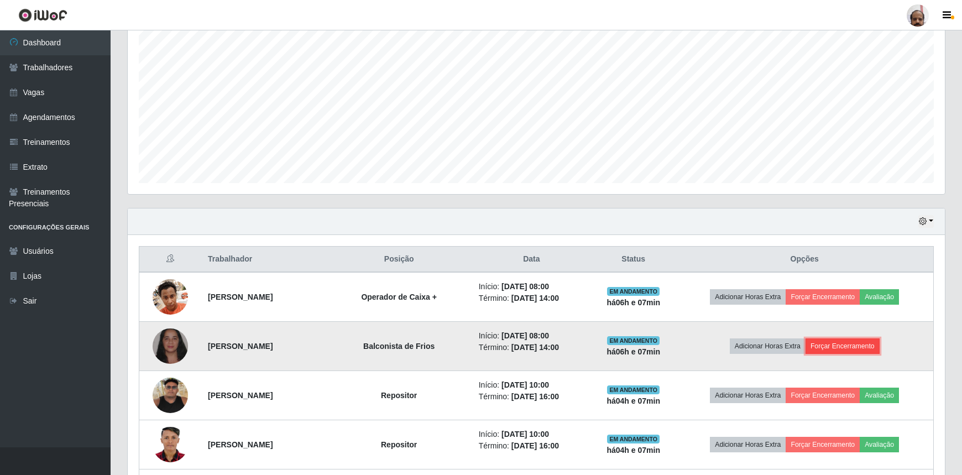
click at [860, 345] on button "Forçar Encerramento" at bounding box center [842, 345] width 74 height 15
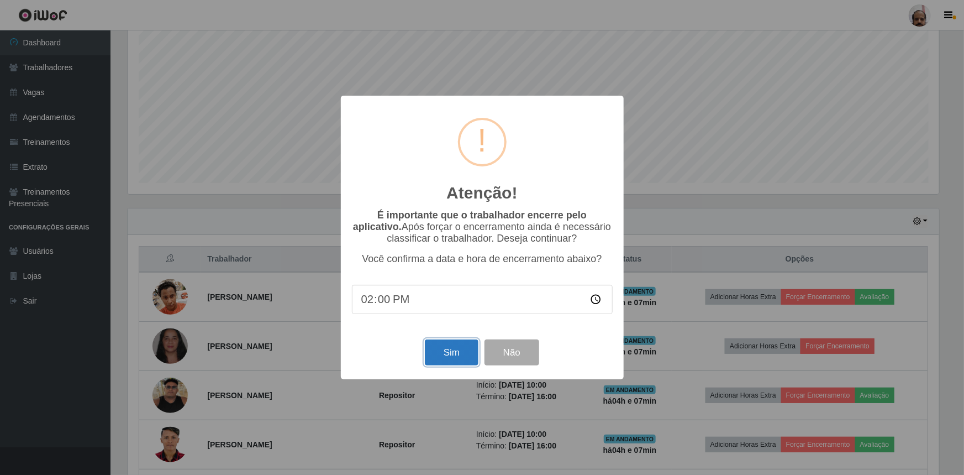
click at [442, 352] on button "Sim" at bounding box center [452, 352] width 54 height 26
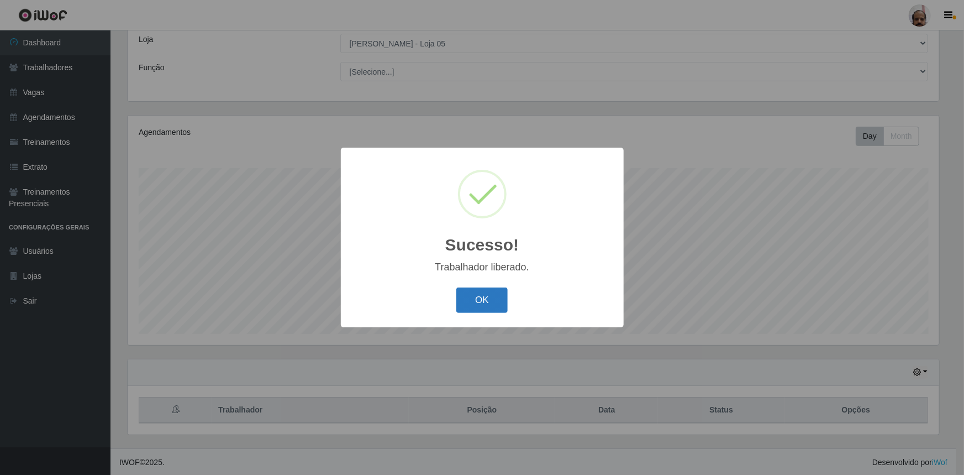
click at [470, 298] on button "OK" at bounding box center [482, 300] width 51 height 26
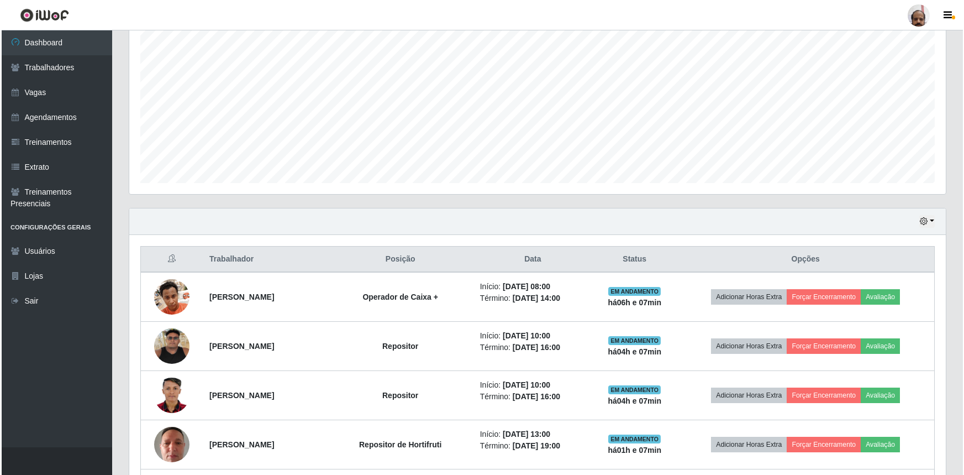
scroll to position [263, 0]
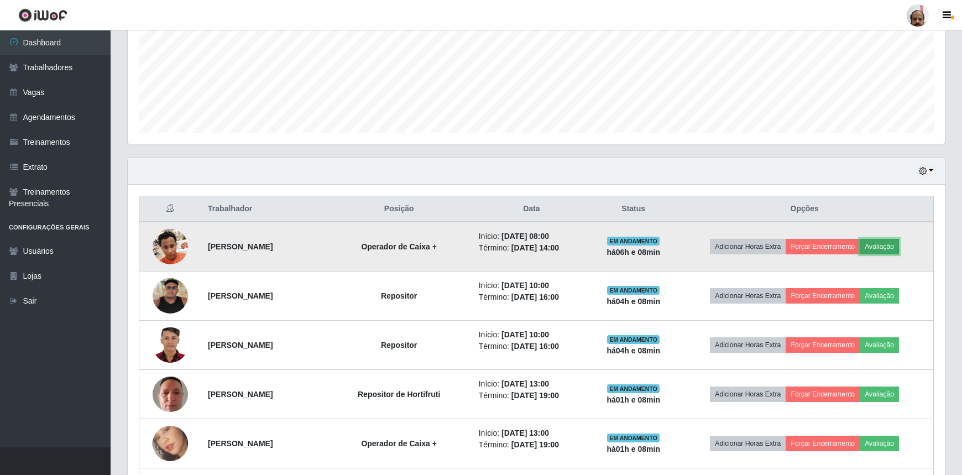
click at [893, 248] on button "Avaliação" at bounding box center [878, 246] width 39 height 15
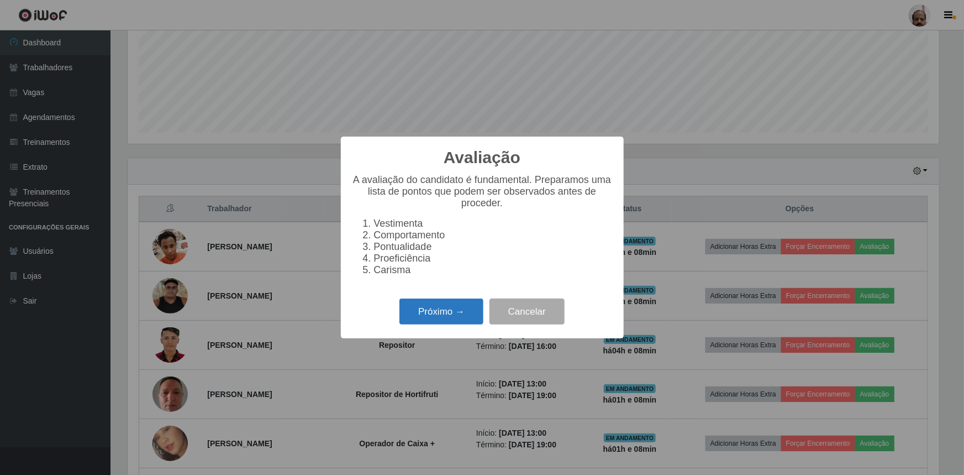
click at [455, 307] on button "Próximo →" at bounding box center [442, 311] width 84 height 26
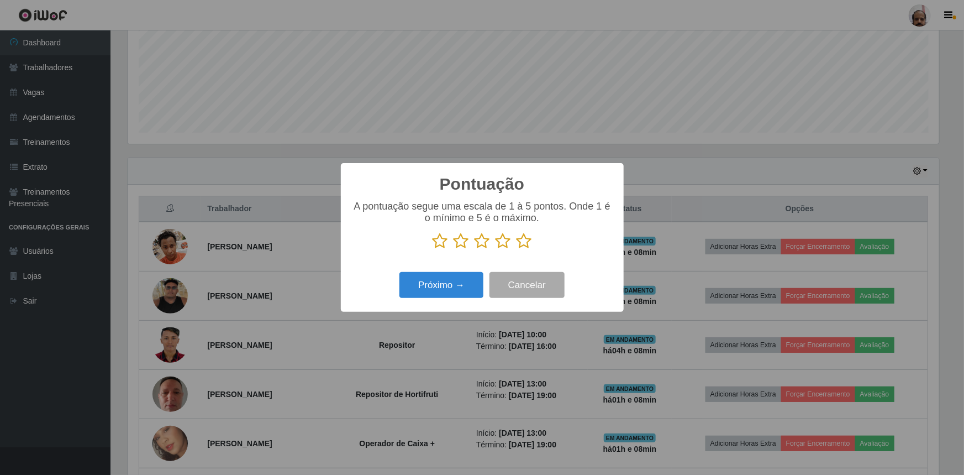
scroll to position [552458, 551875]
click at [528, 243] on icon at bounding box center [524, 241] width 15 height 17
click at [517, 249] on input "radio" at bounding box center [517, 249] width 0 height 0
click at [467, 286] on button "Próximo →" at bounding box center [442, 285] width 84 height 26
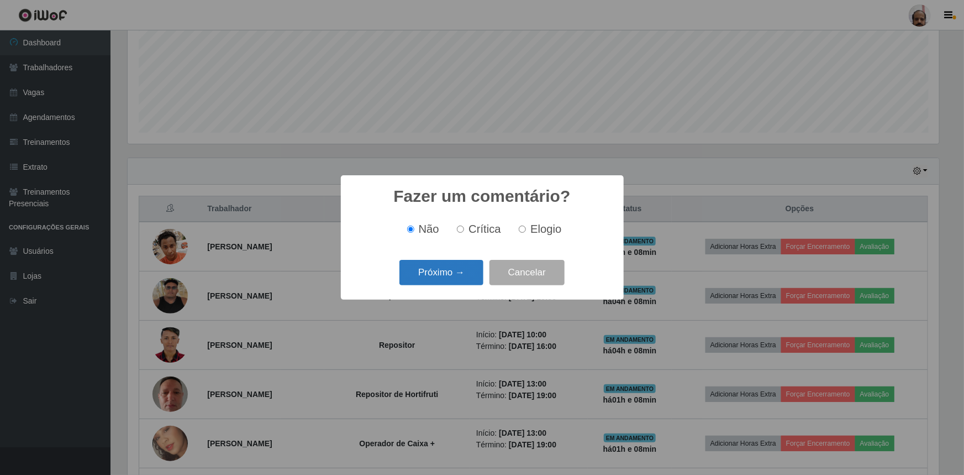
click at [447, 281] on button "Próximo →" at bounding box center [442, 273] width 84 height 26
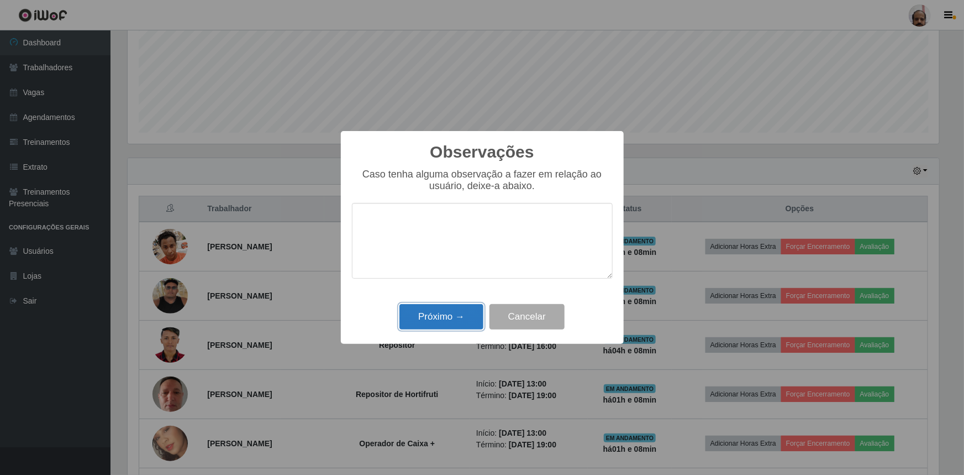
click at [459, 316] on button "Próximo →" at bounding box center [442, 317] width 84 height 26
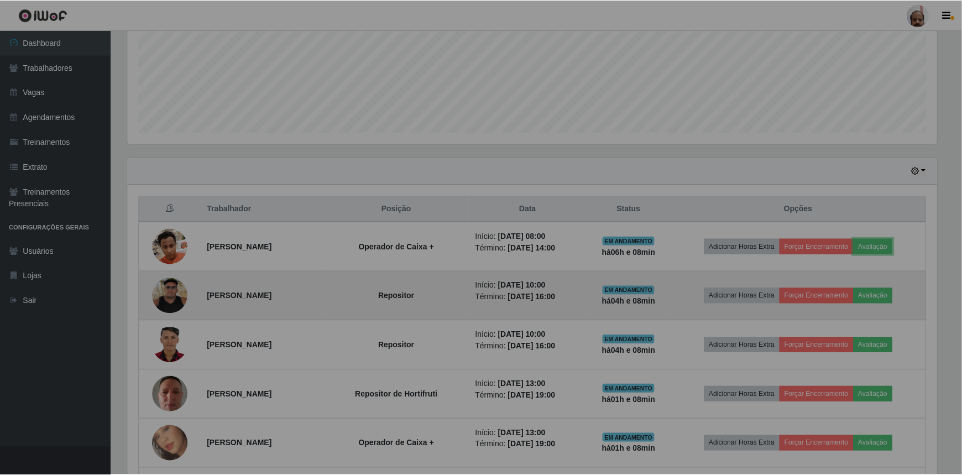
scroll to position [229, 817]
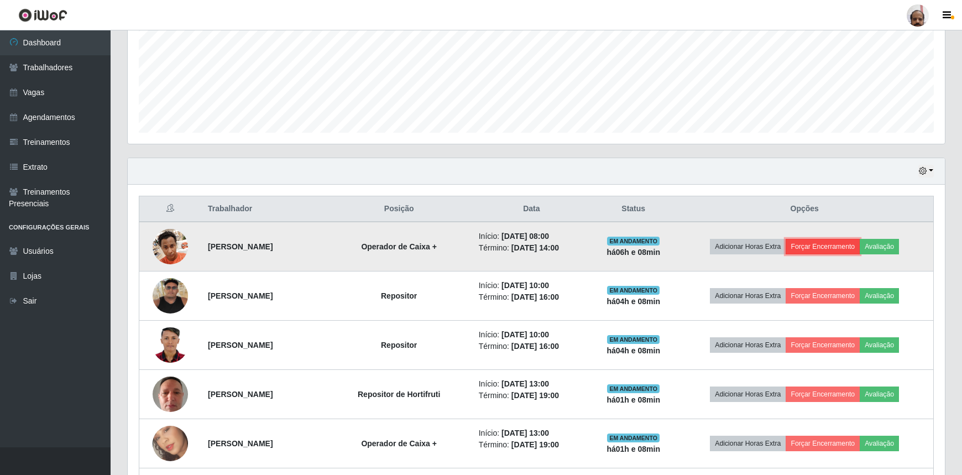
click at [829, 244] on button "Forçar Encerramento" at bounding box center [822, 246] width 74 height 15
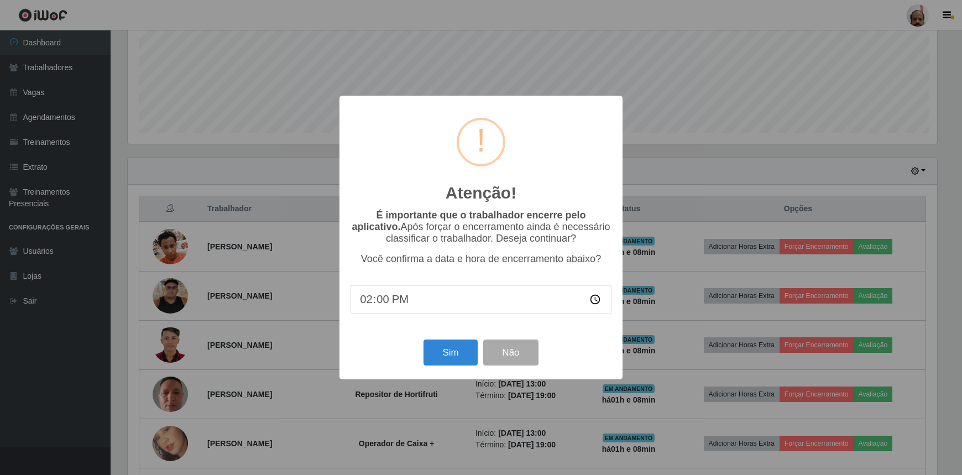
scroll to position [229, 812]
click at [461, 352] on button "Sim" at bounding box center [452, 352] width 54 height 26
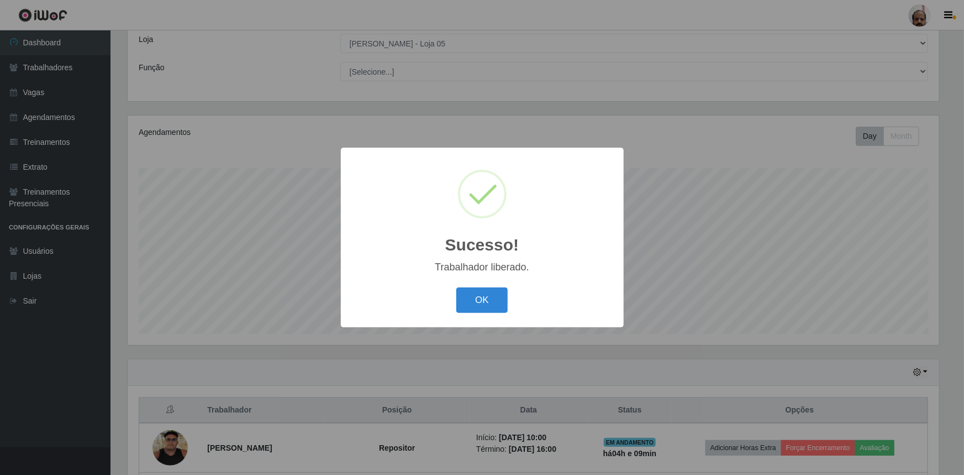
click at [478, 315] on div "OK Cancel" at bounding box center [482, 300] width 261 height 32
click at [484, 303] on button "OK" at bounding box center [482, 300] width 51 height 26
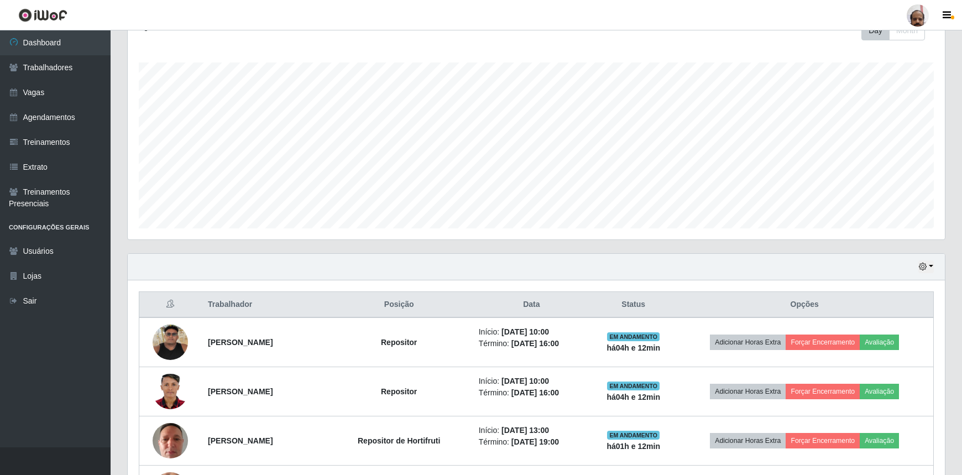
scroll to position [61, 0]
